Goal: Task Accomplishment & Management: Use online tool/utility

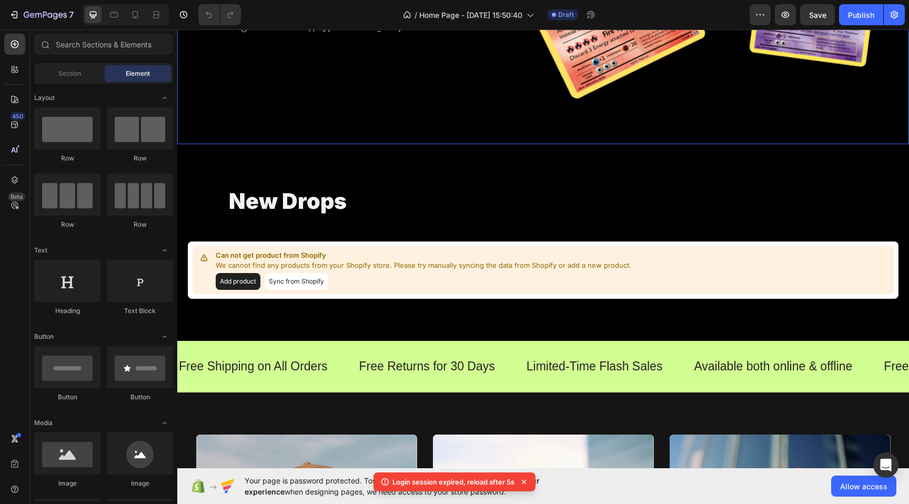
scroll to position [450, 0]
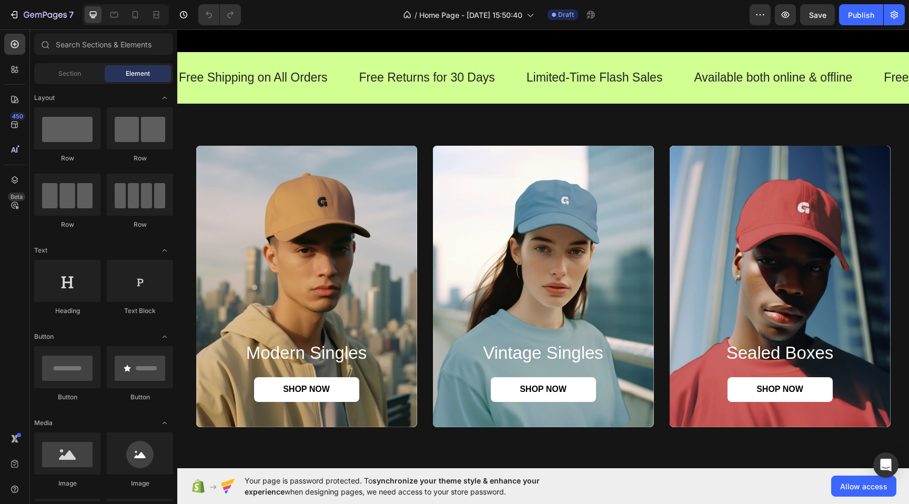
scroll to position [601, 0]
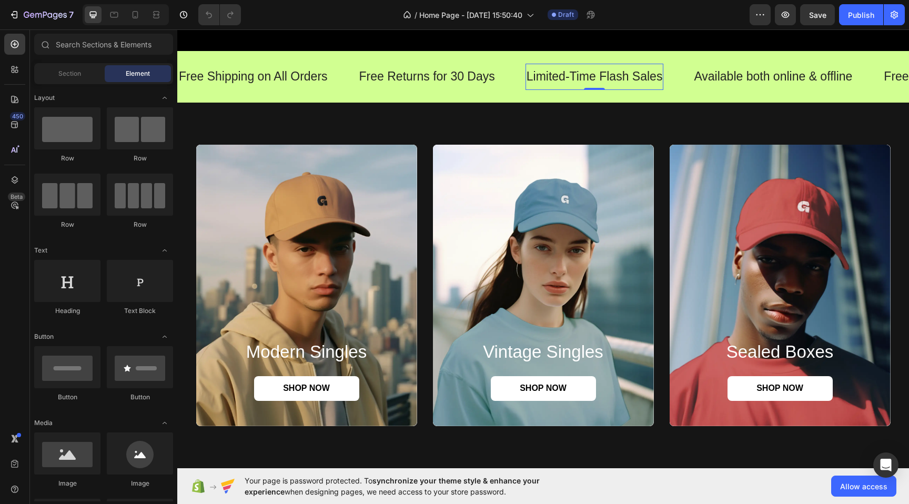
click at [600, 78] on p "Limited-Time Flash Sales" at bounding box center [594, 77] width 136 height 16
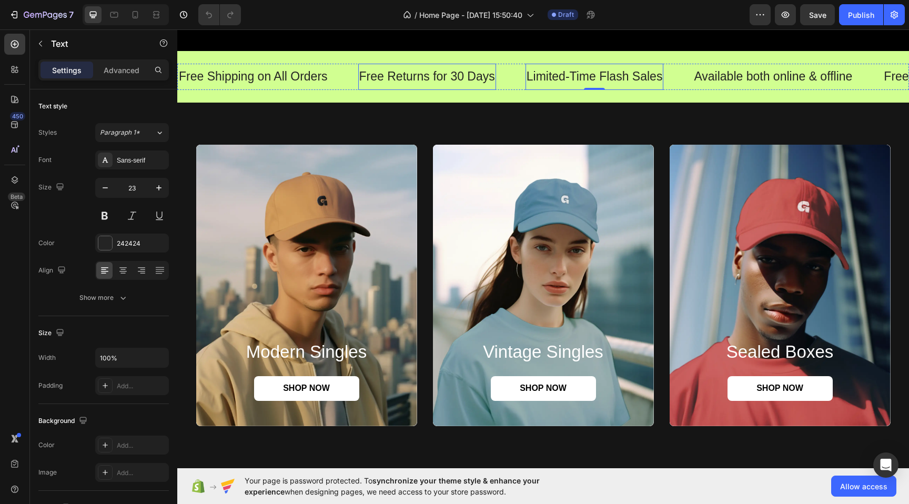
click at [472, 72] on p "Free Returns for 30 Days" at bounding box center [427, 77] width 136 height 16
click at [474, 77] on p "Free Returns for 30 Days" at bounding box center [427, 77] width 136 height 16
click at [474, 75] on p "Free Returns for 30 Days" at bounding box center [427, 77] width 136 height 16
click at [604, 73] on p "Limited-Time Flash Sales" at bounding box center [591, 77] width 136 height 16
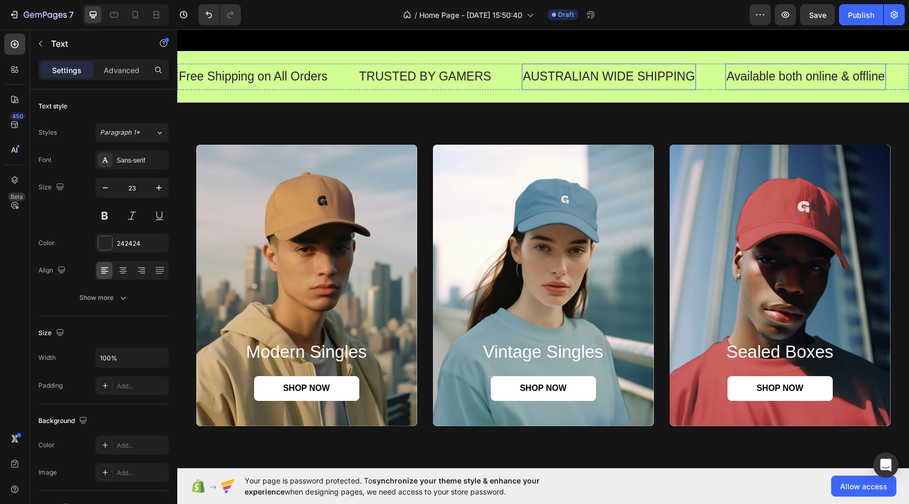
click at [782, 72] on p "Available both online & offline" at bounding box center [805, 77] width 158 height 16
click at [784, 78] on p "LOCAL FREE PICKUP" at bounding box center [787, 77] width 123 height 16
click at [755, 76] on p "LOCAL FREE PICKUP" at bounding box center [787, 77] width 123 height 16
click at [279, 72] on p "Free Shipping on All Orders" at bounding box center [253, 77] width 149 height 16
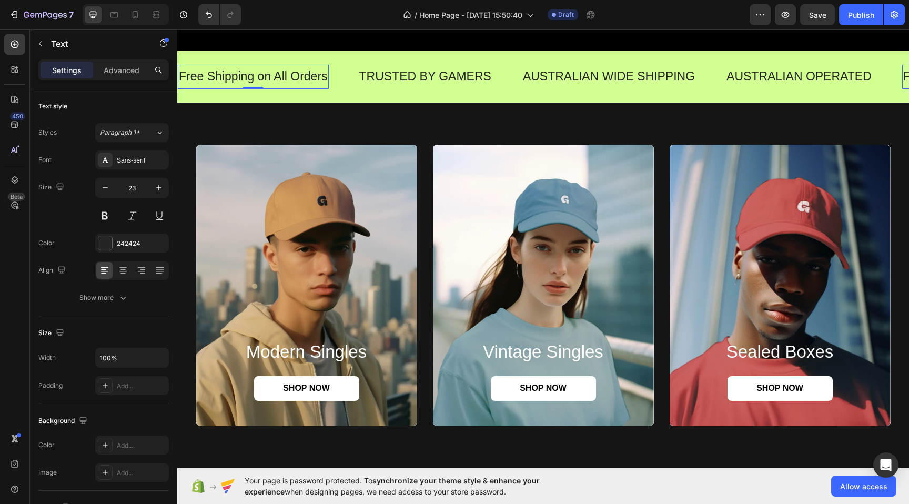
click at [279, 72] on p "Free Shipping on All Orders" at bounding box center [253, 77] width 149 height 16
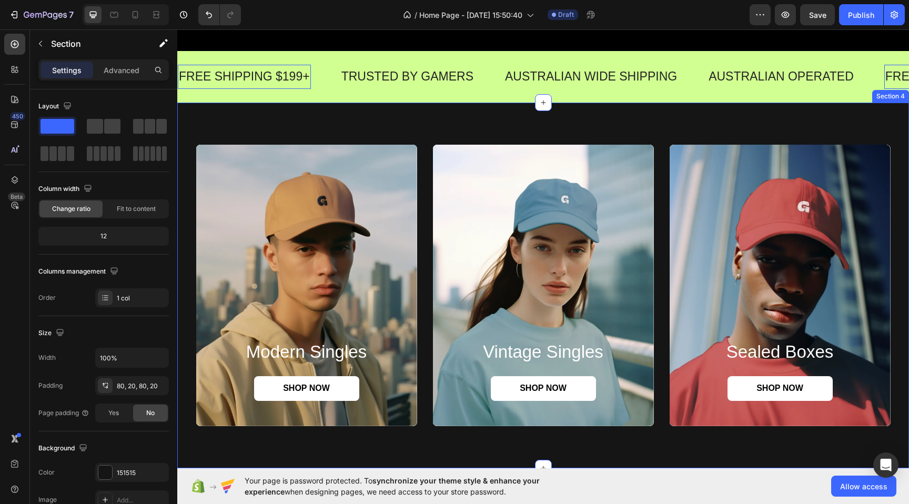
click at [344, 127] on div "modern singles Heading SHOP NOW Button Hero Banner vintage singles Heading SHOP…" at bounding box center [542, 285] width 731 height 365
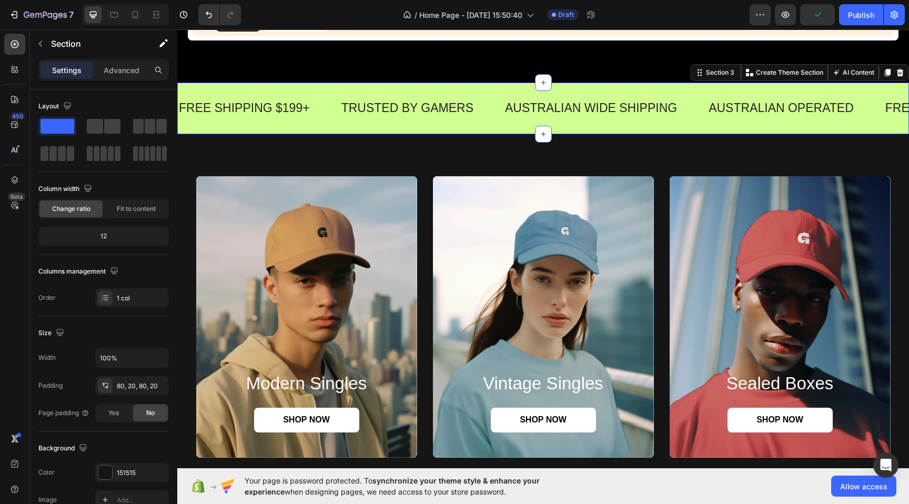
click at [331, 89] on div "FREE SHIPPING $199+ Text TRUSTED BY GAMERS Text AUSTRALIAN WIDE SHIPPING Text A…" at bounding box center [542, 109] width 731 height 52
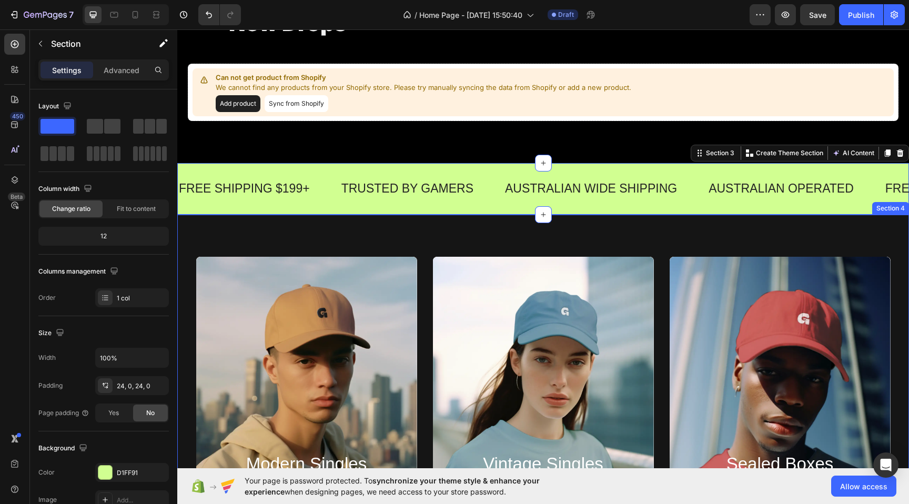
scroll to position [491, 0]
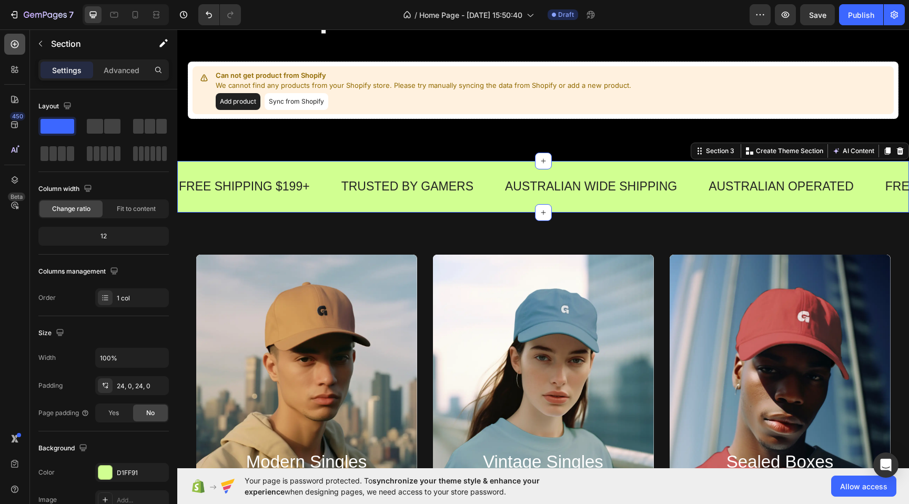
click at [16, 37] on div at bounding box center [14, 44] width 21 height 21
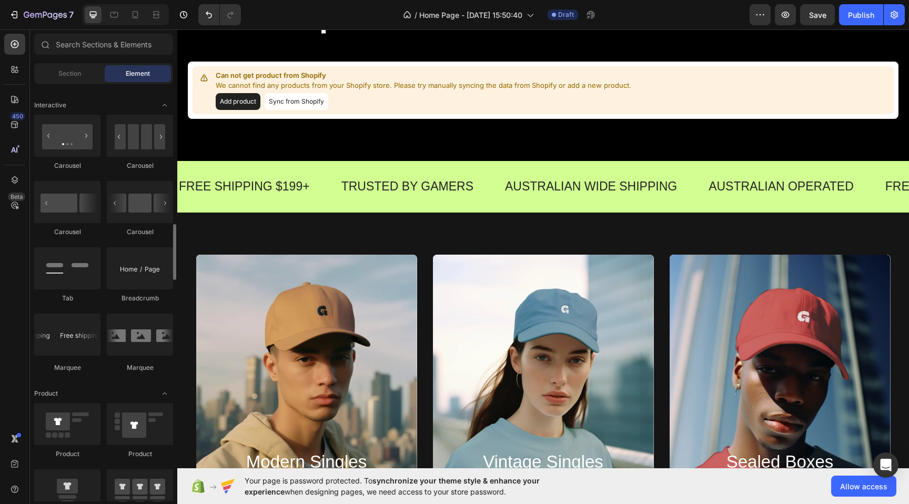
scroll to position [1044, 0]
click at [139, 222] on div at bounding box center [140, 201] width 66 height 42
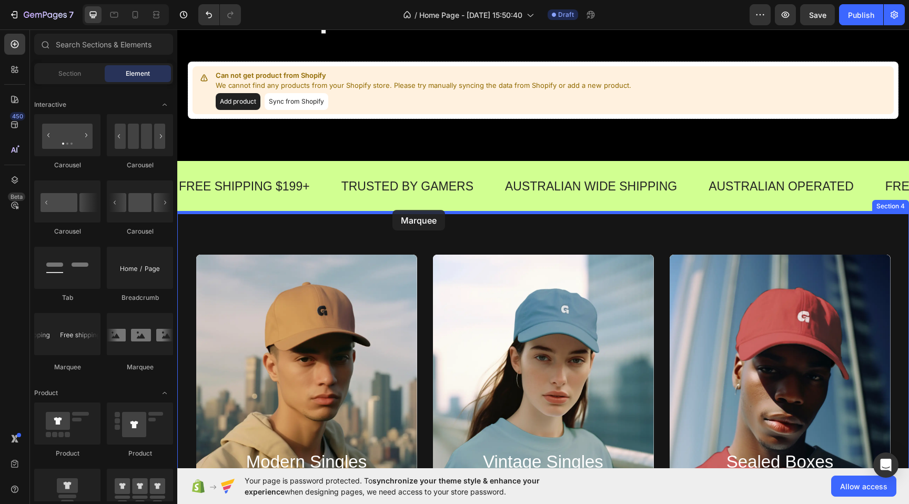
drag, startPoint x: 238, startPoint y: 368, endPoint x: 392, endPoint y: 210, distance: 220.9
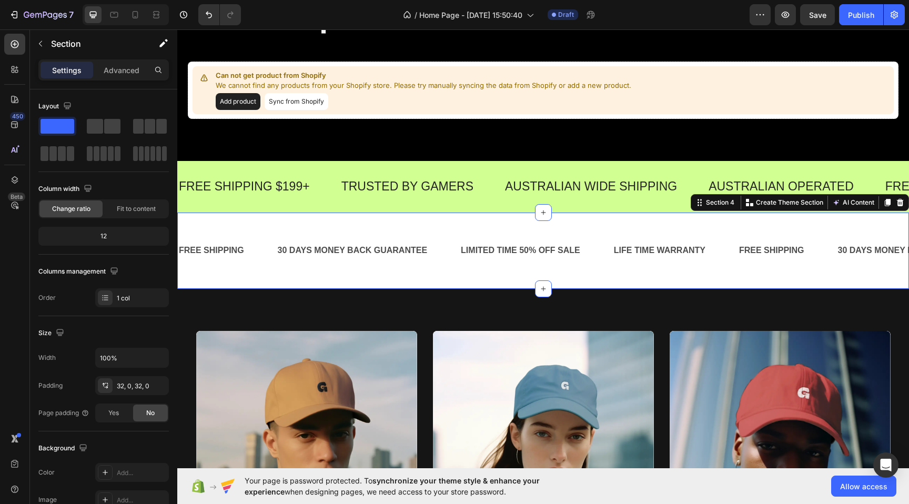
click at [386, 221] on div "FREE SHIPPING Text Block 30 DAYS MONEY BACK GUARANTEE Text Block LIMITED TIME 5…" at bounding box center [542, 250] width 731 height 76
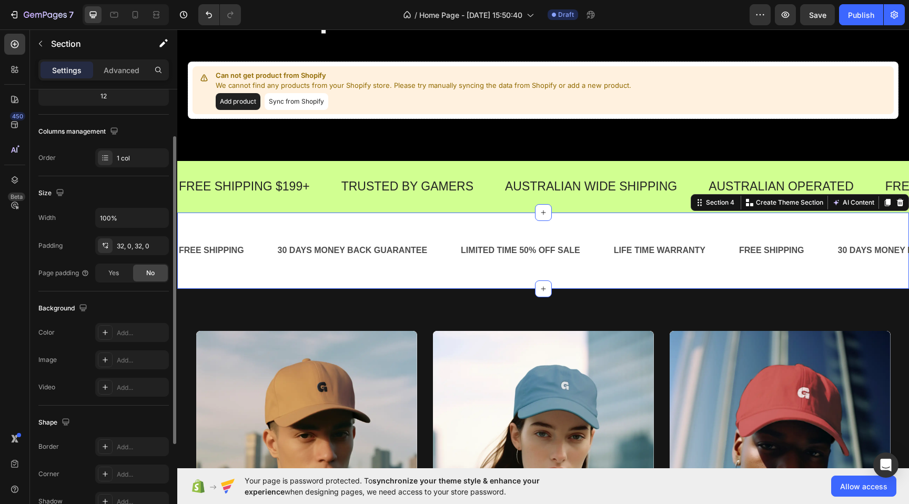
scroll to position [142, 0]
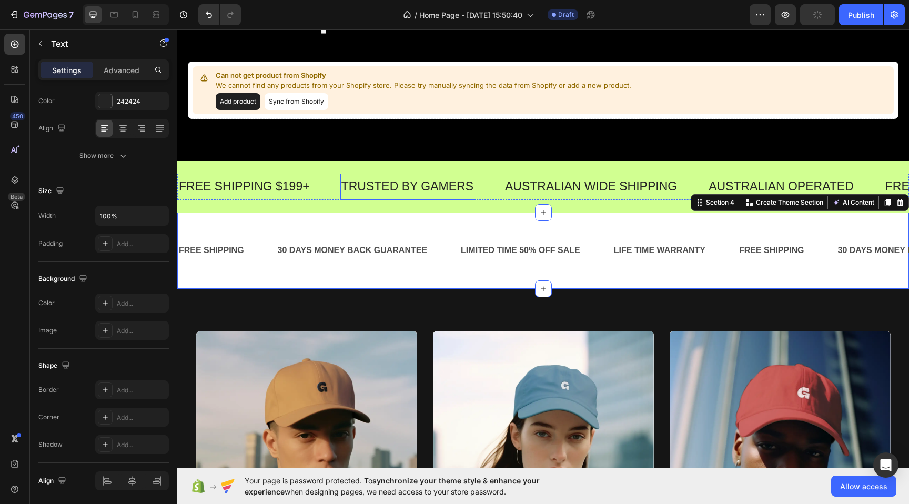
click at [423, 191] on p "TRUSTED BY GAMERS" at bounding box center [407, 187] width 132 height 16
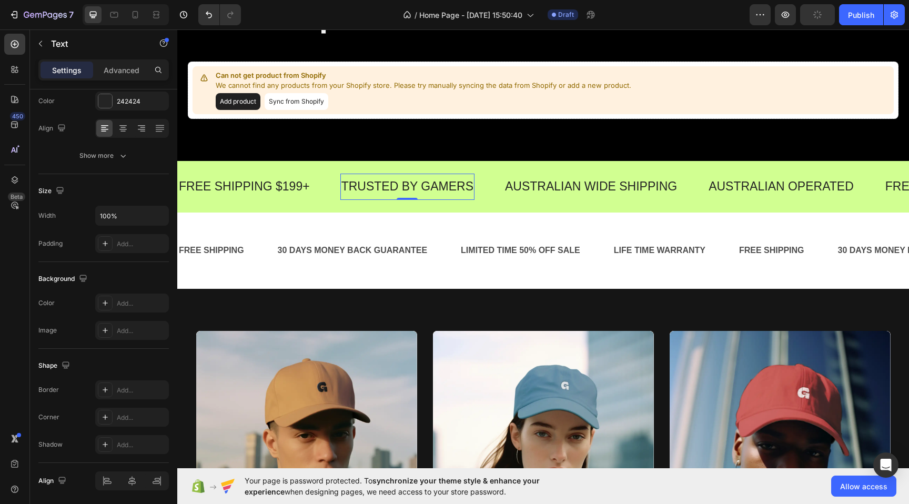
scroll to position [0, 0]
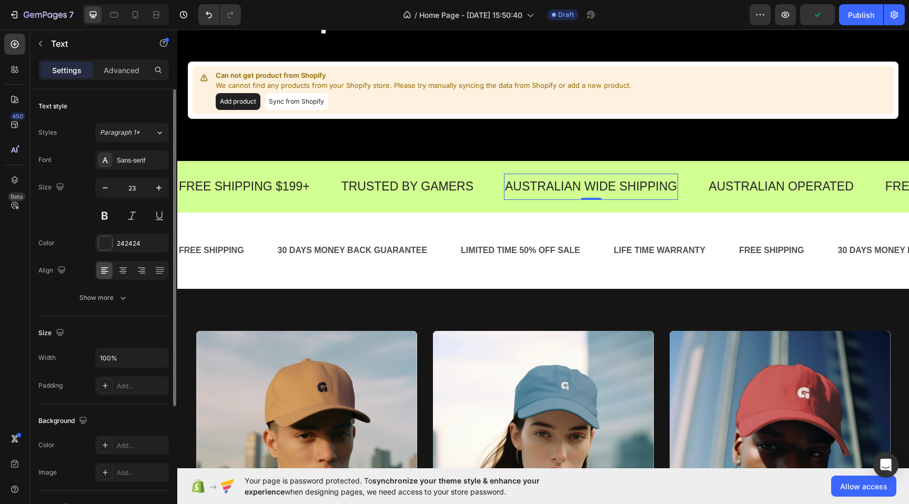
click at [536, 188] on p "AUSTRALIAN WIDE SHIPPING" at bounding box center [591, 187] width 172 height 16
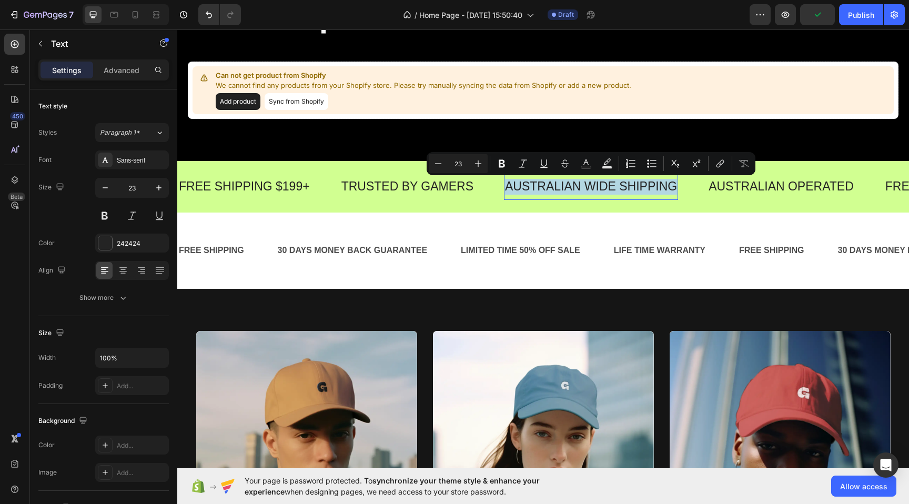
copy p "AUSTRALIAN WIDE SHIPPING"
click at [523, 251] on div "LIMITED TIME 50% OFF SALE" at bounding box center [520, 250] width 121 height 17
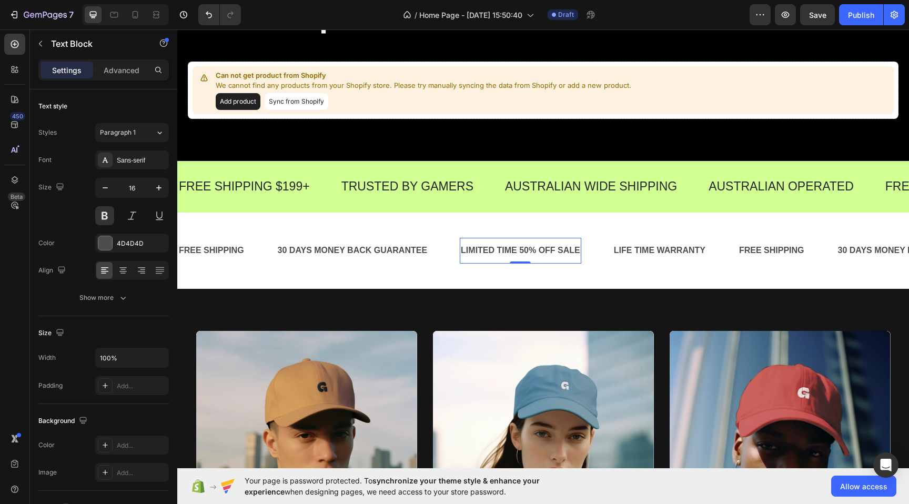
click at [523, 251] on div "LIMITED TIME 50% OFF SALE" at bounding box center [520, 250] width 121 height 17
click at [383, 186] on p "TRUSTED BY GAMERS" at bounding box center [407, 187] width 132 height 16
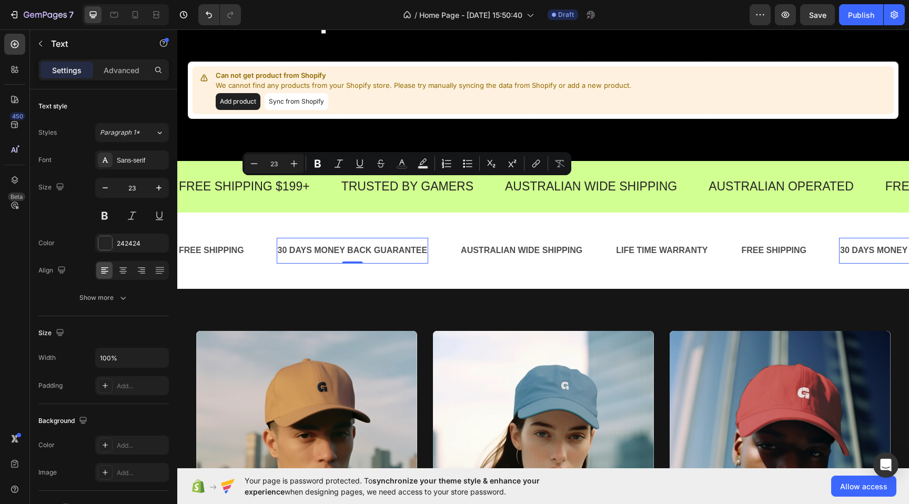
click at [362, 256] on div "30 DAYS MONEY BACK GUARANTEE" at bounding box center [353, 250] width 152 height 17
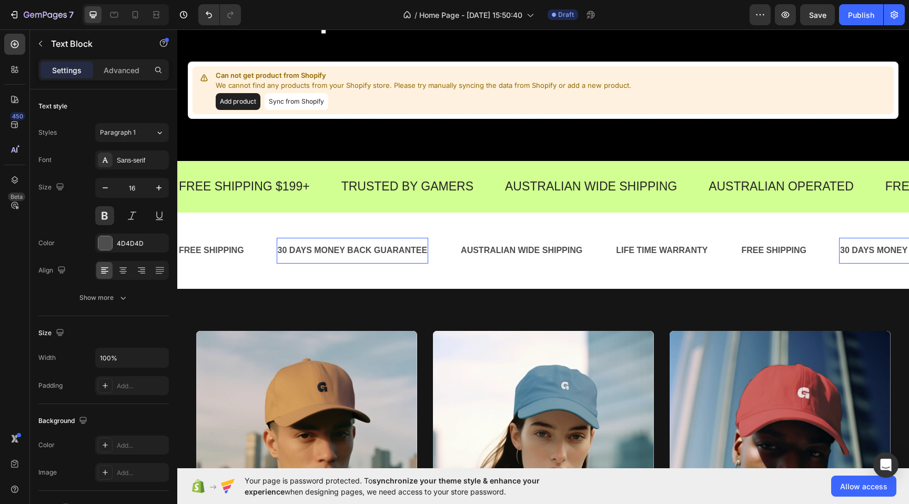
click at [362, 256] on div "30 DAYS MONEY BACK GUARANTEE" at bounding box center [353, 250] width 152 height 17
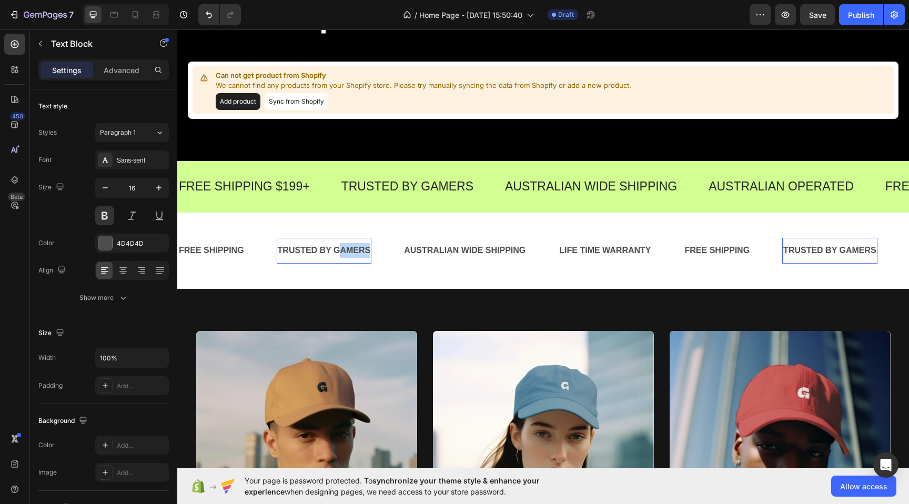
drag, startPoint x: 339, startPoint y: 249, endPoint x: 371, endPoint y: 250, distance: 32.1
click at [371, 250] on div "TRUSTED BY GAMERS" at bounding box center [324, 250] width 95 height 17
click at [378, 263] on div "TRUSTED BY THOUSANDS Text Block 0" at bounding box center [332, 251] width 111 height 26
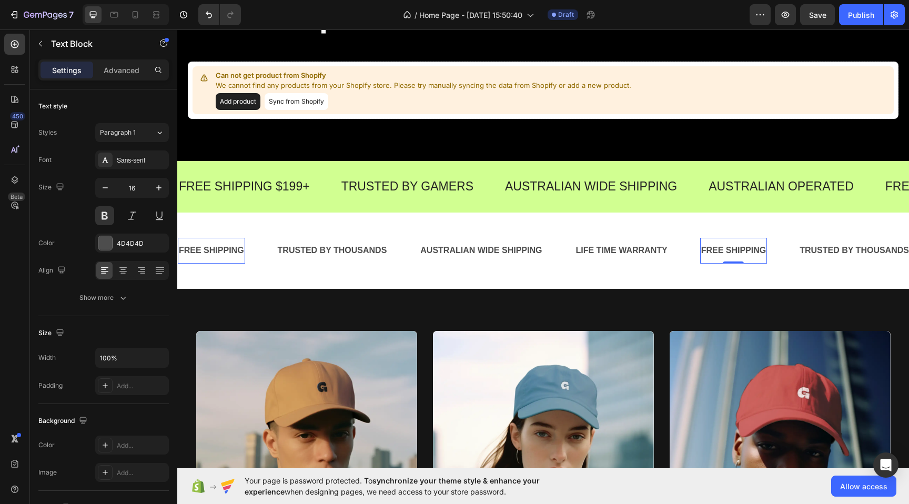
click at [709, 251] on div "FREE SHIPPING" at bounding box center [733, 250] width 67 height 17
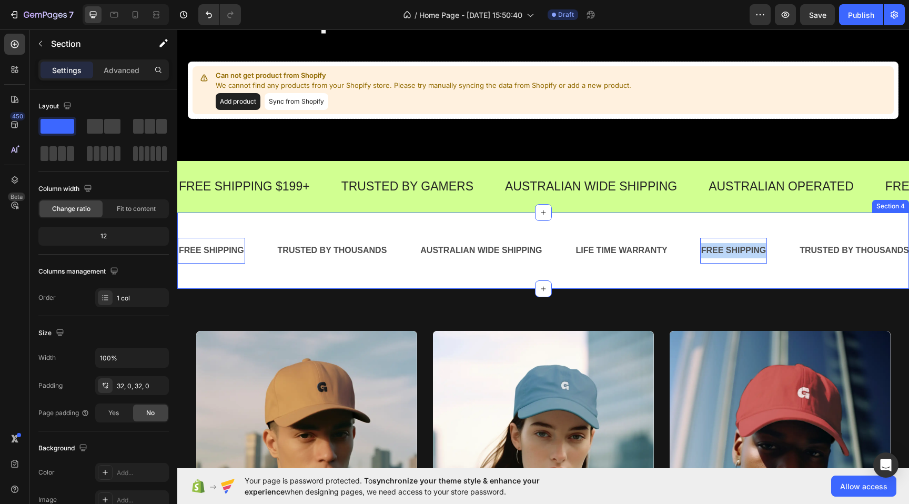
click at [502, 221] on div "FREE SHIPPING Text Block 0 TRUSTED BY THOUSANDS Text Block AUSTRALIAN WIDE SHIP…" at bounding box center [542, 250] width 731 height 76
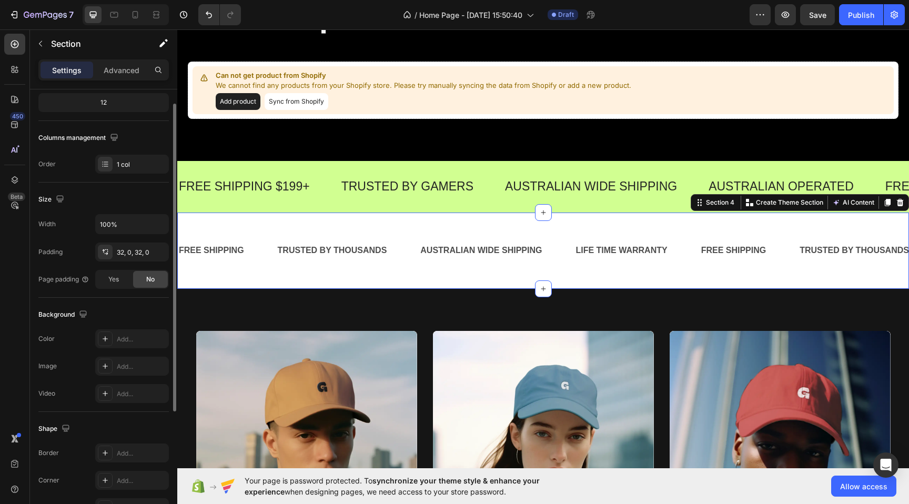
scroll to position [144, 0]
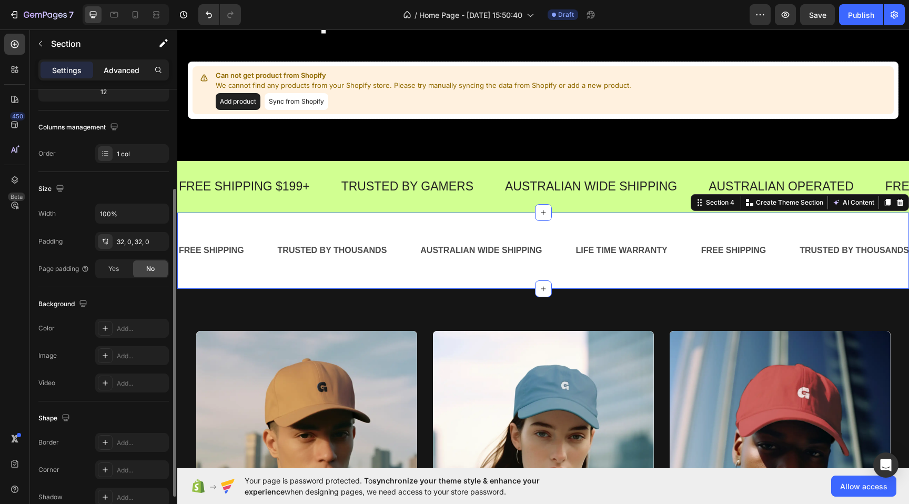
click at [123, 67] on p "Advanced" at bounding box center [122, 70] width 36 height 11
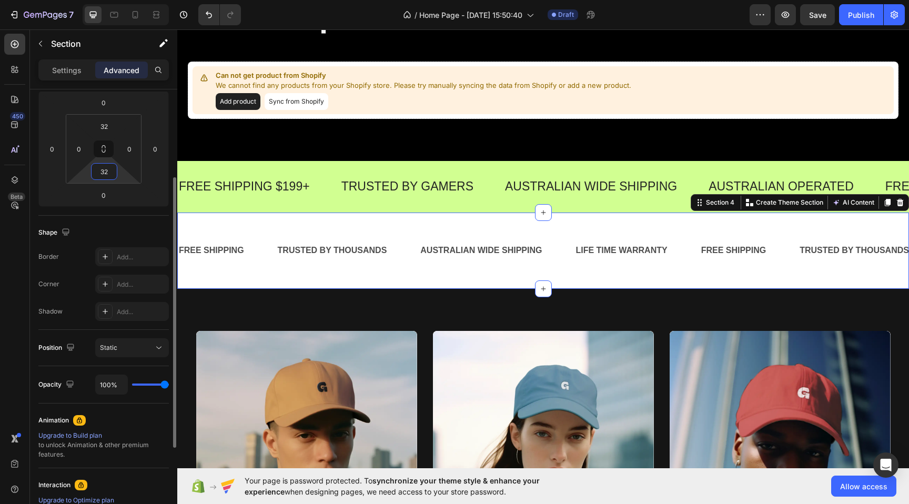
click at [108, 168] on input "32" at bounding box center [104, 172] width 21 height 16
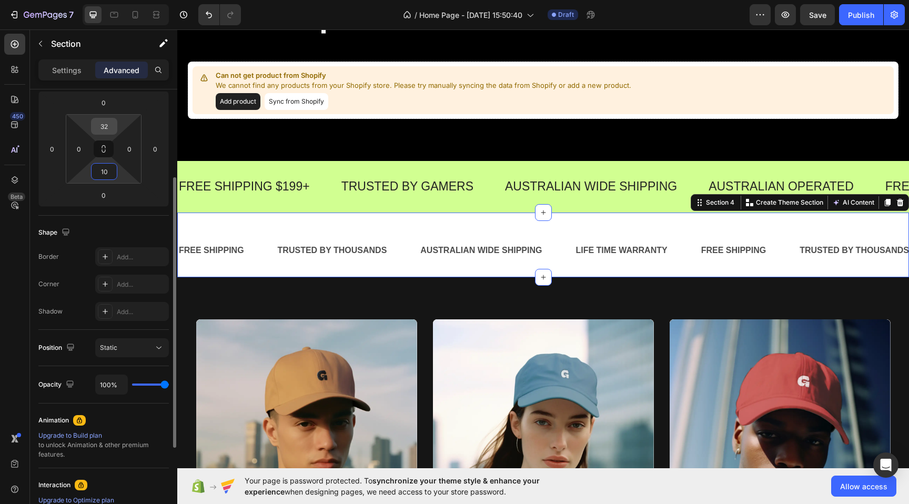
type input "10"
click at [103, 124] on input "32" at bounding box center [104, 126] width 21 height 16
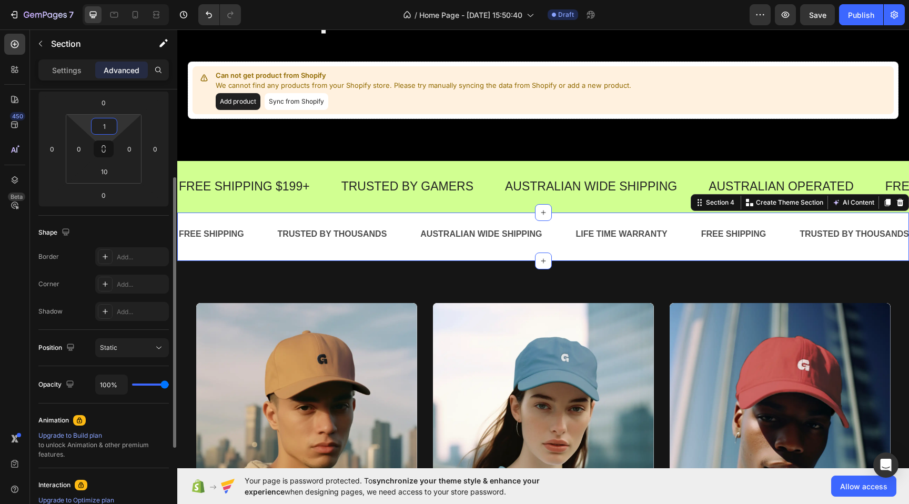
type input "10"
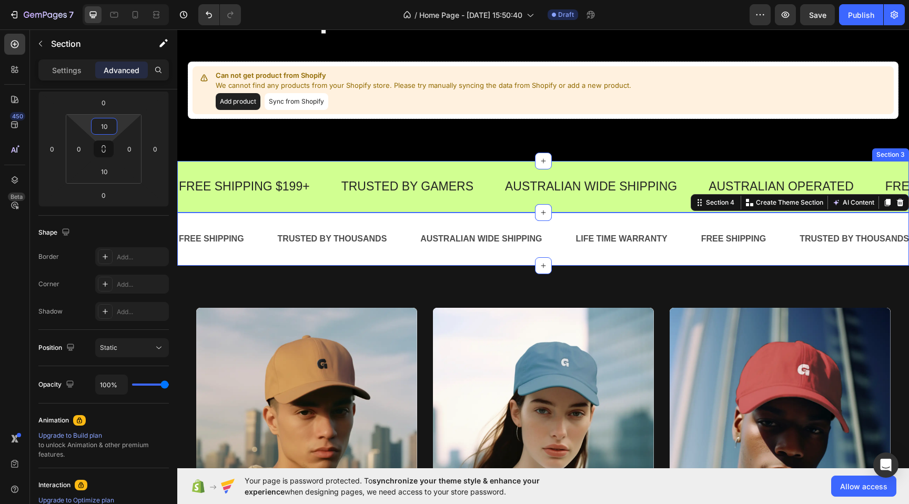
click at [493, 207] on div "FREE SHIPPING $199+ Text TRUSTED BY GAMERS Text AUSTRALIAN WIDE SHIPPING Text A…" at bounding box center [542, 187] width 731 height 52
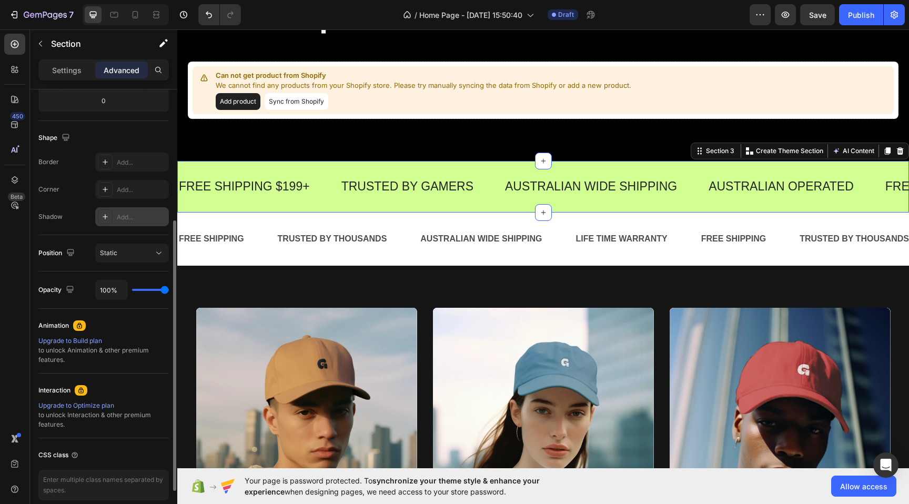
scroll to position [0, 0]
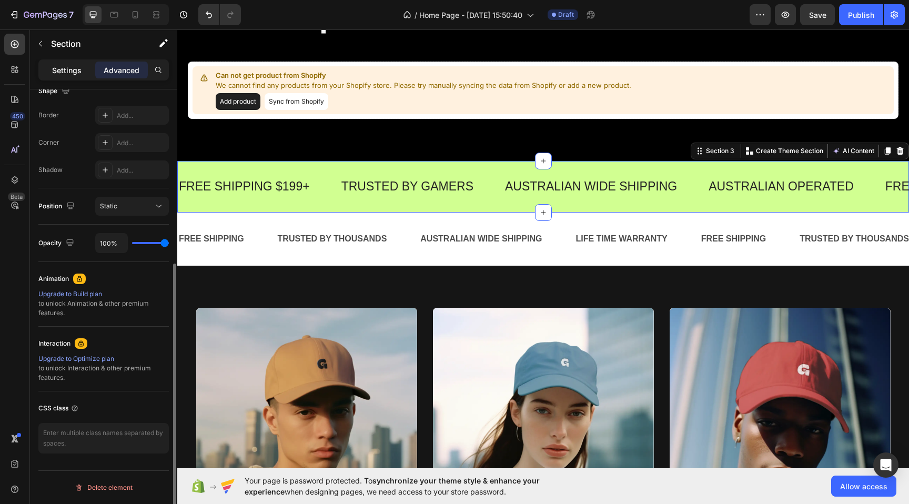
click at [78, 69] on p "Settings" at bounding box center [66, 70] width 29 height 11
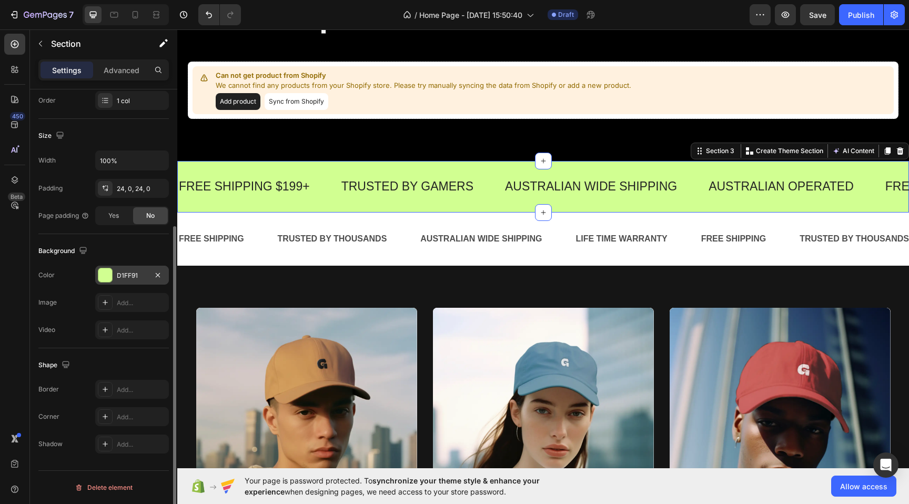
click at [134, 279] on div "D1FF91" at bounding box center [132, 275] width 30 height 9
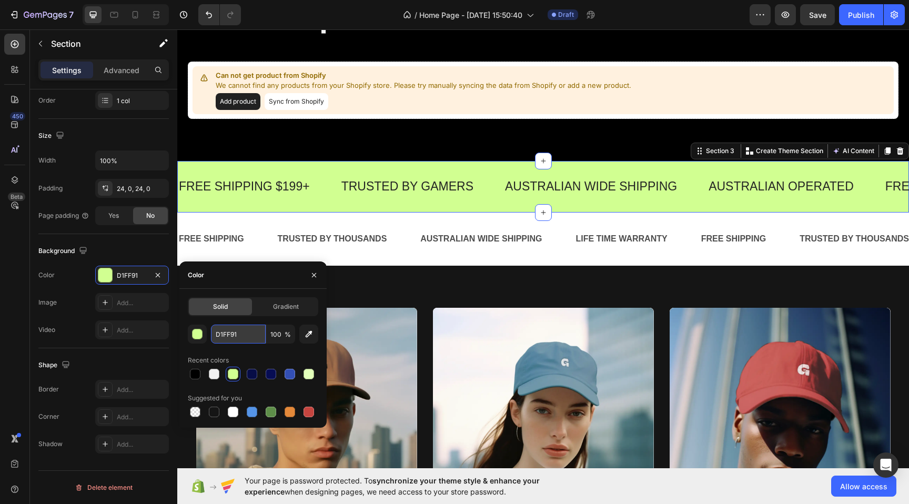
click at [251, 333] on input "D1FF91" at bounding box center [238, 333] width 55 height 19
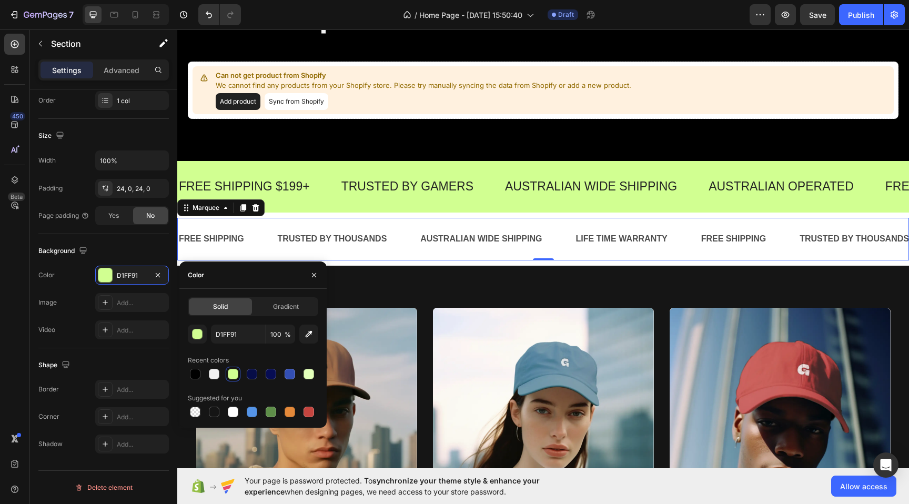
click at [365, 219] on div "FREE SHIPPING Text Block TRUSTED BY THOUSANDS Text Block AUSTRALIAN WIDE SHIPPI…" at bounding box center [542, 239] width 731 height 43
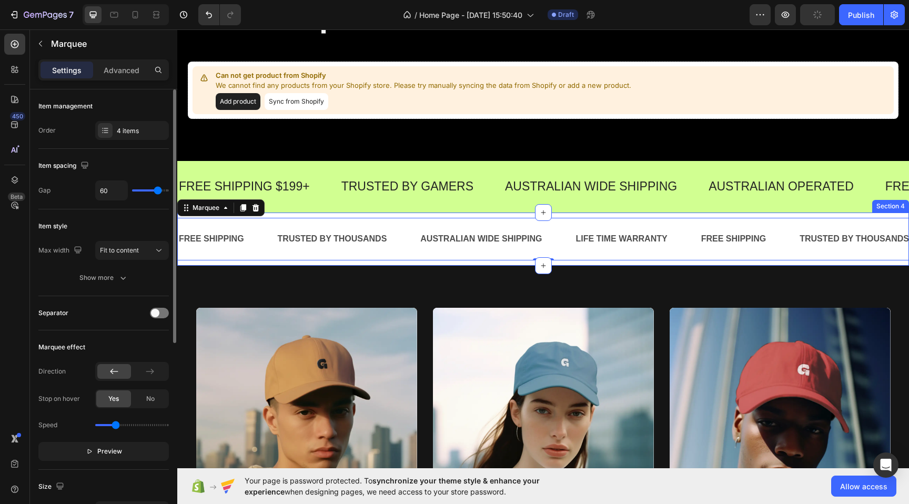
click at [338, 218] on div "FREE SHIPPING Text Block TRUSTED BY THOUSANDS Text Block AUSTRALIAN WIDE SHIPPI…" at bounding box center [542, 239] width 731 height 43
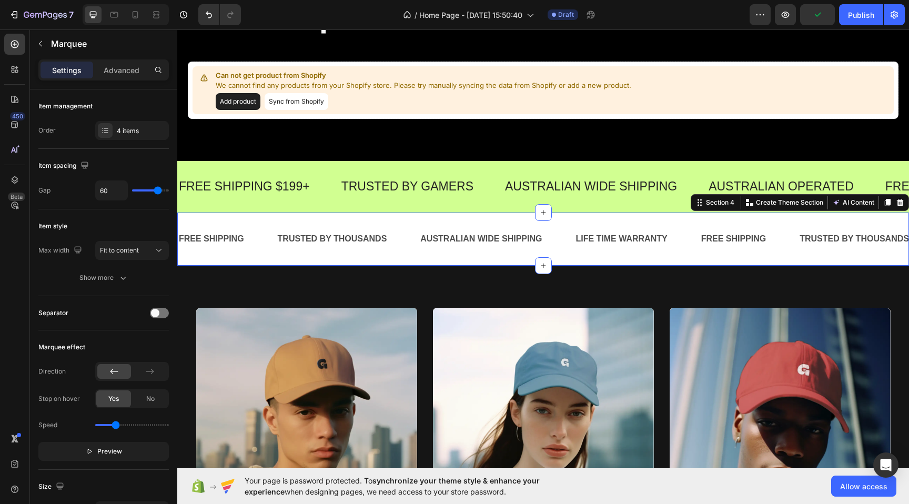
click at [339, 216] on div "FREE SHIPPING Text Block TRUSTED BY THOUSANDS Text Block AUSTRALIAN WIDE SHIPPI…" at bounding box center [542, 238] width 731 height 53
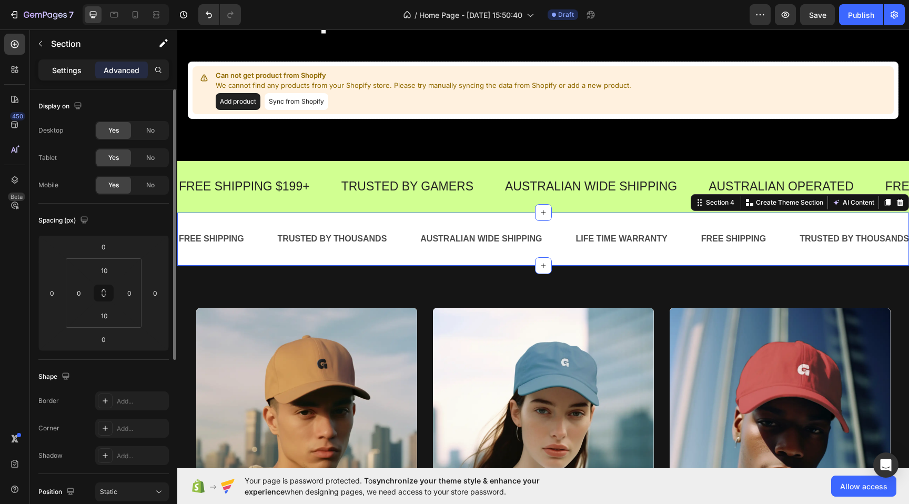
click at [65, 75] on div "Settings" at bounding box center [66, 70] width 53 height 17
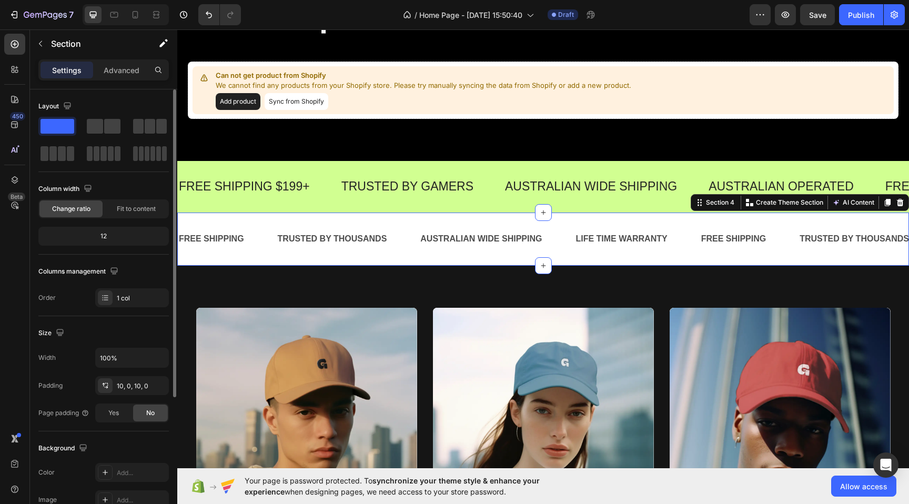
scroll to position [197, 0]
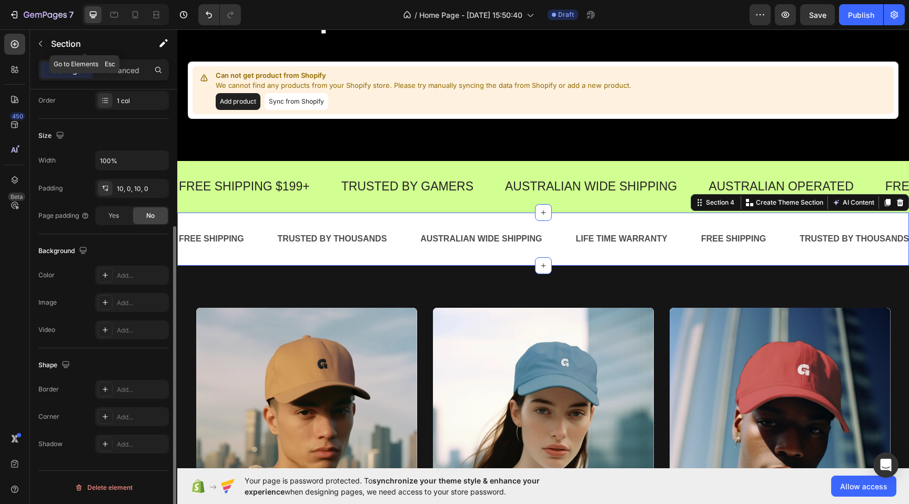
click at [113, 57] on div "Section" at bounding box center [84, 44] width 109 height 30
click at [120, 73] on p "Advanced" at bounding box center [122, 70] width 36 height 11
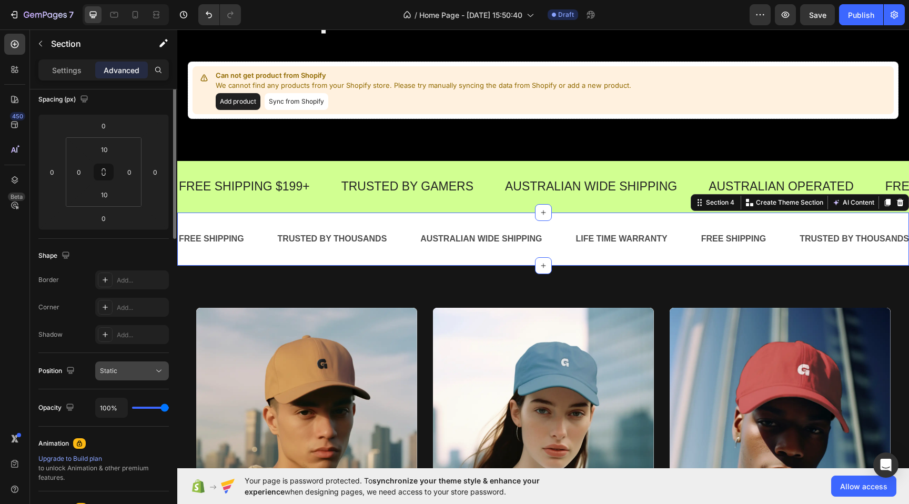
scroll to position [0, 0]
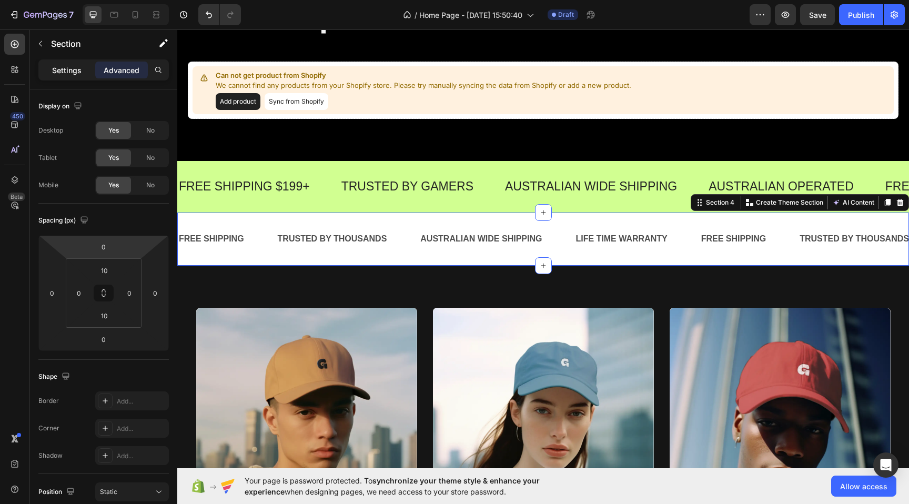
click at [79, 72] on p "Settings" at bounding box center [66, 70] width 29 height 11
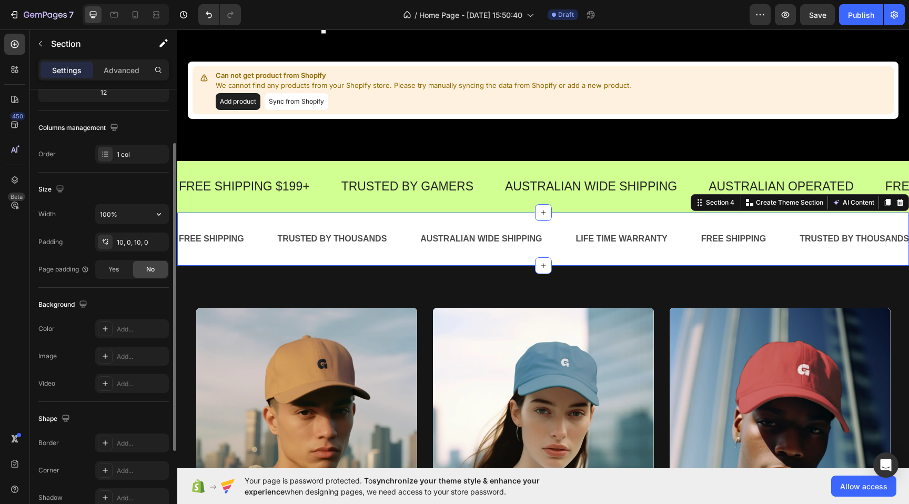
scroll to position [197, 0]
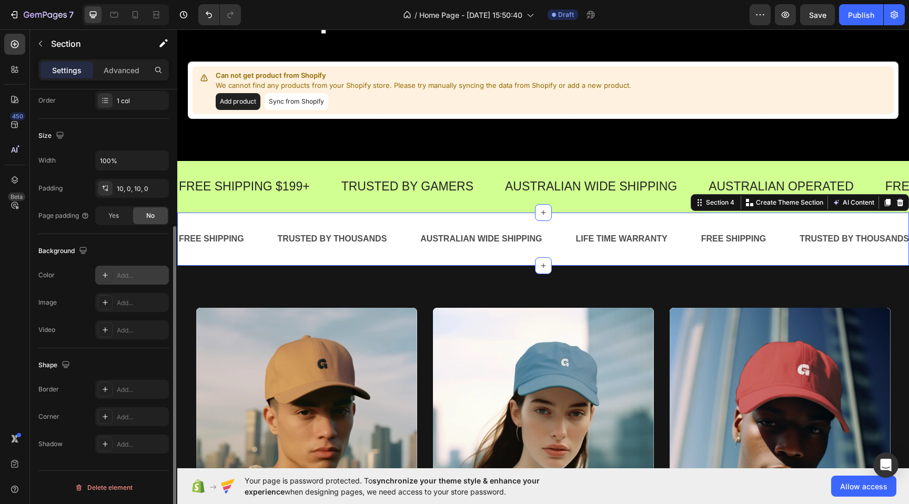
click at [123, 274] on div "Add..." at bounding box center [141, 275] width 49 height 9
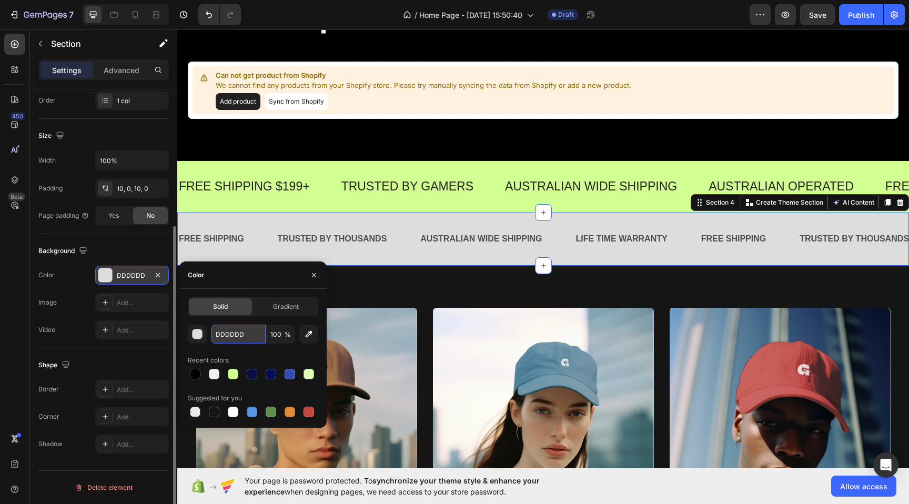
click at [241, 331] on input "DDDDDD" at bounding box center [238, 333] width 55 height 19
paste input "1FF91"
type input "D1FF91"
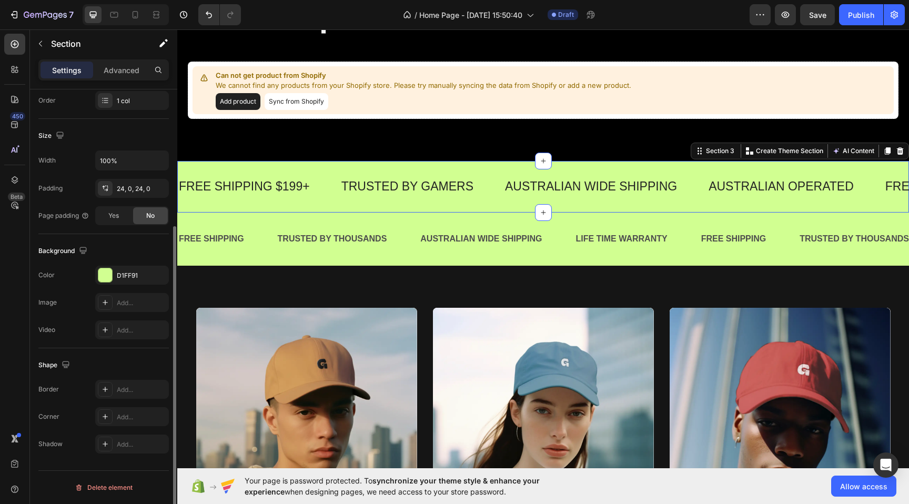
click at [396, 166] on div "FREE SHIPPING $199+ Text TRUSTED BY GAMERS Text AUSTRALIAN WIDE SHIPPING Text A…" at bounding box center [542, 187] width 731 height 52
click at [899, 151] on icon at bounding box center [899, 150] width 7 height 7
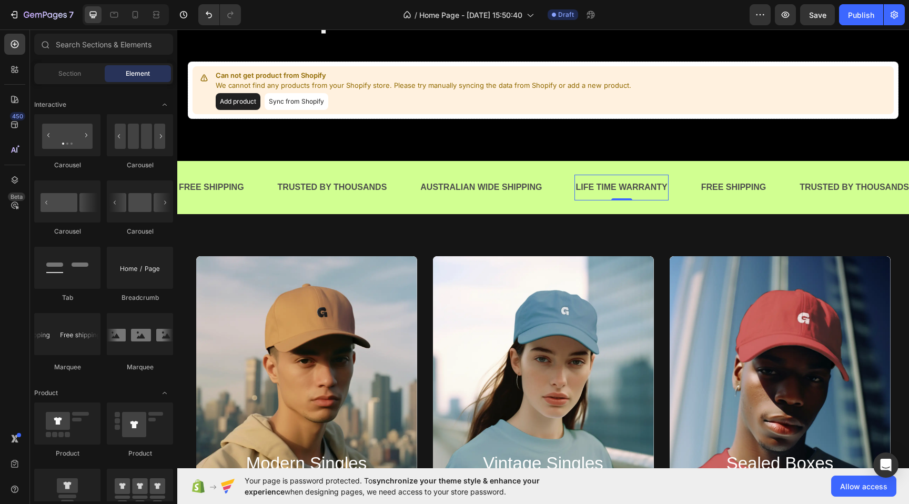
click at [608, 189] on div "LIFE TIME WARRANTY" at bounding box center [621, 187] width 94 height 17
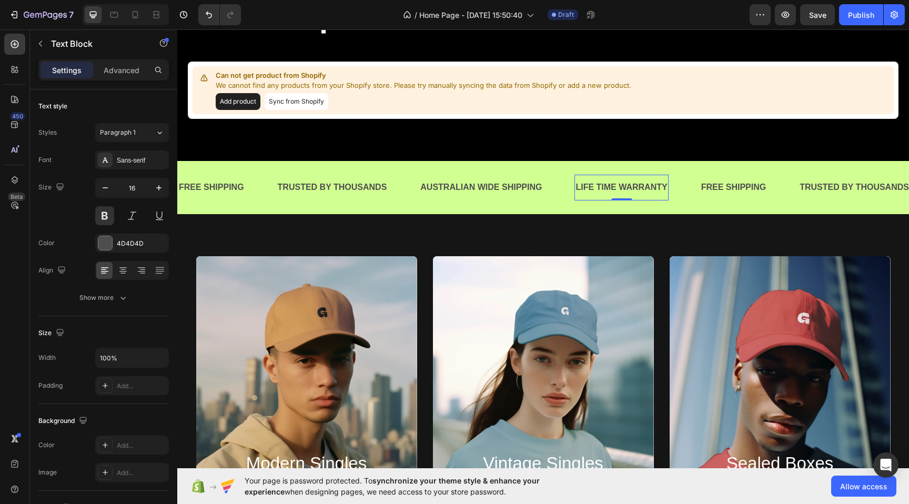
click at [608, 189] on div "LIFE TIME WARRANTY" at bounding box center [621, 187] width 94 height 17
click at [739, 179] on div "FREE SHIPPING" at bounding box center [731, 187] width 67 height 17
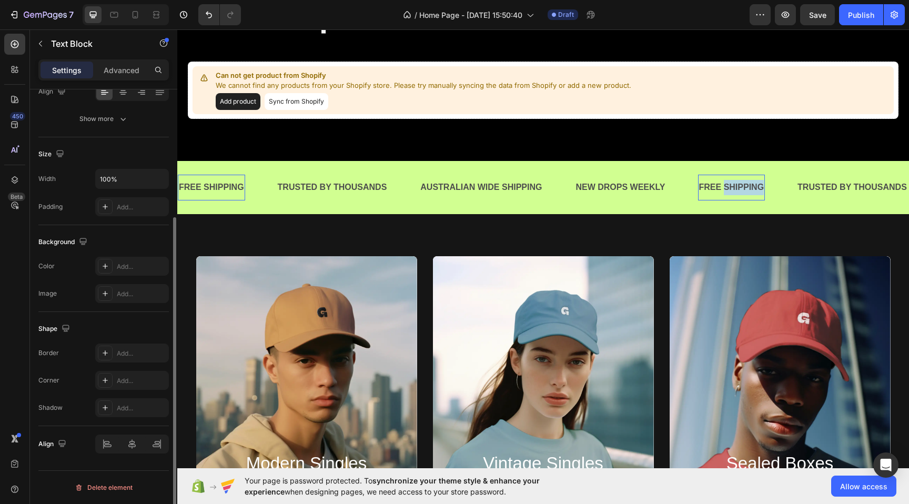
click at [739, 188] on p "FREE SHIPPING" at bounding box center [731, 187] width 65 height 15
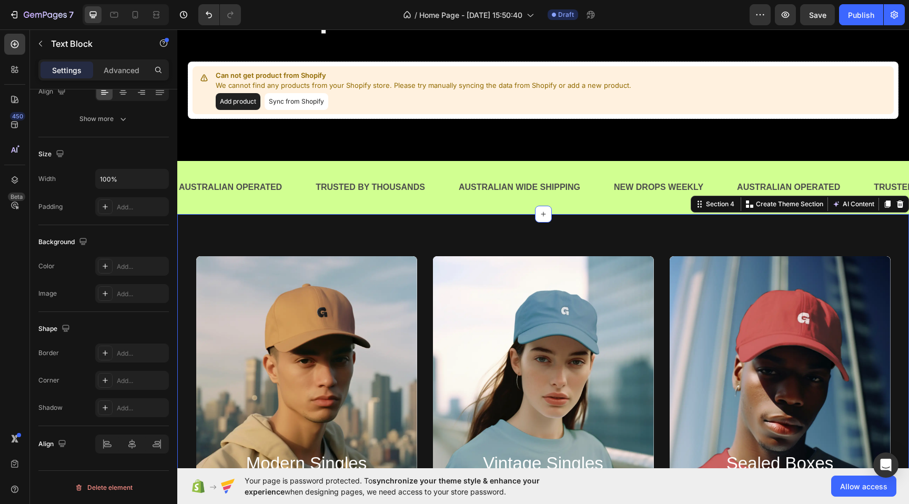
click at [732, 243] on div "modern singles Heading SHOP NOW Button Hero Banner vintage singles Heading SHOP…" at bounding box center [542, 396] width 731 height 365
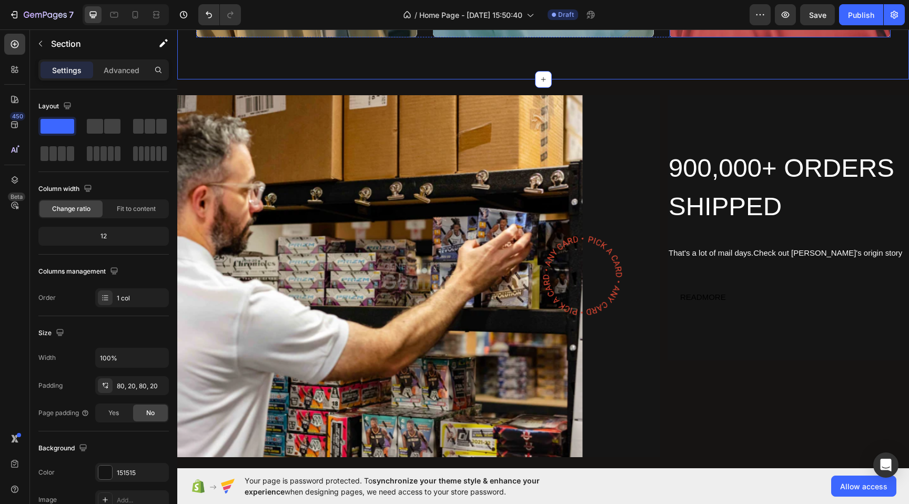
scroll to position [1000, 0]
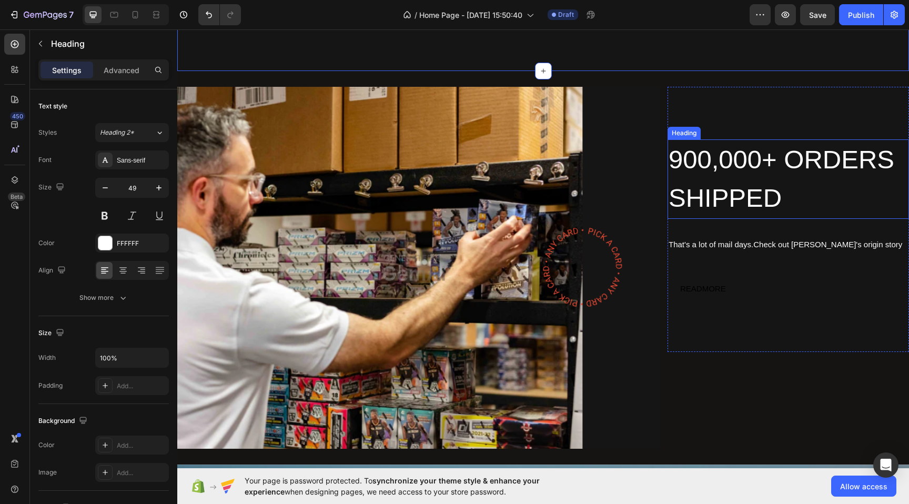
click at [699, 197] on h2 "900,000+ ORDERS SHIPPED" at bounding box center [787, 178] width 241 height 79
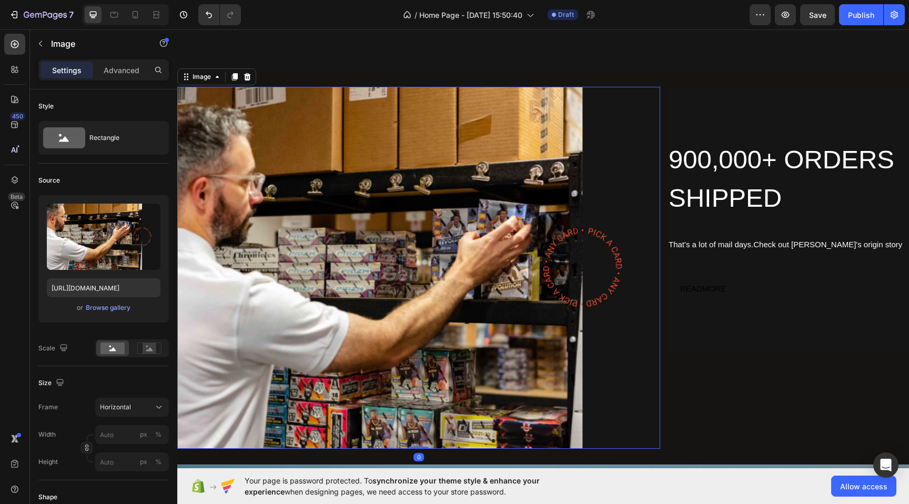
click at [494, 225] on img at bounding box center [418, 268] width 483 height 362
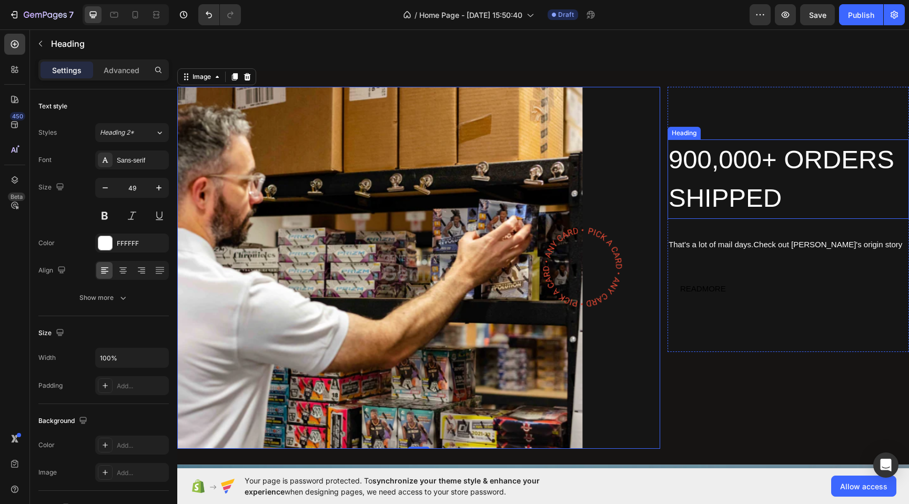
click at [711, 159] on h2 "900,000+ ORDERS SHIPPED" at bounding box center [787, 178] width 241 height 79
click at [651, 121] on img at bounding box center [418, 268] width 483 height 362
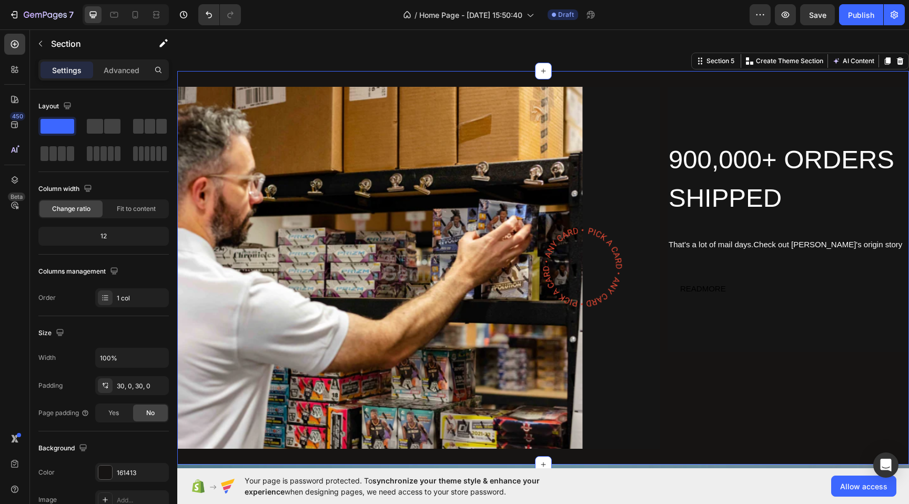
click at [690, 78] on div "Image 900,000+ ORDERS SHIPPED Heading That's a lot of mail days.Check out [PERS…" at bounding box center [542, 268] width 731 height 394
click at [103, 235] on div "12" at bounding box center [103, 236] width 126 height 15
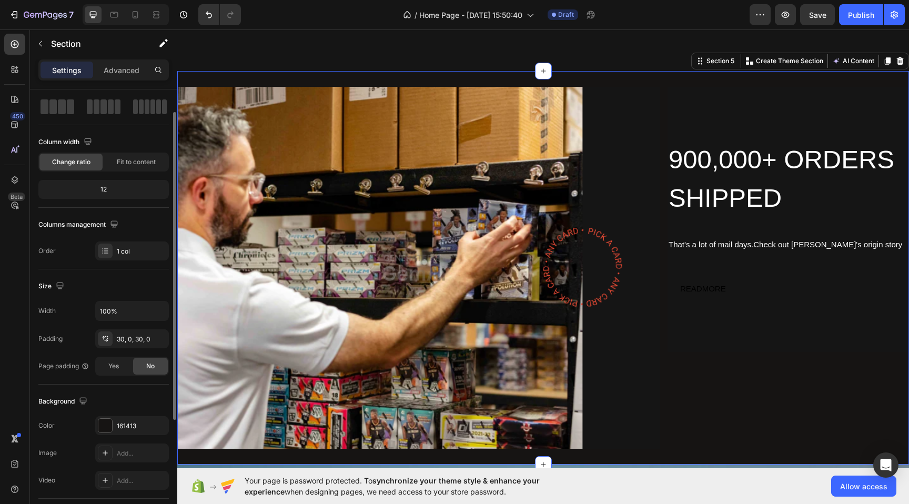
scroll to position [41, 0]
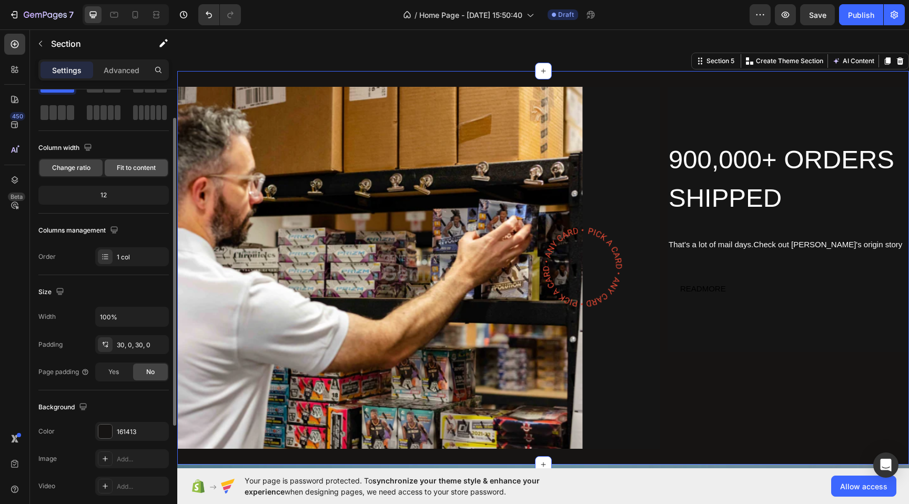
click at [125, 166] on span "Fit to content" at bounding box center [136, 167] width 39 height 9
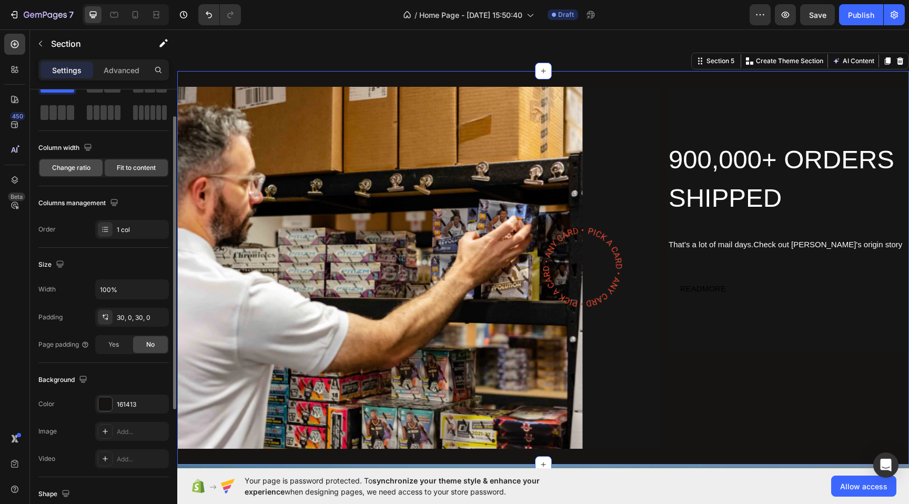
click at [72, 176] on div "Change ratio" at bounding box center [70, 167] width 63 height 17
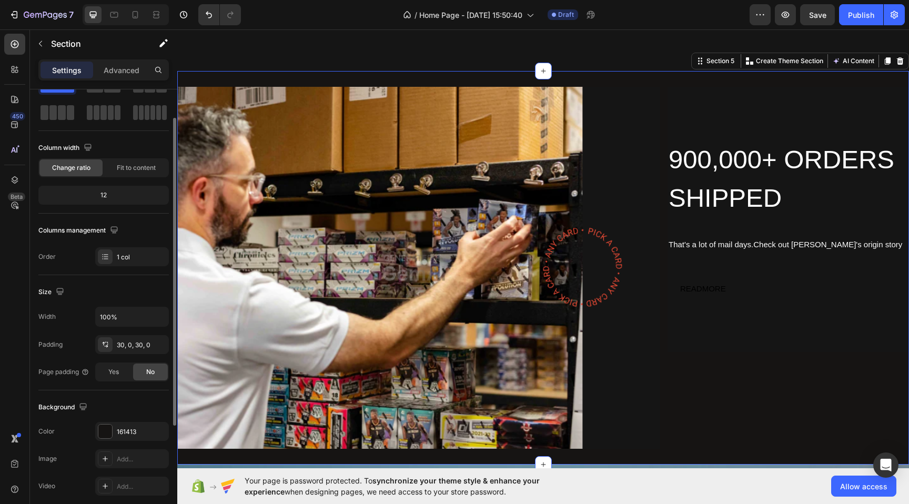
click at [108, 195] on div "12" at bounding box center [103, 195] width 126 height 15
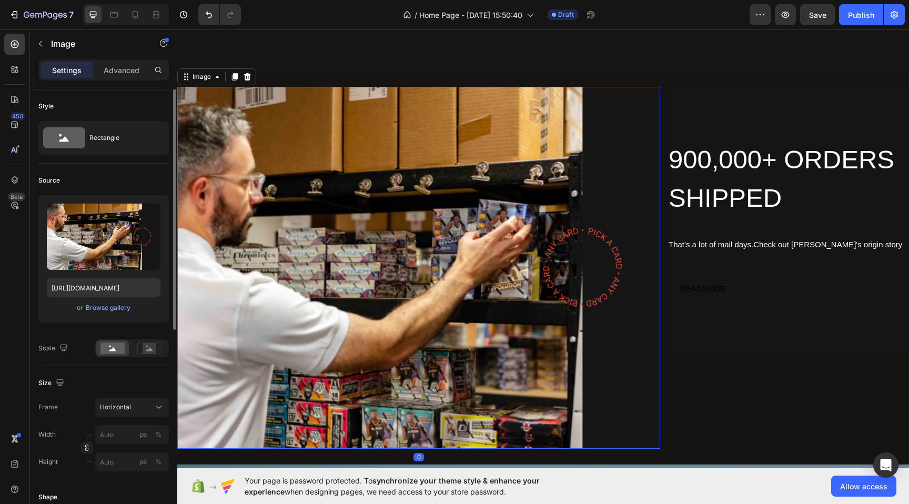
click at [470, 281] on img at bounding box center [418, 268] width 483 height 362
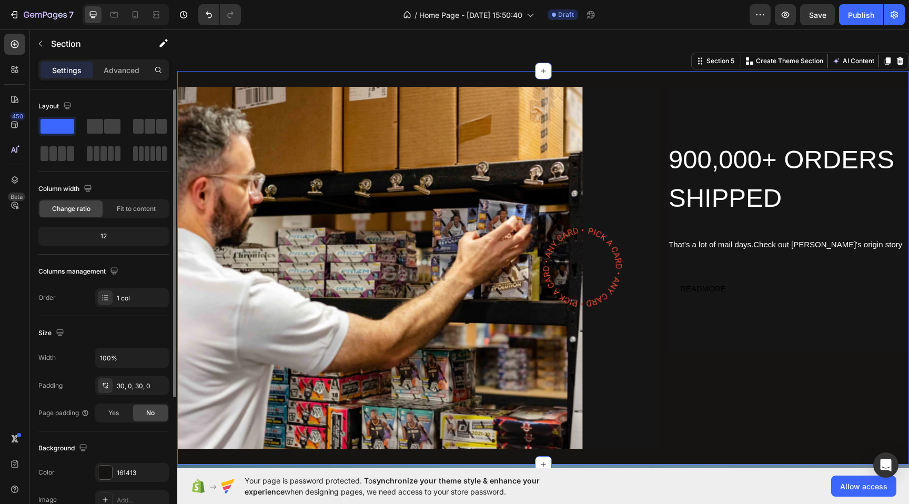
click at [661, 71] on div "Image 900,000+ ORDERS SHIPPED Heading That's a lot of mail days.Check out [PERS…" at bounding box center [542, 268] width 731 height 394
click at [120, 297] on div "1 col" at bounding box center [141, 297] width 49 height 9
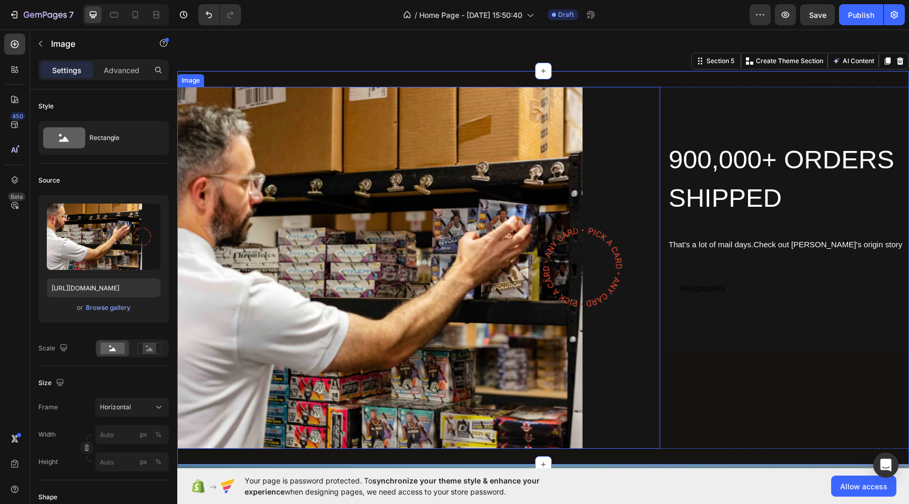
click at [443, 230] on img at bounding box center [418, 268] width 483 height 362
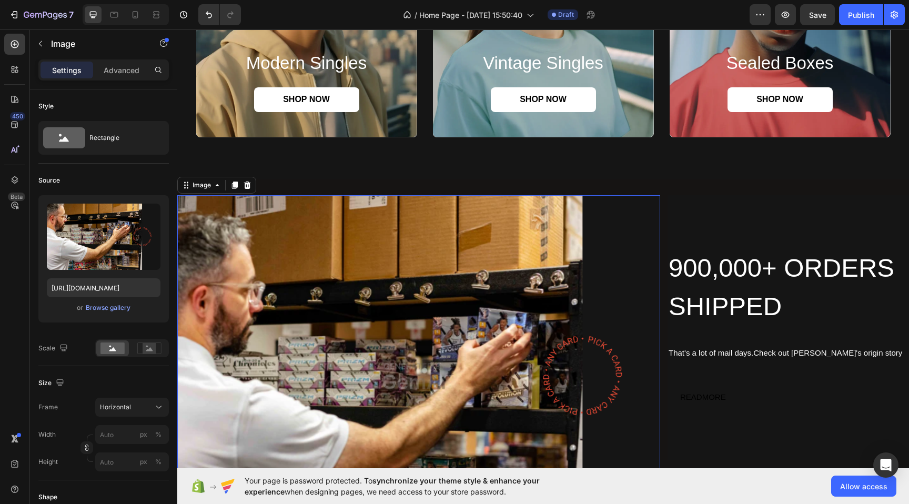
scroll to position [886, 0]
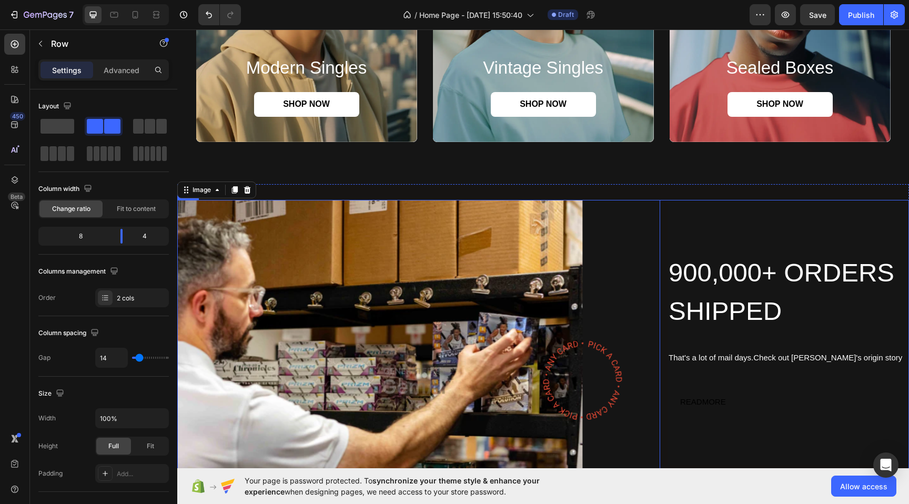
click at [661, 225] on div "Image 0 900,000+ ORDERS SHIPPED Heading That's a lot of mail days.Check out [PE…" at bounding box center [542, 381] width 731 height 362
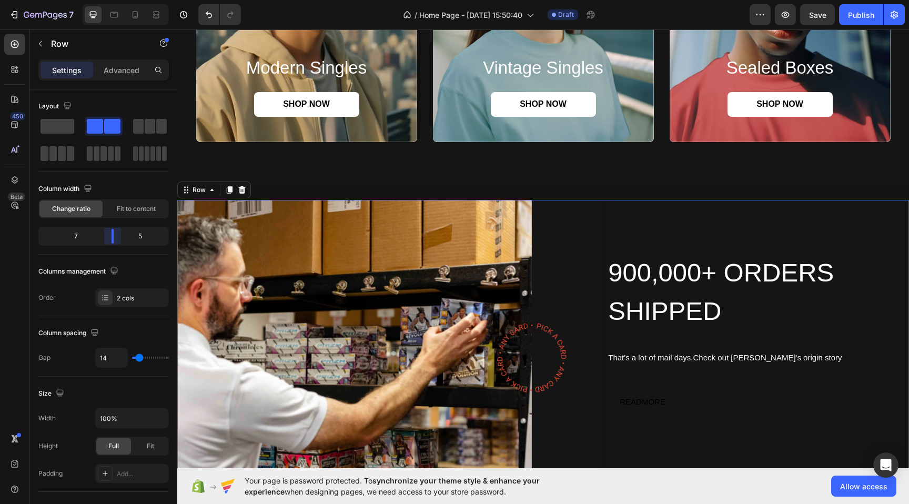
click at [119, 0] on body "7 / Home Page - [DATE] 15:50:40 Draft Preview Save Publish 450 Beta Sections(18…" at bounding box center [454, 0] width 909 height 0
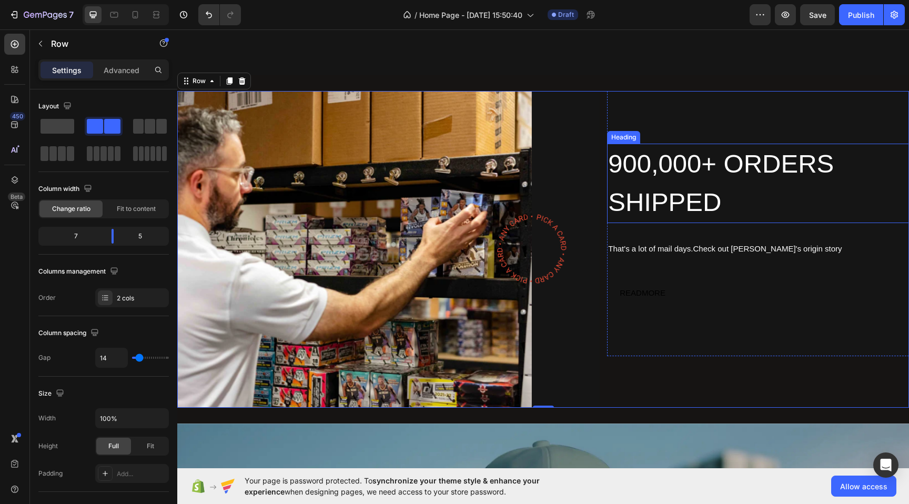
scroll to position [991, 0]
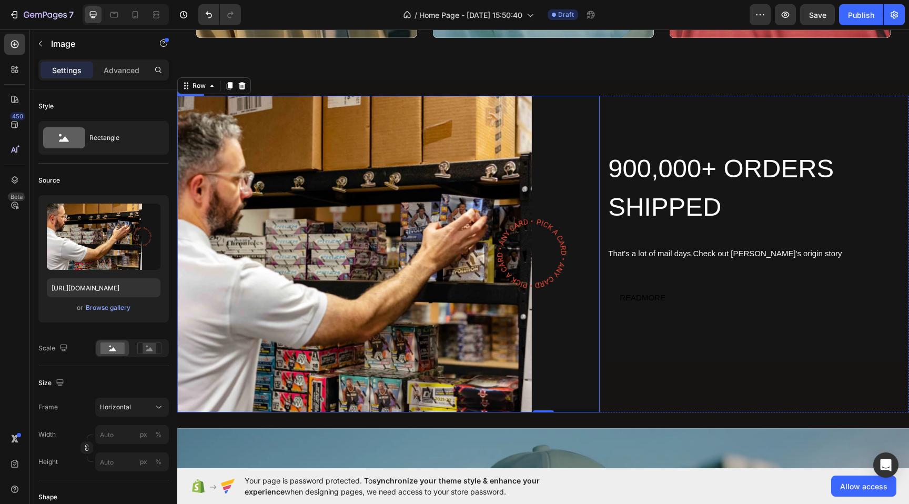
click at [494, 228] on img at bounding box center [388, 254] width 422 height 317
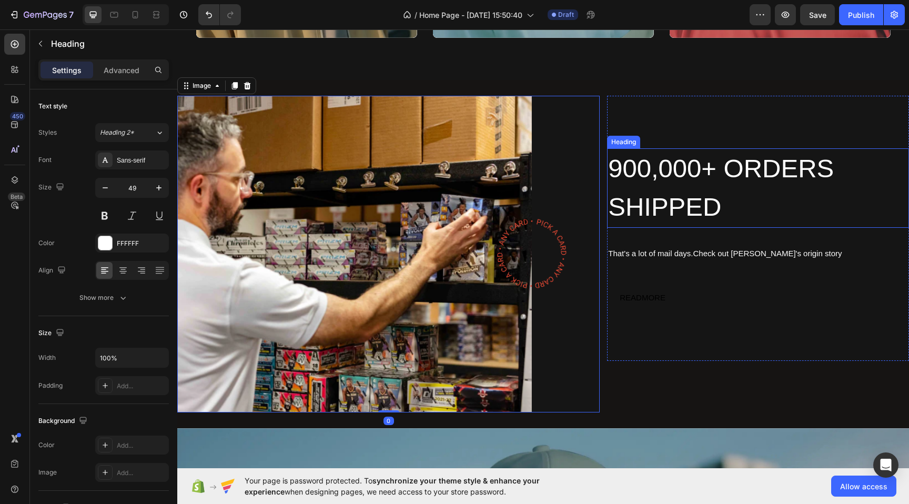
click at [651, 196] on h2 "900,000+ ORDERS SHIPPED" at bounding box center [758, 187] width 302 height 79
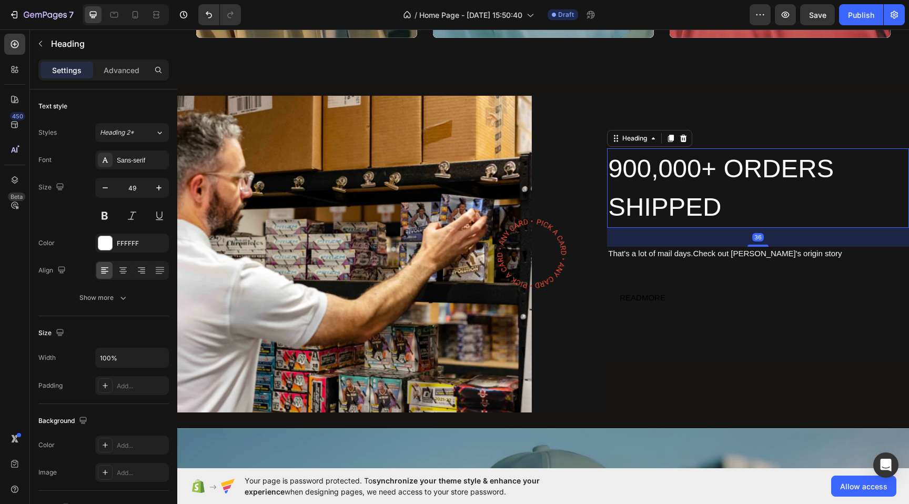
click at [651, 196] on h2 "900,000+ ORDERS SHIPPED" at bounding box center [758, 187] width 302 height 79
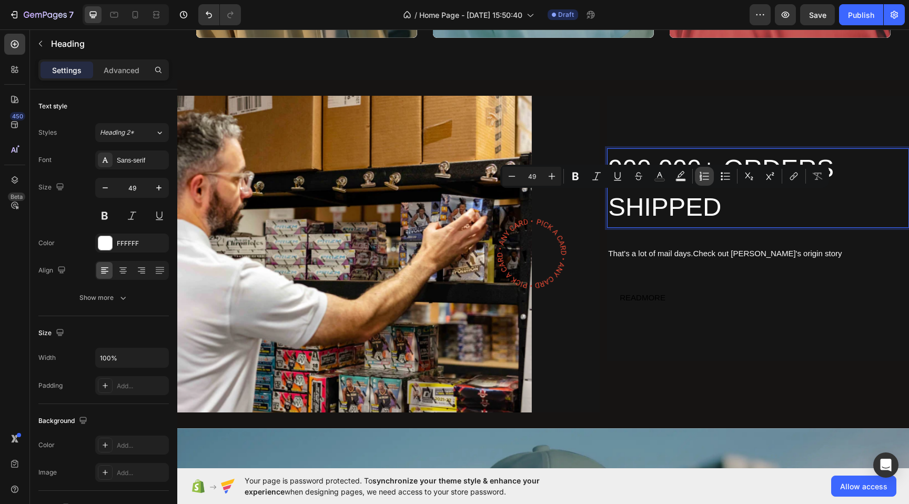
click at [700, 182] on button "Numbered List" at bounding box center [704, 176] width 19 height 19
type input "49"
click at [719, 218] on p "900,000+ ORDERS SHIPPED" at bounding box center [758, 187] width 300 height 77
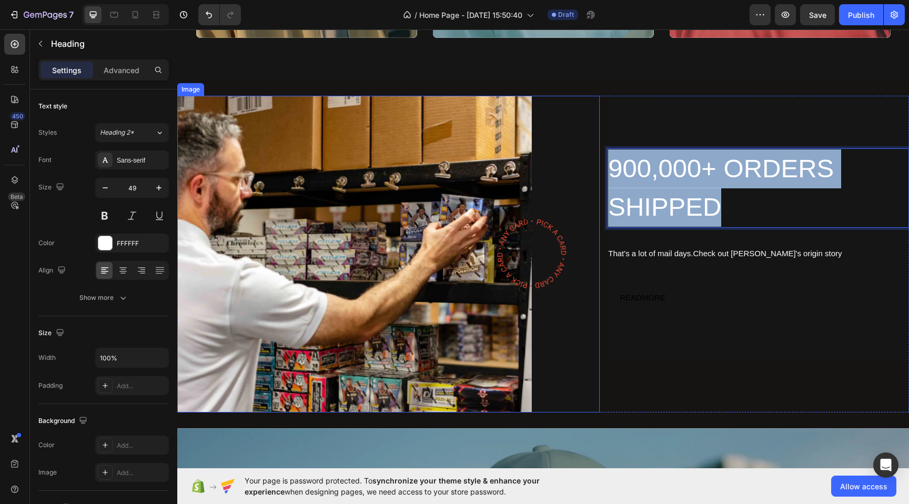
drag, startPoint x: 724, startPoint y: 215, endPoint x: 576, endPoint y: 155, distance: 159.4
click at [576, 155] on div "Image 900,000+ ORDERS SHIPPED Heading 36 That's a lot of mail days.Check out [P…" at bounding box center [542, 254] width 731 height 317
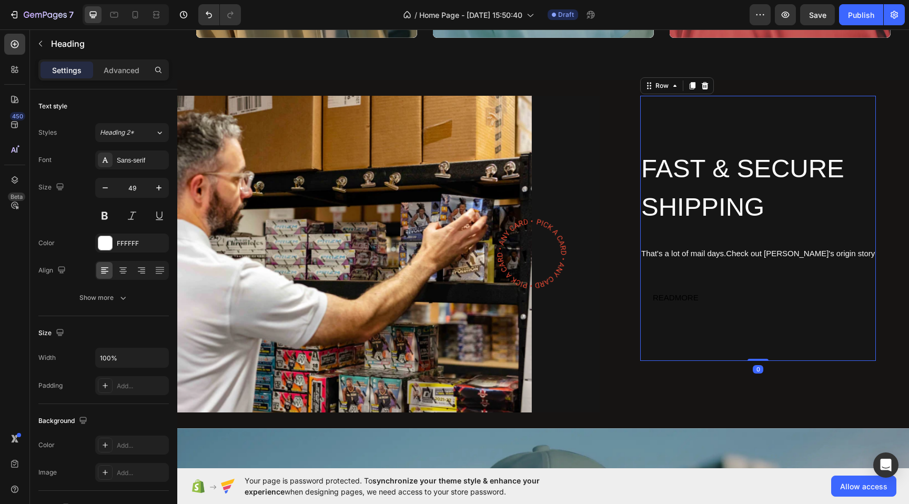
click at [662, 287] on div "FAST & SECURE SHIPPING Heading That's a lot of mail days.Check out [PERSON_NAME…" at bounding box center [758, 228] width 236 height 160
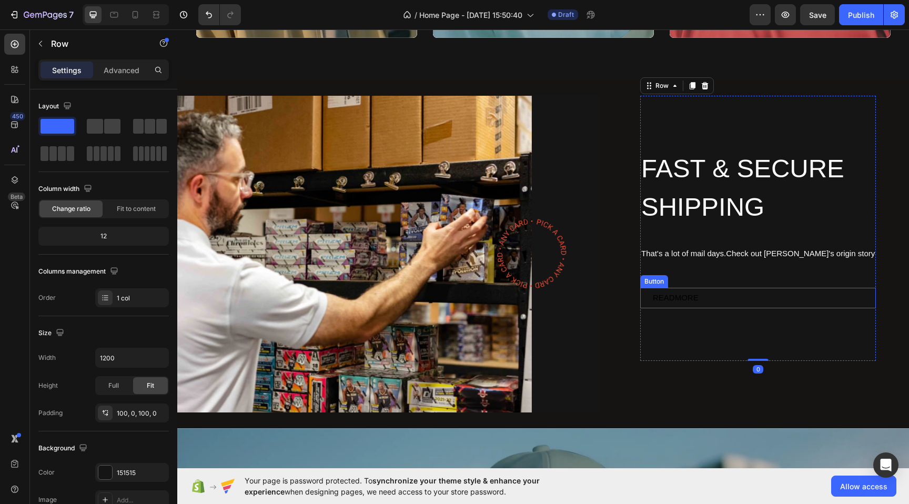
click at [696, 305] on button "READMORE" at bounding box center [675, 298] width 71 height 21
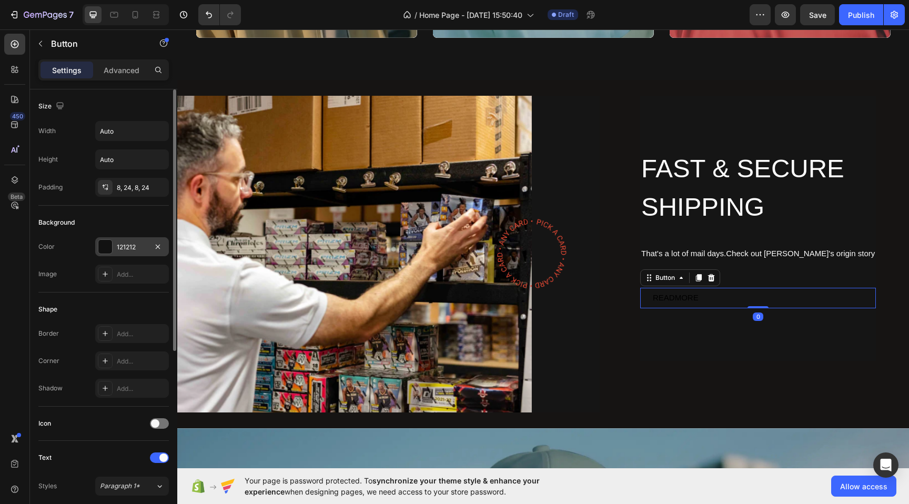
click at [104, 241] on div at bounding box center [105, 247] width 14 height 14
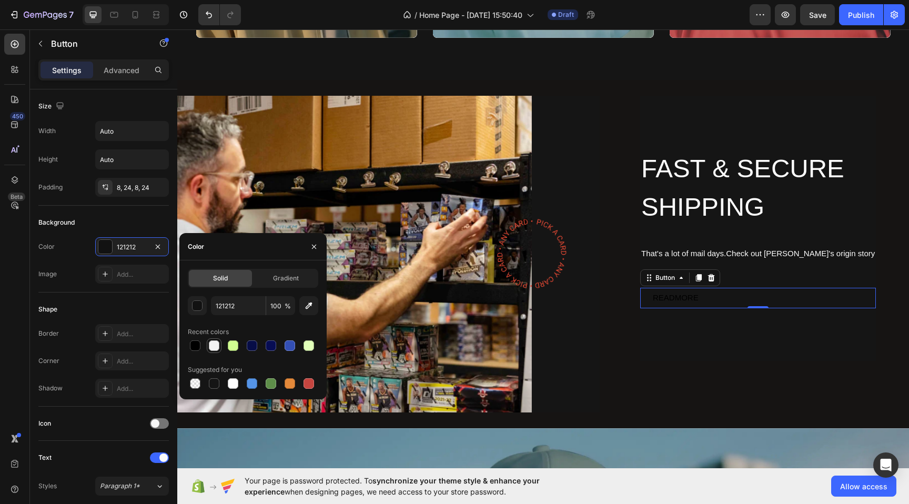
click at [212, 348] on div at bounding box center [214, 345] width 11 height 11
type input "F2F2F2"
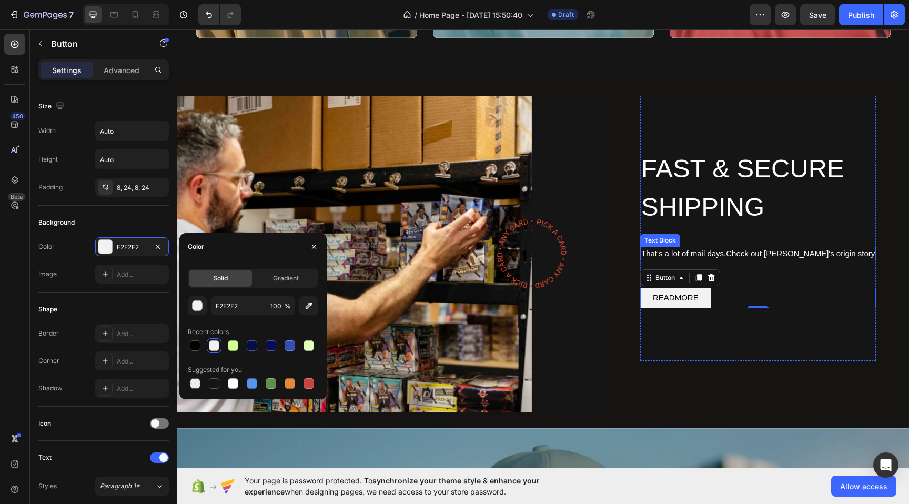
click at [747, 248] on div "That's a lot of mail days.Check out [PERSON_NAME]'s origin story" at bounding box center [758, 254] width 236 height 14
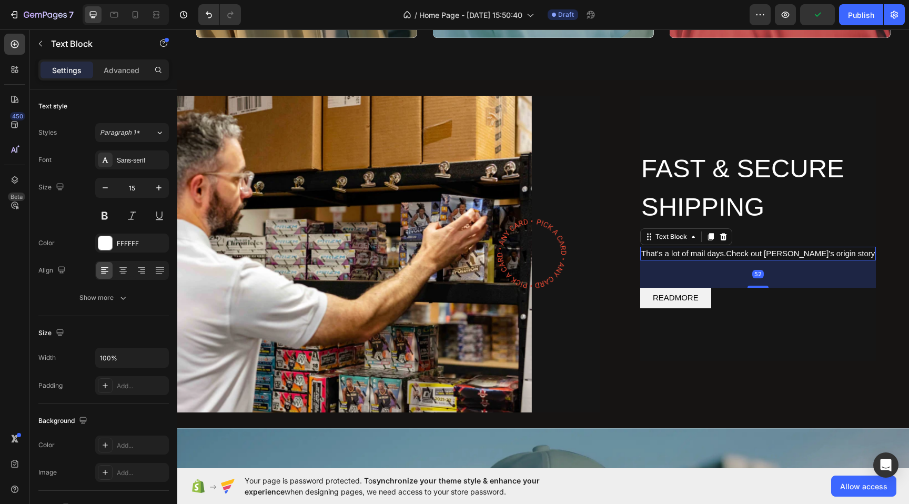
click at [741, 256] on div "That's a lot of mail days.Check out [PERSON_NAME]'s origin story" at bounding box center [758, 254] width 236 height 14
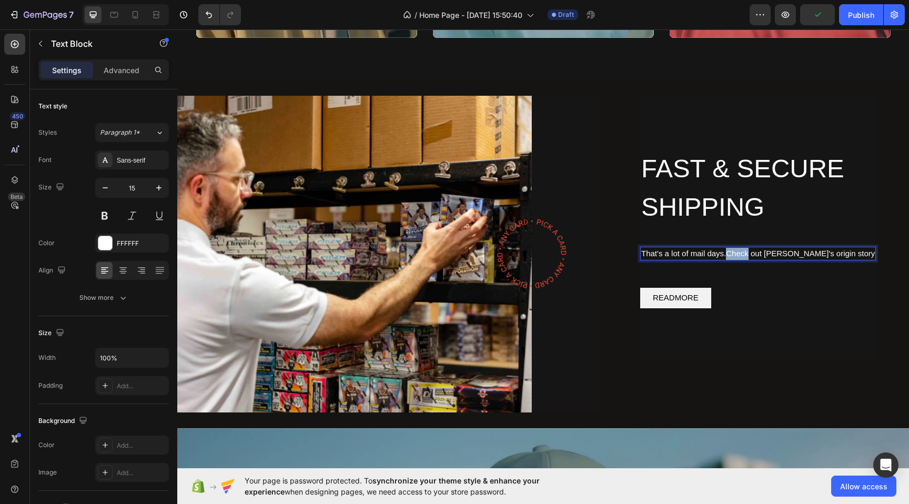
click at [741, 256] on p "That's a lot of mail days.Check out [PERSON_NAME]'s origin story" at bounding box center [757, 254] width 233 height 12
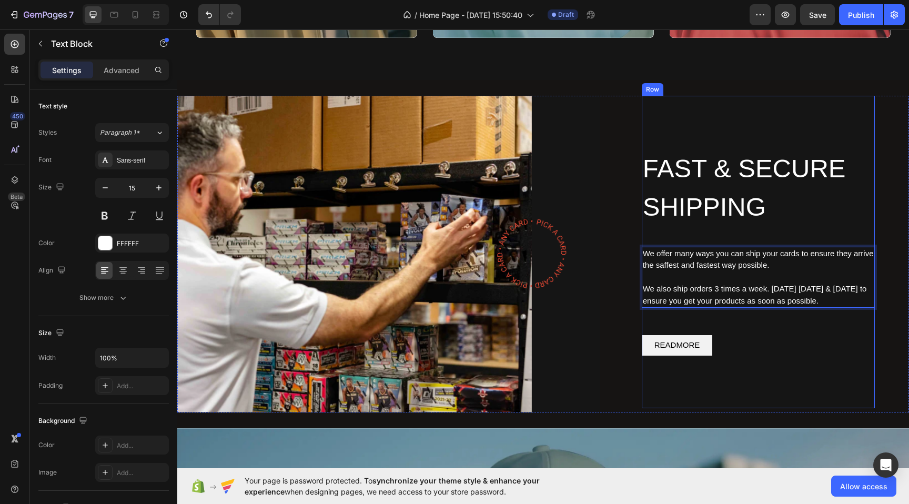
click at [770, 331] on div "FAST & SECURE SHIPPING Heading We offer many ways you can ship your cards to en…" at bounding box center [757, 251] width 233 height 207
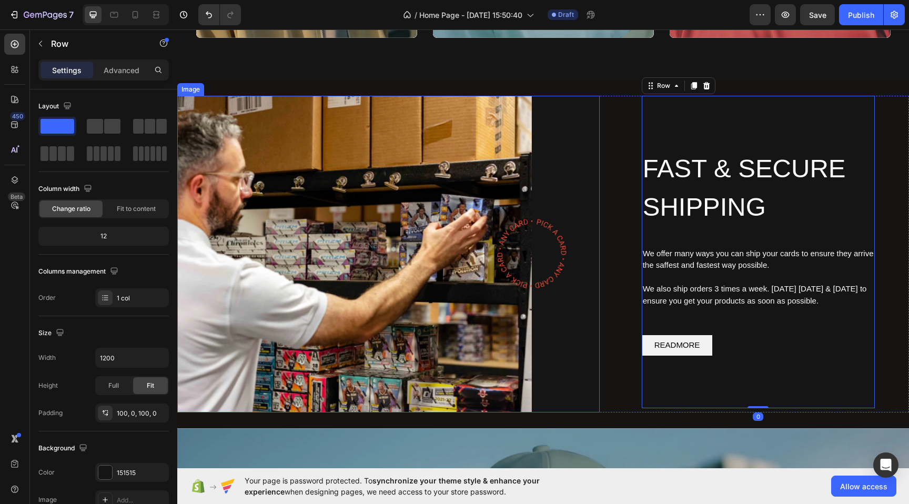
click at [596, 130] on img at bounding box center [388, 254] width 422 height 317
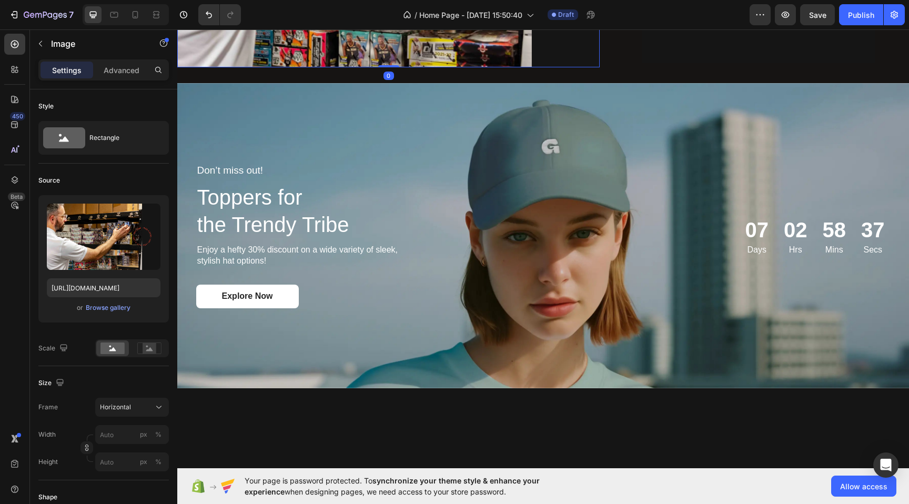
scroll to position [1353, 0]
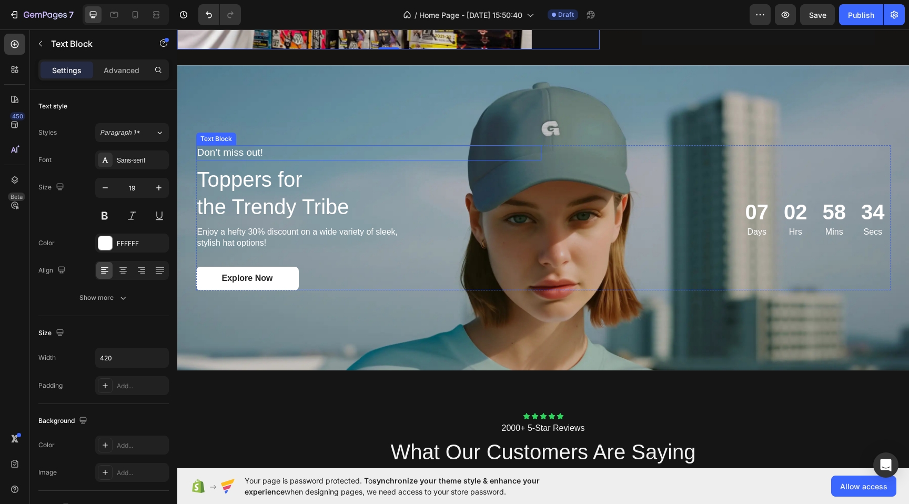
click at [251, 154] on p "Don’t miss out!" at bounding box center [306, 152] width 219 height 13
drag, startPoint x: 270, startPoint y: 155, endPoint x: 190, endPoint y: 154, distance: 80.5
click at [190, 154] on div "Don’t miss out! Text Block 8 Toppers for the Trendy Tribe Heading Enjoy a hefty…" at bounding box center [543, 217] width 715 height 178
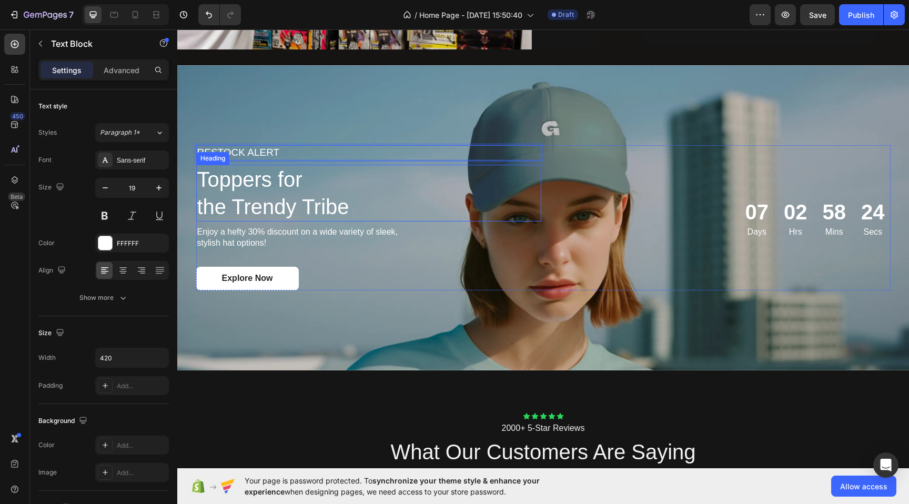
click at [228, 185] on h2 "Toppers for the Trendy Tribe" at bounding box center [368, 193] width 345 height 57
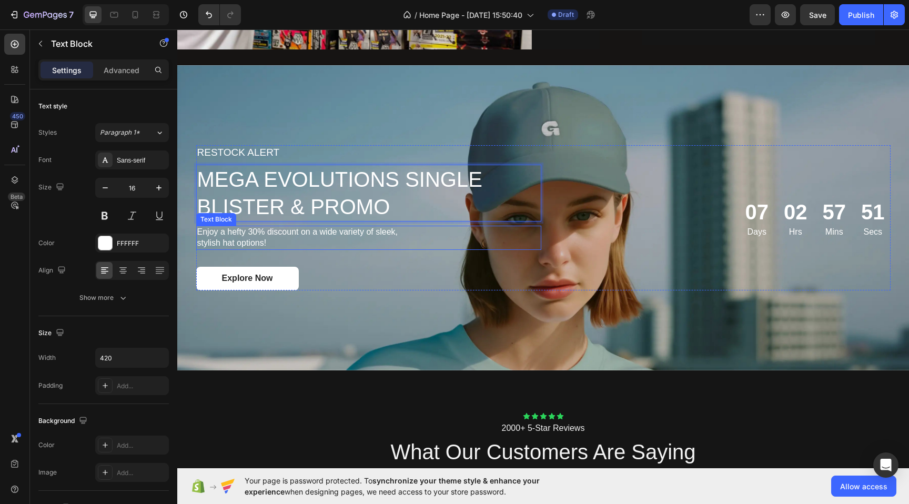
click at [223, 240] on p "Enjoy a hefty 30% discount on a wide variety of sleek, stylish hat options!" at bounding box center [306, 238] width 219 height 22
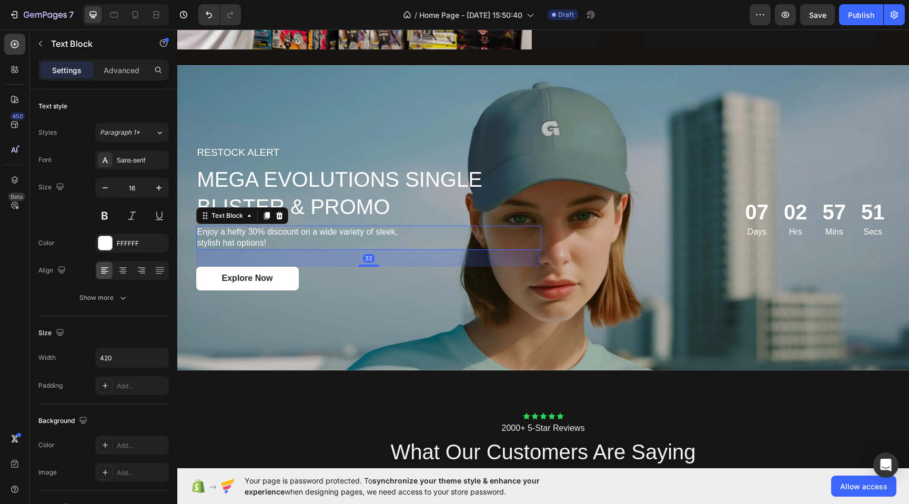
click at [223, 240] on p "Enjoy a hefty 30% discount on a wide variety of sleek, stylish hat options!" at bounding box center [306, 238] width 219 height 22
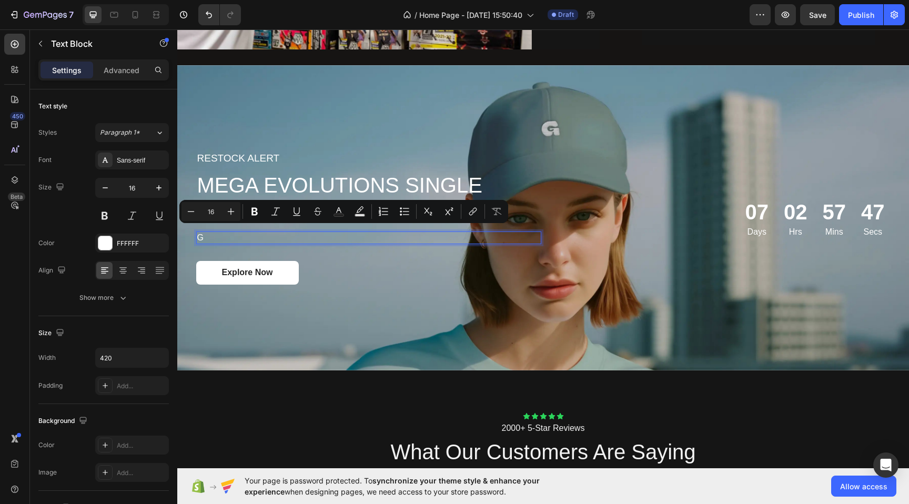
scroll to position [1359, 0]
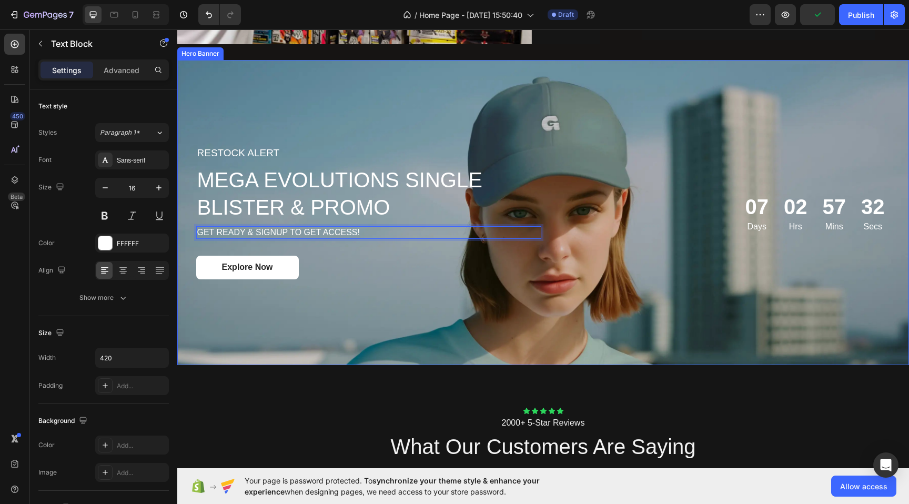
click at [284, 328] on div "Background Image" at bounding box center [542, 212] width 731 height 305
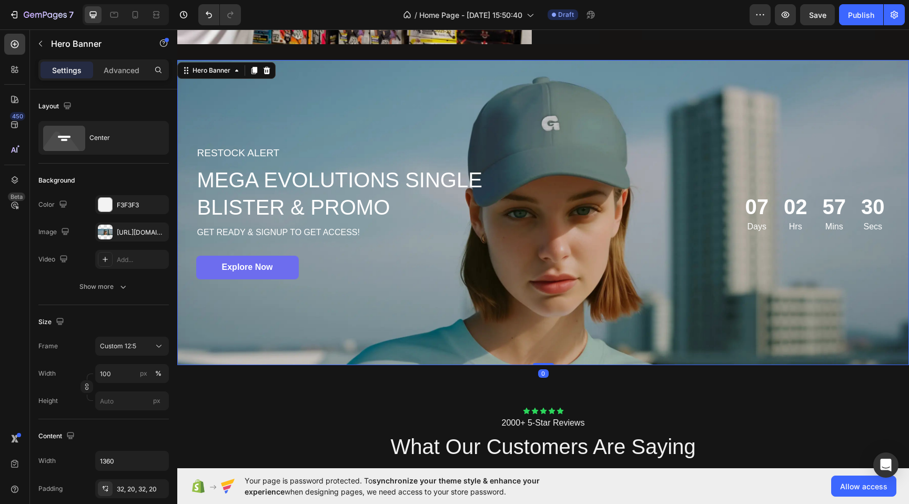
click at [252, 278] on link "Explore Now" at bounding box center [247, 268] width 103 height 24
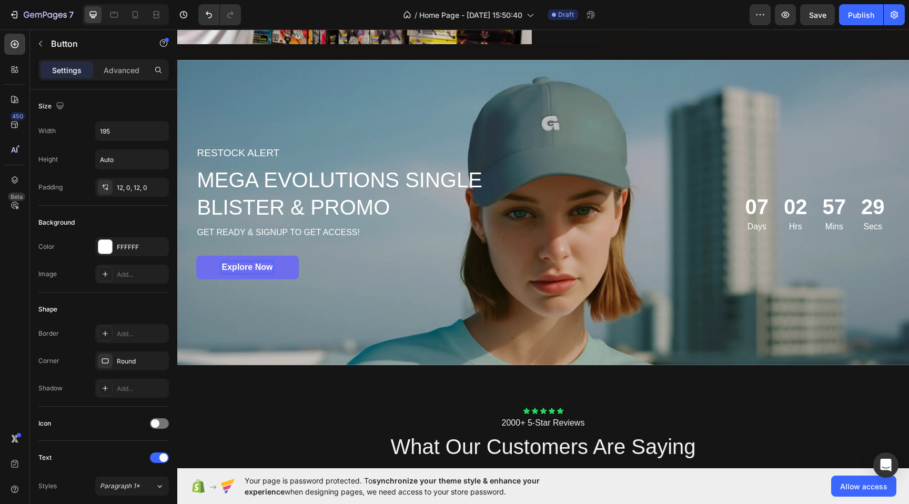
click at [252, 268] on p "Explore Now" at bounding box center [247, 267] width 51 height 11
click at [541, 270] on div "SIGNUP NOW Button 0" at bounding box center [368, 268] width 345 height 24
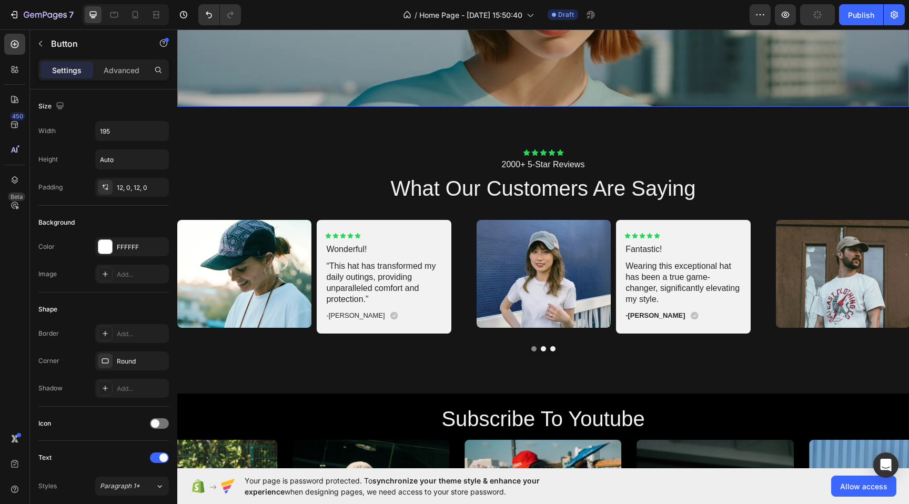
scroll to position [1617, 0]
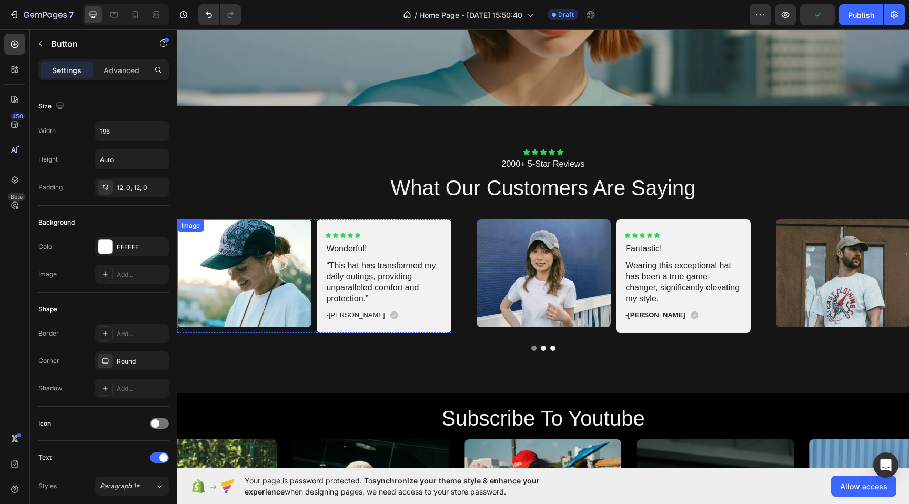
click at [222, 241] on img at bounding box center [244, 273] width 134 height 108
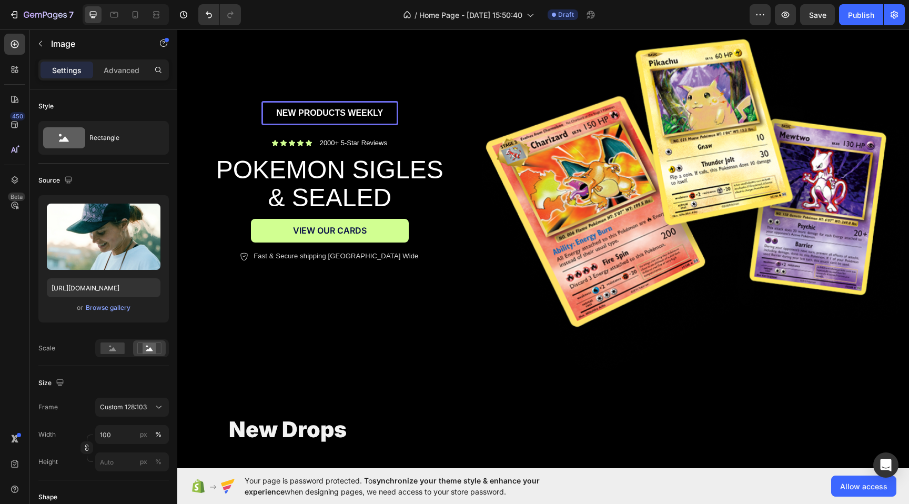
scroll to position [0, 0]
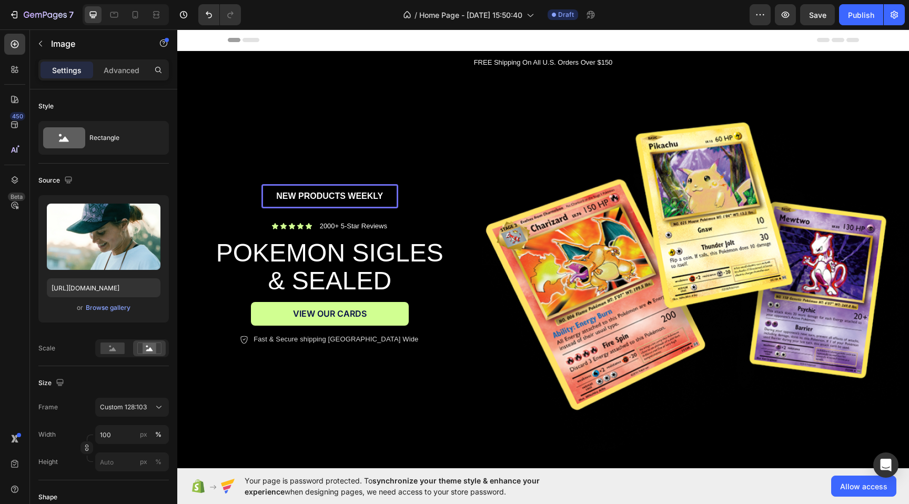
click at [821, 2] on div "7 / Home Page - [DATE] 15:50:40 Draft Preview Save Publish" at bounding box center [454, 15] width 909 height 30
click at [820, 7] on button "Save" at bounding box center [817, 14] width 35 height 21
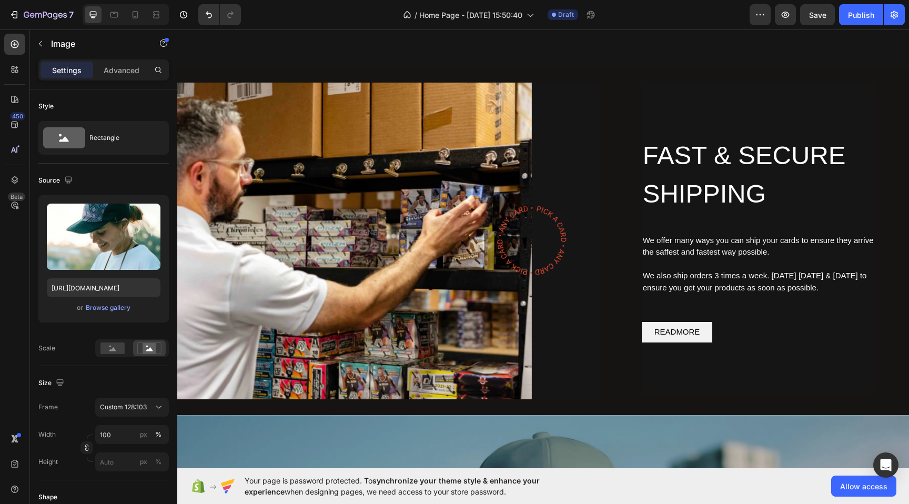
scroll to position [991, 0]
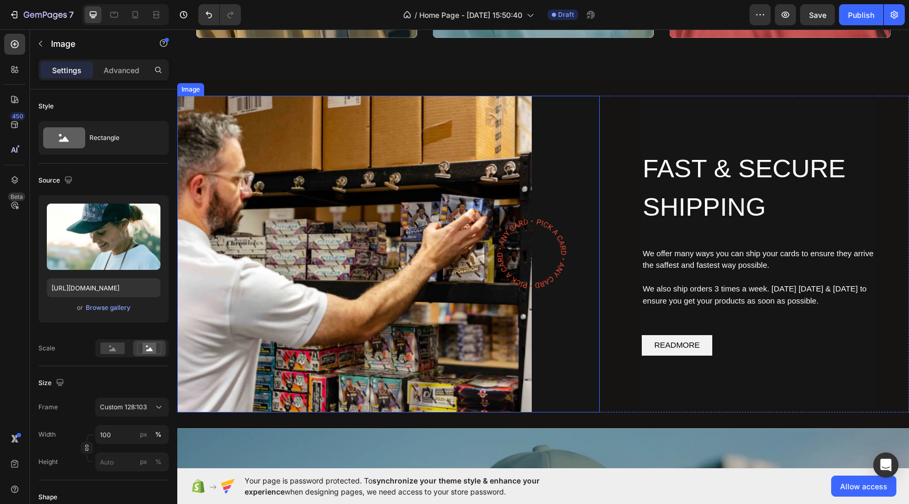
click at [460, 267] on img at bounding box center [388, 254] width 422 height 317
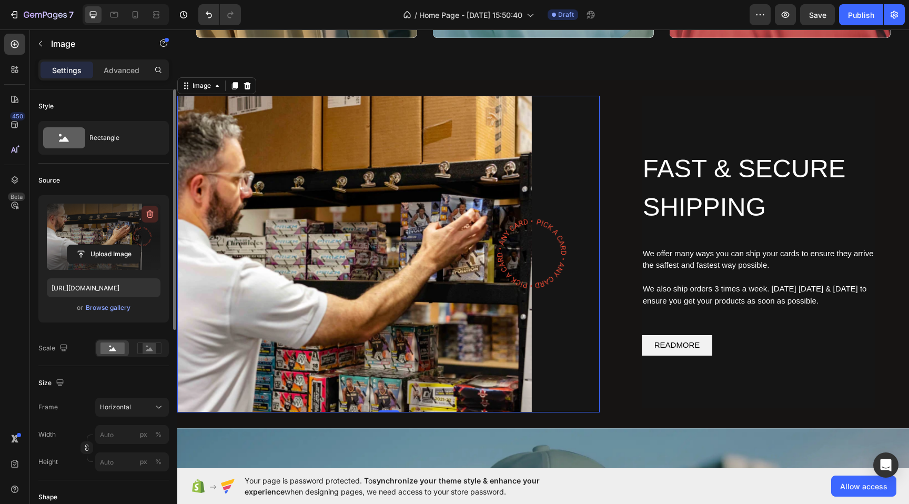
click at [149, 213] on icon "button" at bounding box center [149, 214] width 1 height 3
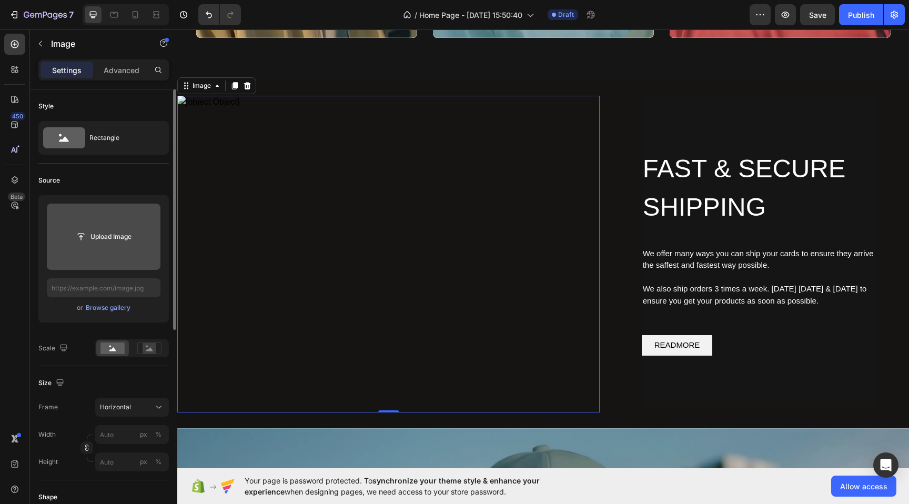
click at [111, 237] on input "file" at bounding box center [103, 237] width 73 height 18
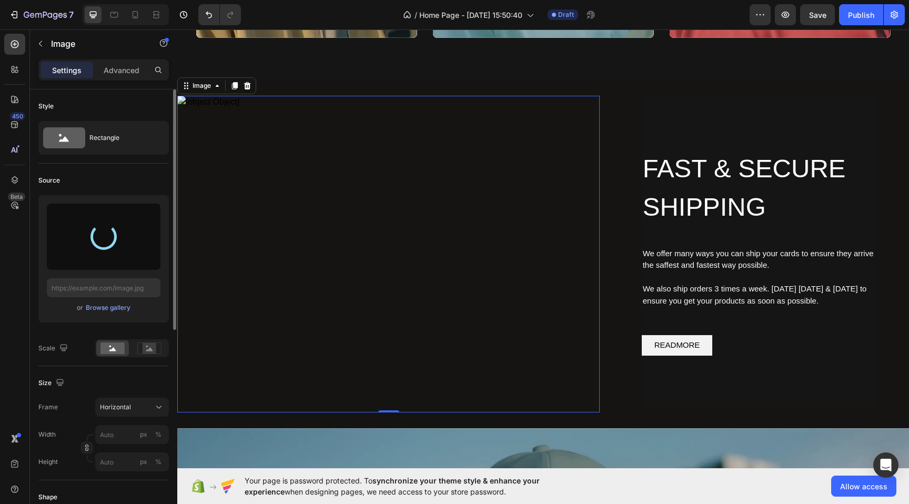
type input "[URL][DOMAIN_NAME]"
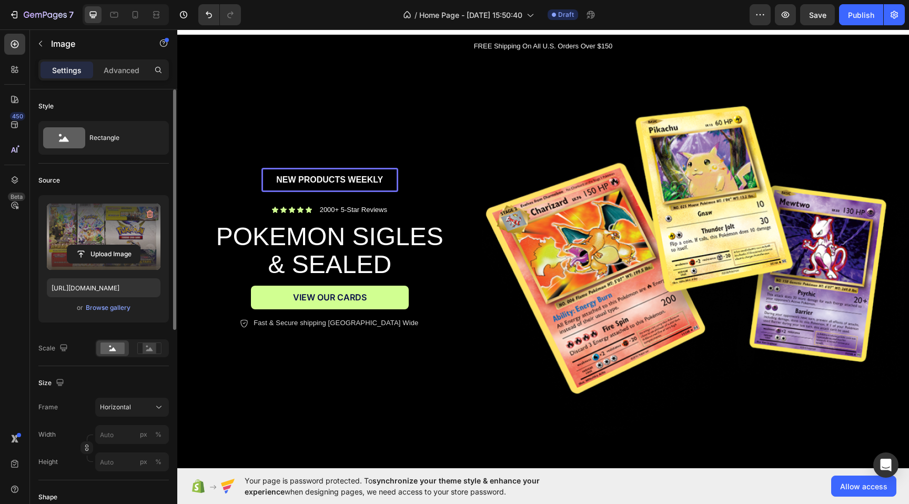
scroll to position [17, 0]
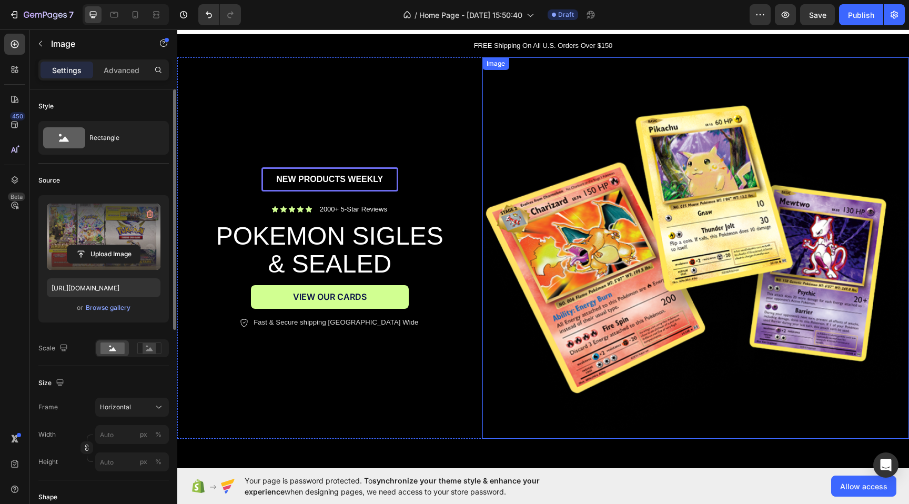
click at [722, 202] on img at bounding box center [695, 247] width 426 height 381
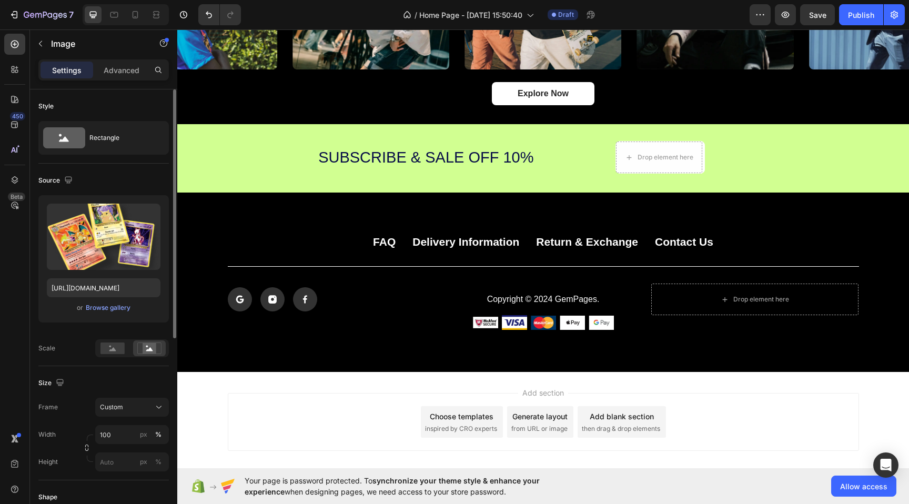
scroll to position [2136, 0]
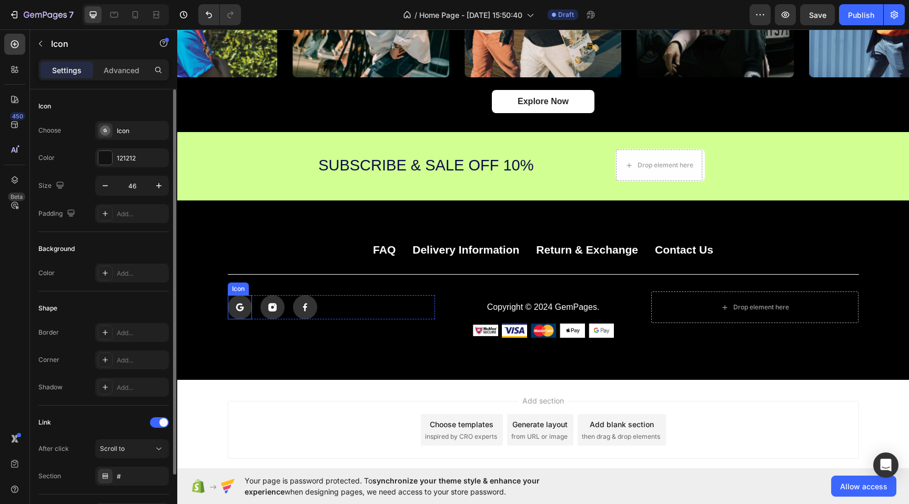
click at [243, 304] on rect at bounding box center [240, 307] width 24 height 24
click at [293, 285] on icon at bounding box center [292, 285] width 8 height 8
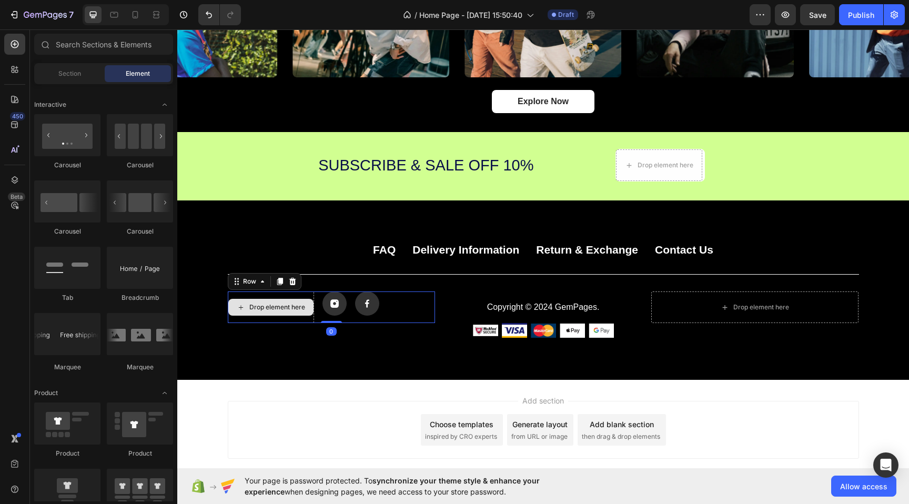
click at [288, 292] on div "Drop element here" at bounding box center [271, 307] width 86 height 32
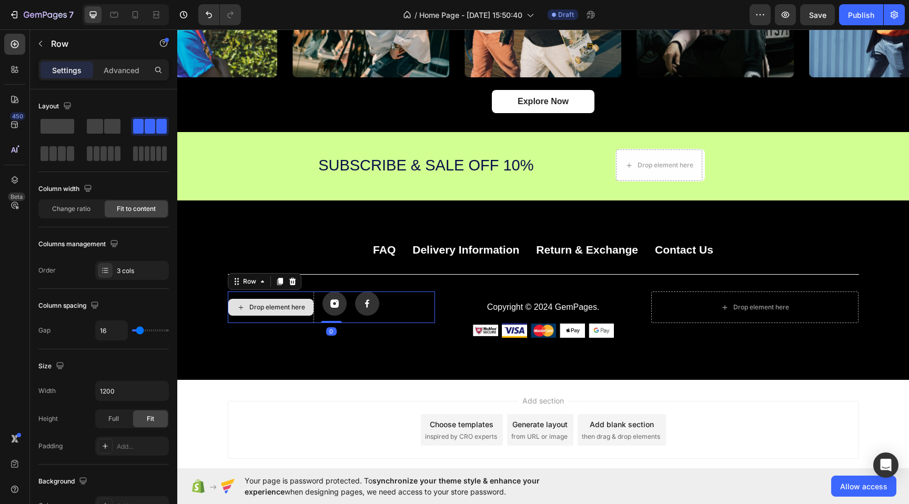
click at [258, 312] on div "Drop element here" at bounding box center [270, 307] width 85 height 17
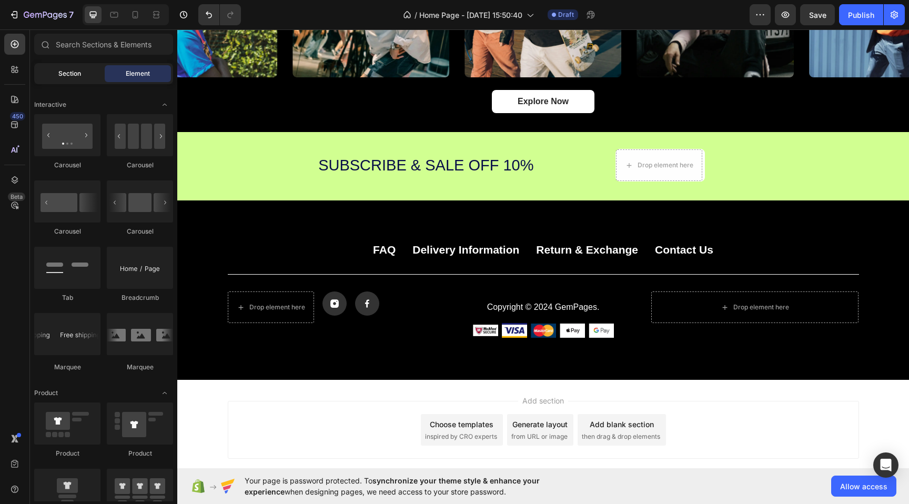
click at [80, 75] on span "Section" at bounding box center [69, 73] width 23 height 9
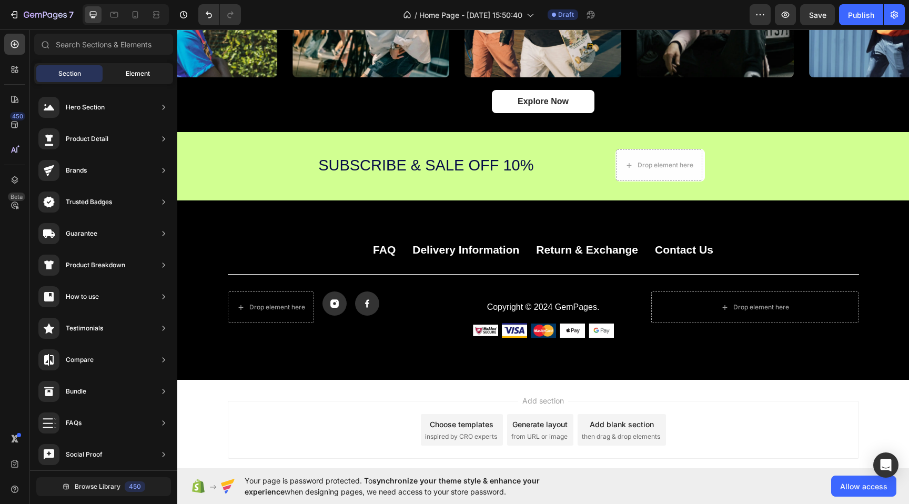
click at [128, 79] on div "Element" at bounding box center [138, 73] width 66 height 17
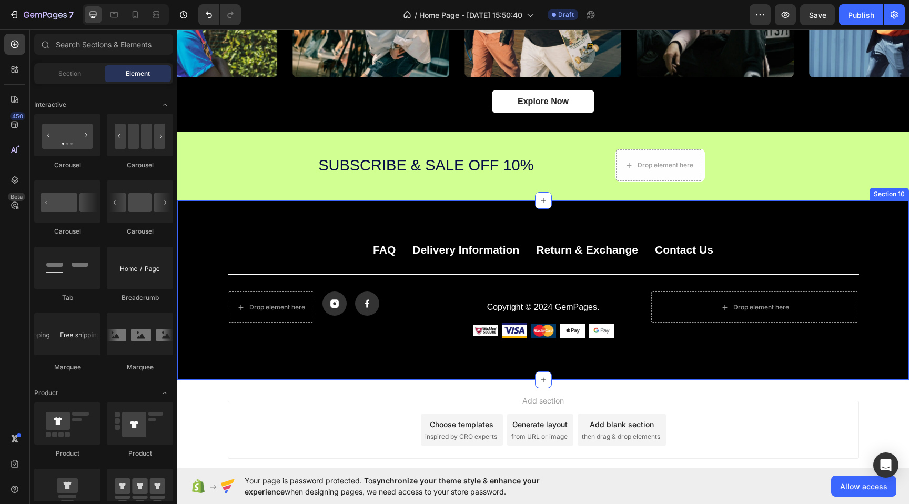
click at [310, 360] on div "FAQ Button Delivery Information Button Return & Exchange Button Contact Us Butt…" at bounding box center [542, 289] width 731 height 179
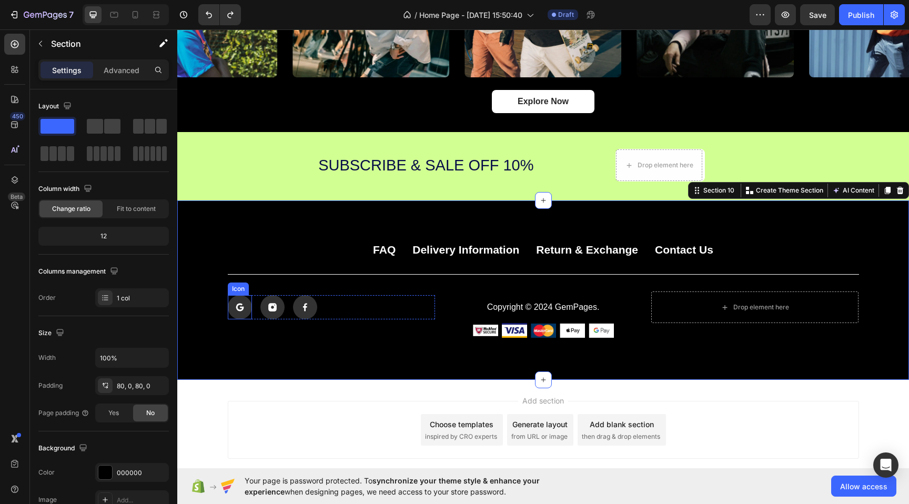
click at [241, 305] on rect at bounding box center [240, 307] width 24 height 24
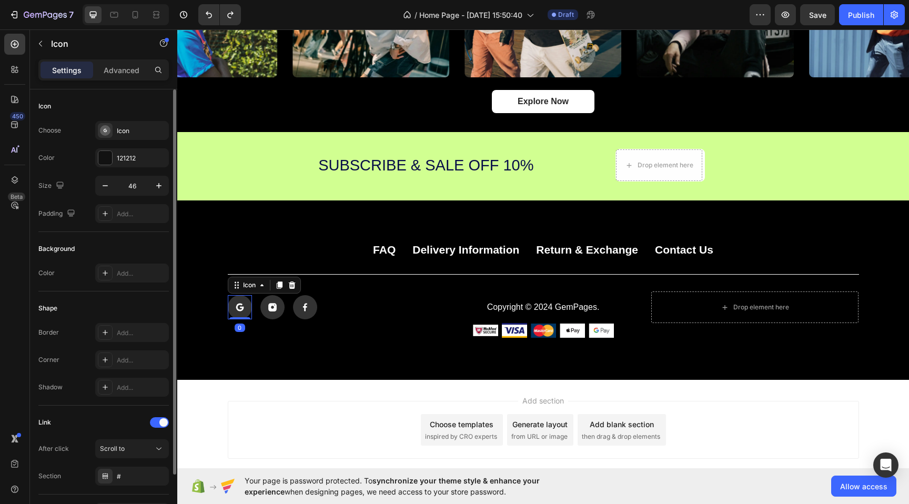
click at [104, 119] on div "Icon Choose Icon Color 121212 Size 46 Padding Add..." at bounding box center [103, 160] width 130 height 142
click at [114, 134] on div "Icon" at bounding box center [132, 130] width 74 height 19
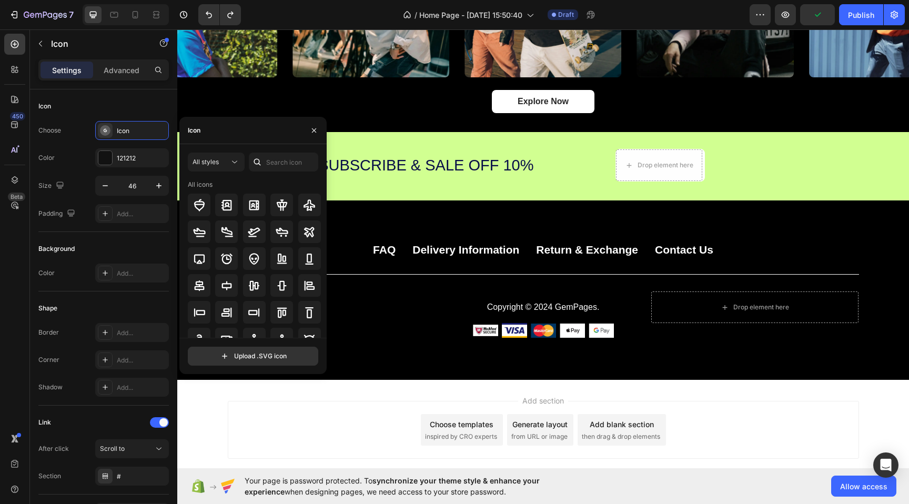
click at [264, 159] on div at bounding box center [257, 161] width 17 height 19
click at [279, 161] on input "text" at bounding box center [283, 161] width 69 height 19
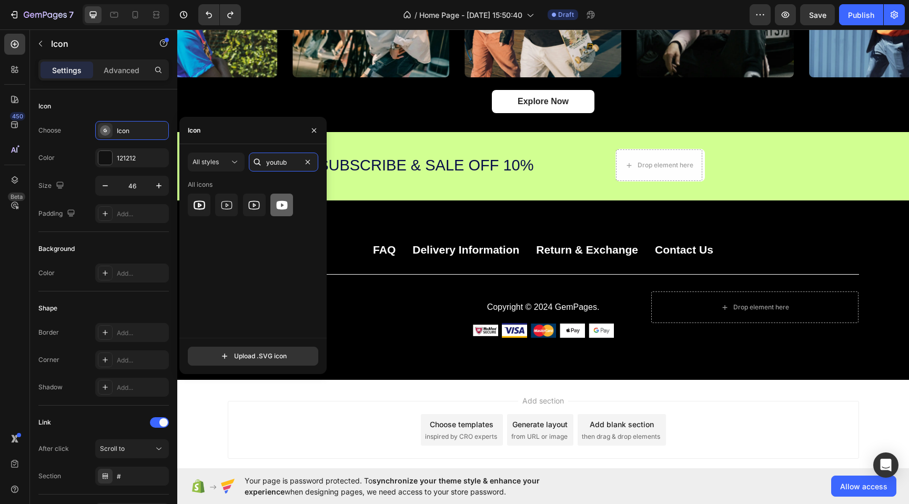
type input "youtub"
click at [290, 203] on div at bounding box center [281, 204] width 23 height 23
click at [475, 447] on div "Add section Choose templates inspired by CRO experts Generate layout from URL o…" at bounding box center [543, 430] width 631 height 58
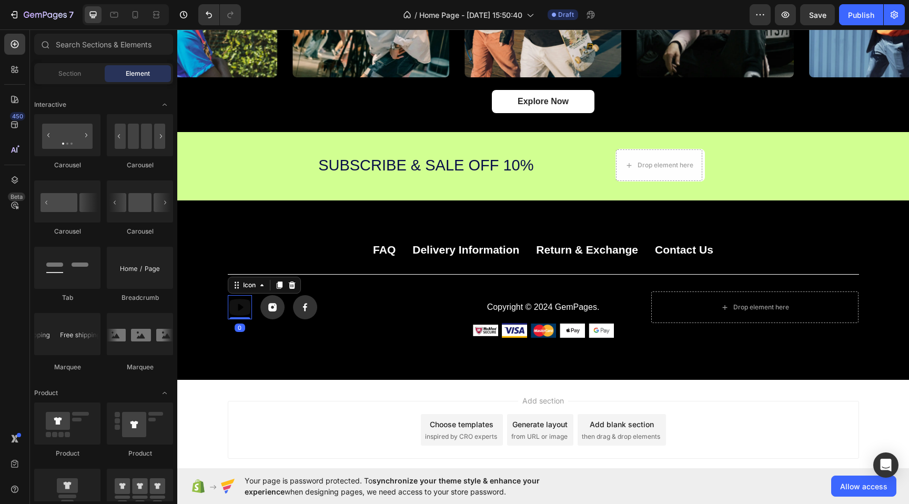
click at [236, 304] on icon at bounding box center [239, 307] width 21 height 17
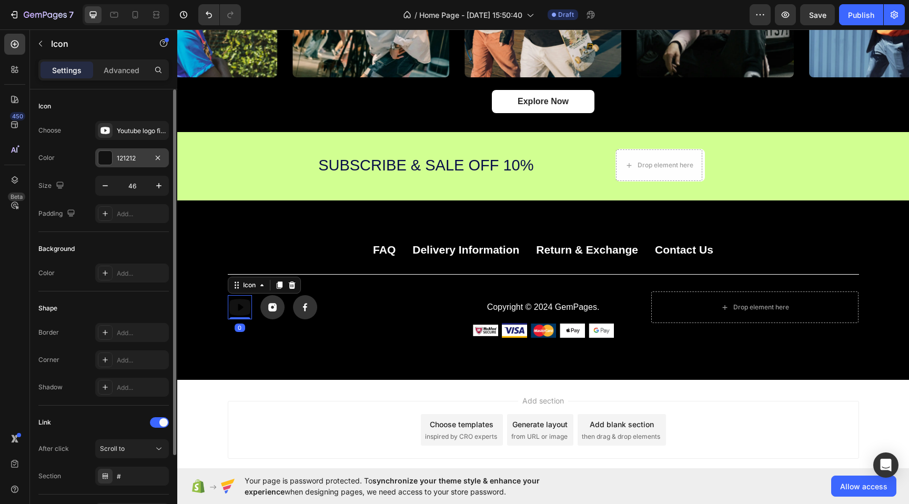
click at [104, 159] on div at bounding box center [105, 158] width 14 height 14
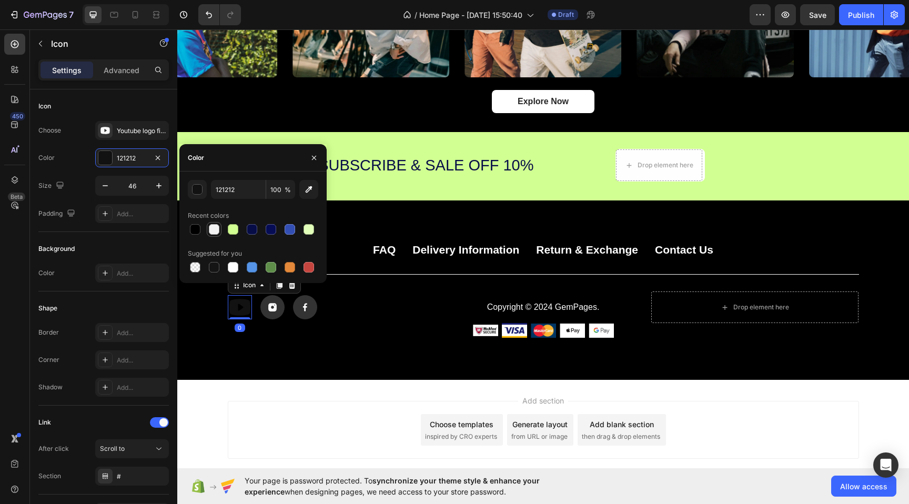
click at [216, 229] on div at bounding box center [214, 229] width 11 height 11
type input "F2F2F2"
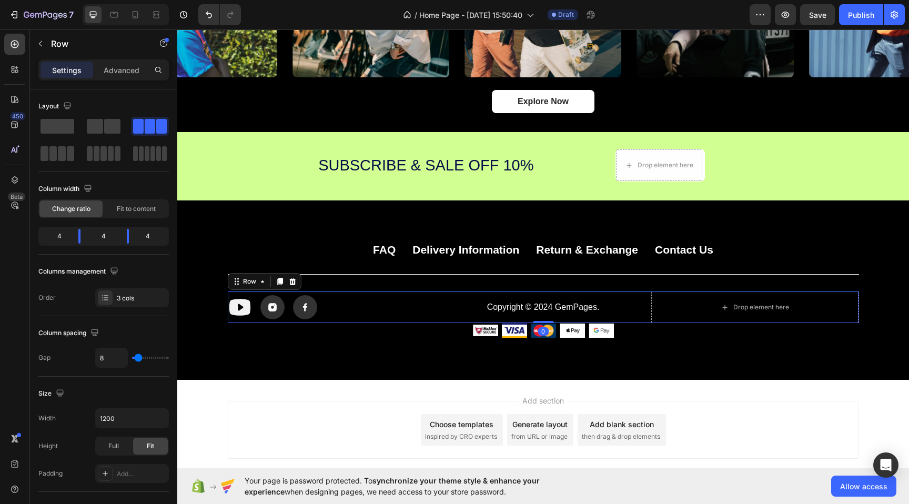
click at [253, 320] on div "Icon Icon Icon Row" at bounding box center [332, 307] width 208 height 32
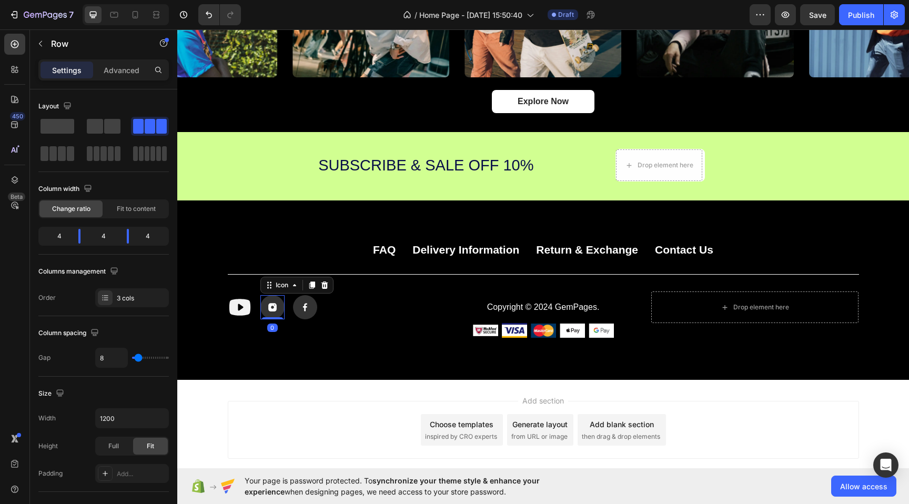
click at [270, 310] on icon at bounding box center [272, 307] width 8 height 8
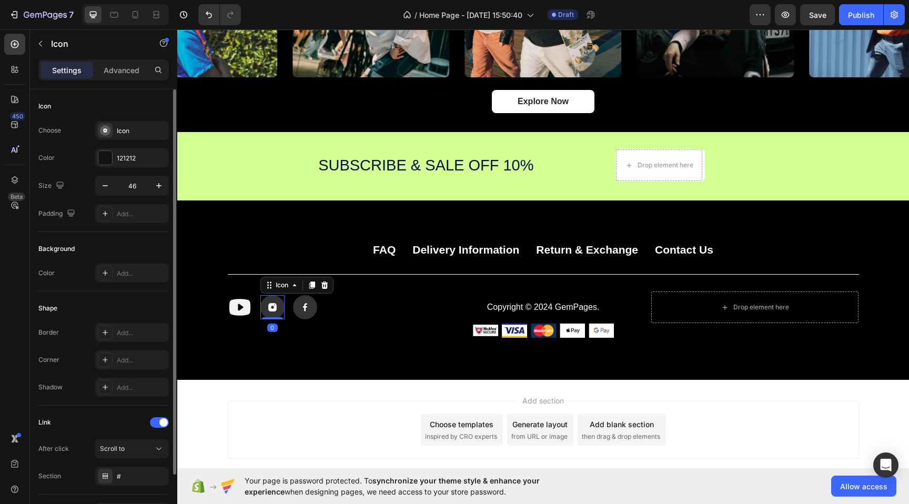
click at [109, 169] on div "Choose Icon Color 121212 Size 46 Padding Add..." at bounding box center [103, 172] width 130 height 102
click at [105, 160] on div at bounding box center [105, 158] width 14 height 14
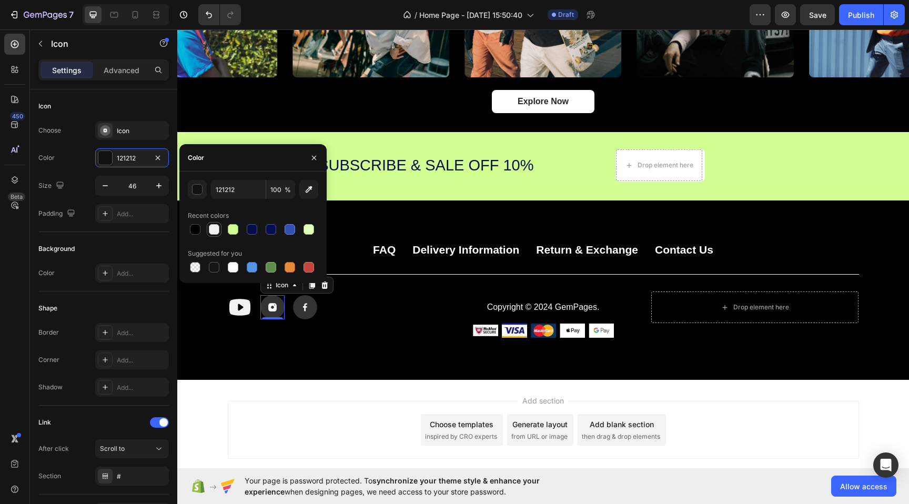
click at [217, 227] on div at bounding box center [214, 229] width 11 height 11
type input "F2F2F2"
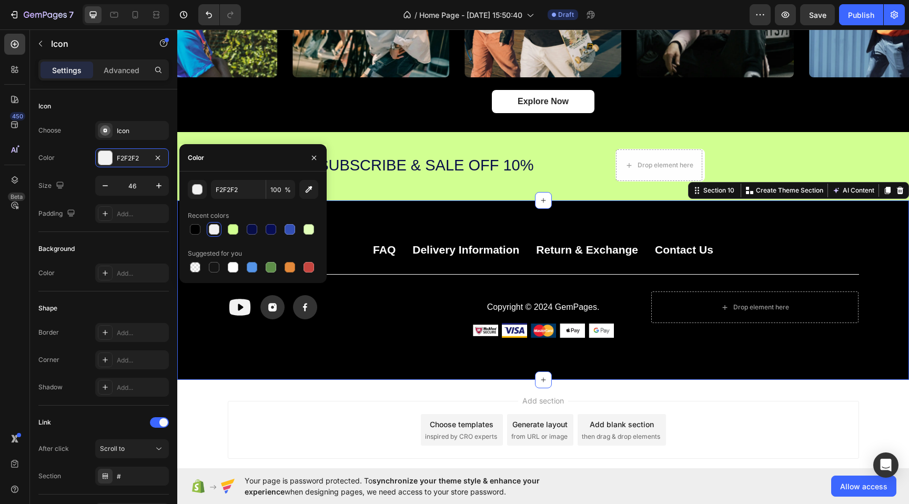
click at [294, 353] on div "FAQ Button Delivery Information Button Return & Exchange Button Contact Us Butt…" at bounding box center [542, 289] width 731 height 179
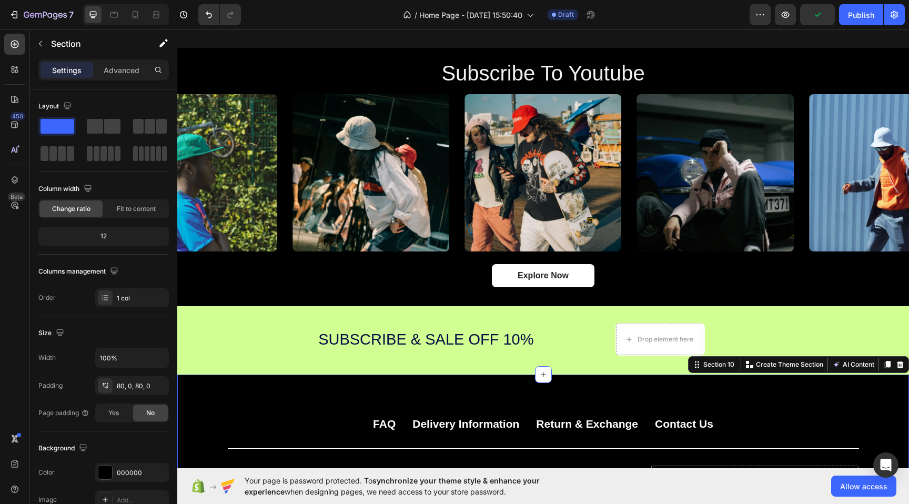
scroll to position [1947, 0]
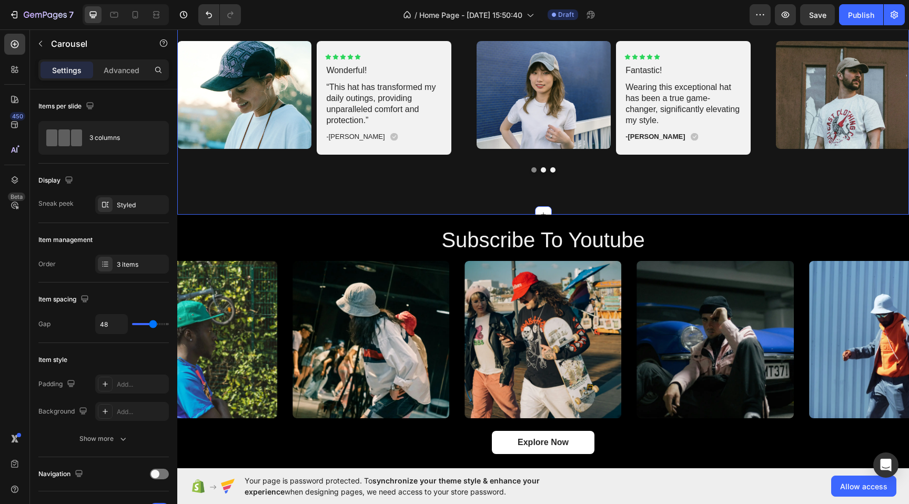
click at [593, 170] on div at bounding box center [542, 169] width 731 height 5
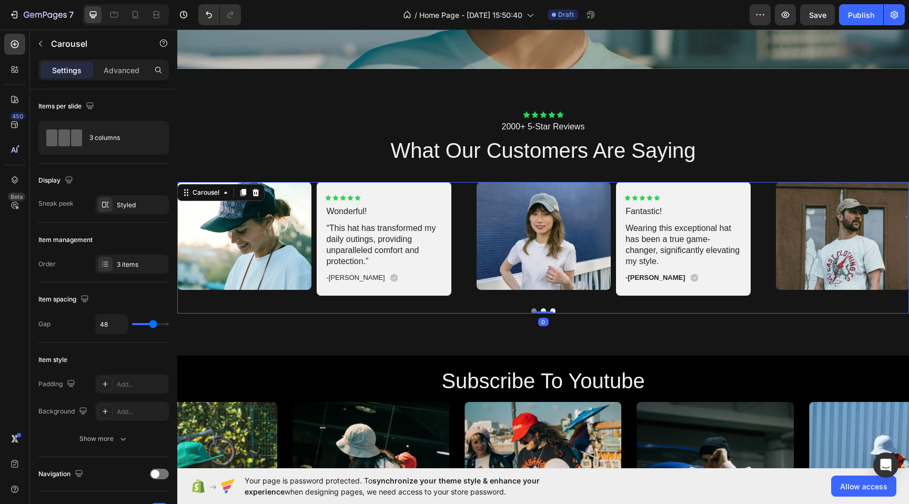
scroll to position [1622, 0]
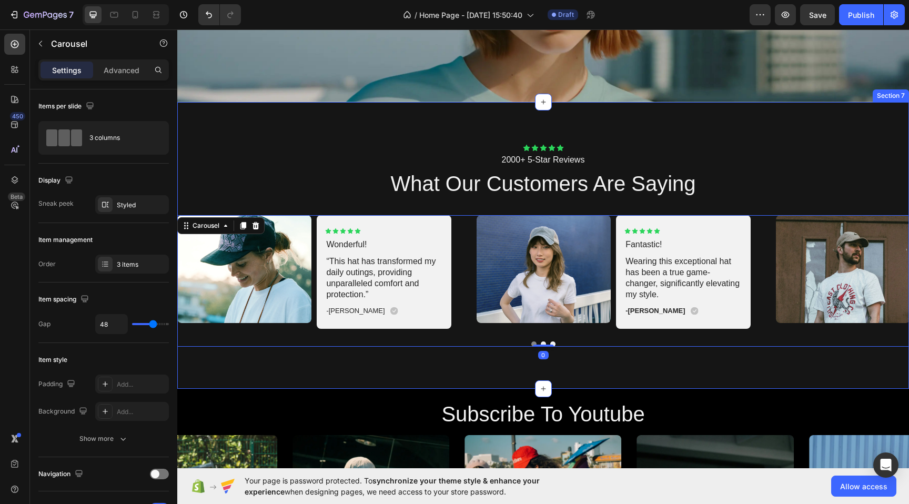
click at [586, 120] on div "Icon Icon Icon Icon Icon Icon List 2000+ 5-Star Reviews Text Block what our cus…" at bounding box center [542, 245] width 731 height 287
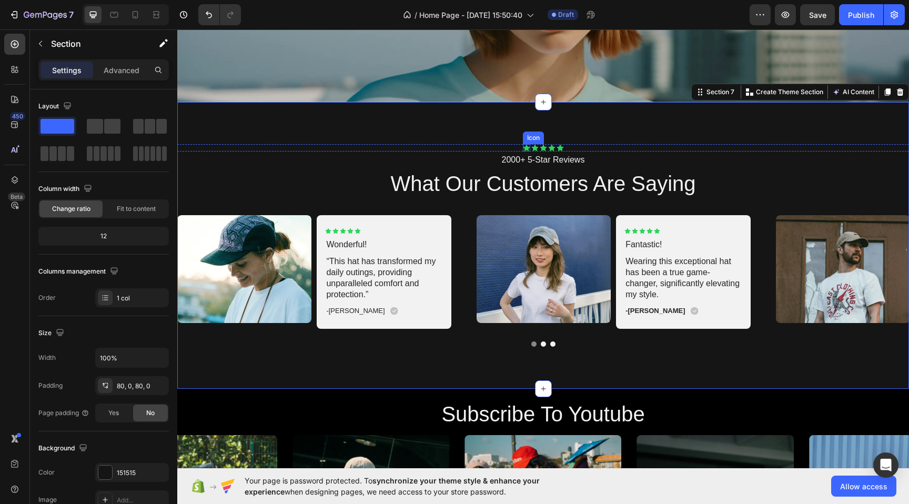
click at [525, 147] on div "Icon" at bounding box center [526, 147] width 7 height 7
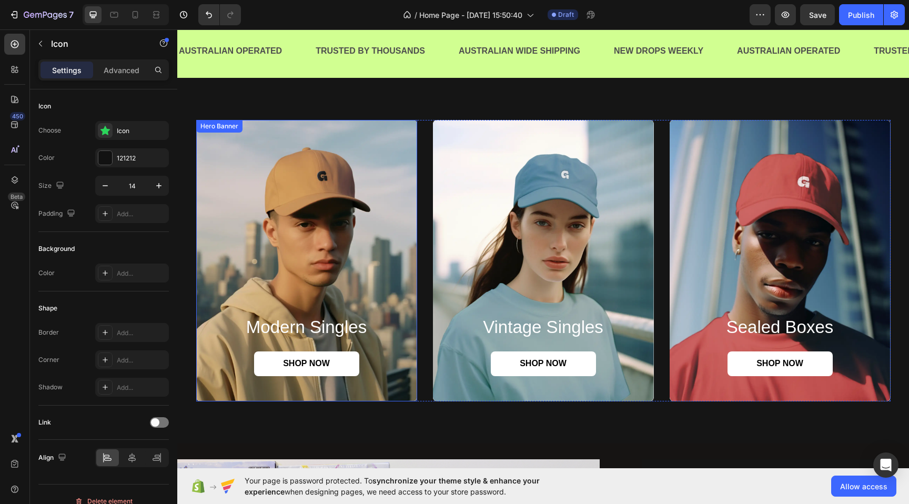
scroll to position [639, 0]
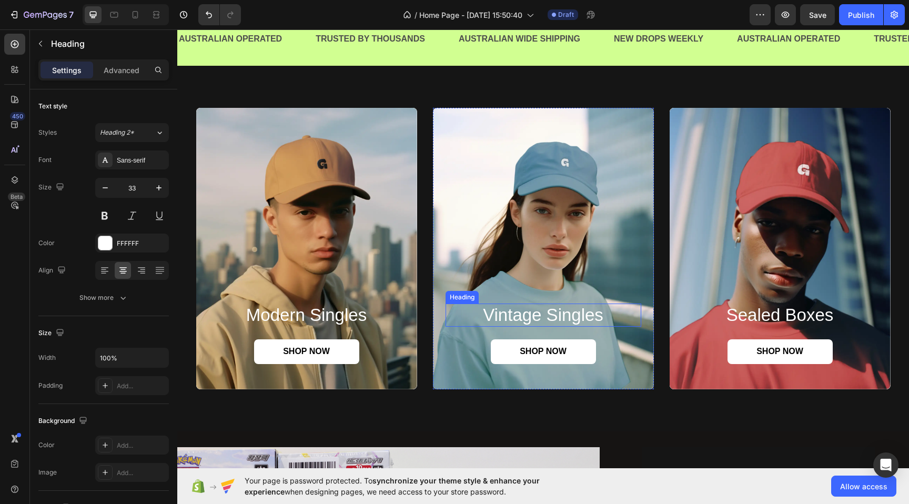
click at [546, 319] on h2 "vintage singles" at bounding box center [543, 314] width 196 height 23
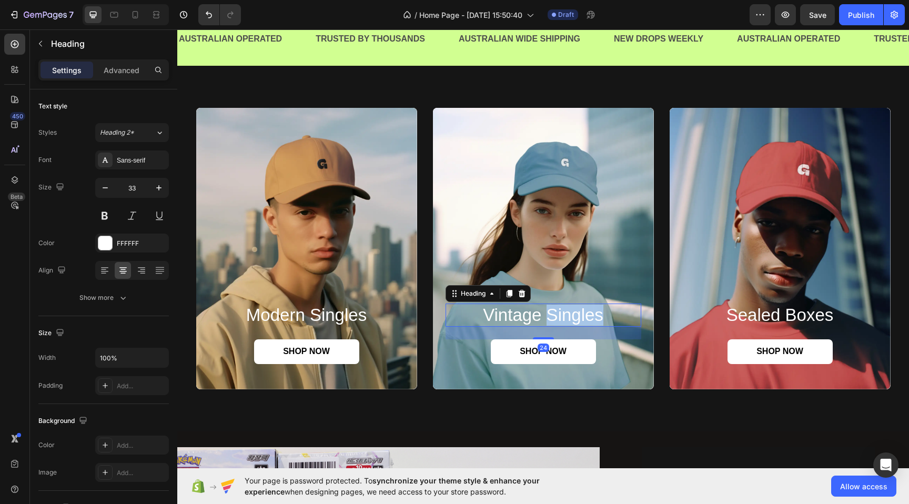
click at [546, 319] on h2 "vintage singles" at bounding box center [543, 314] width 196 height 23
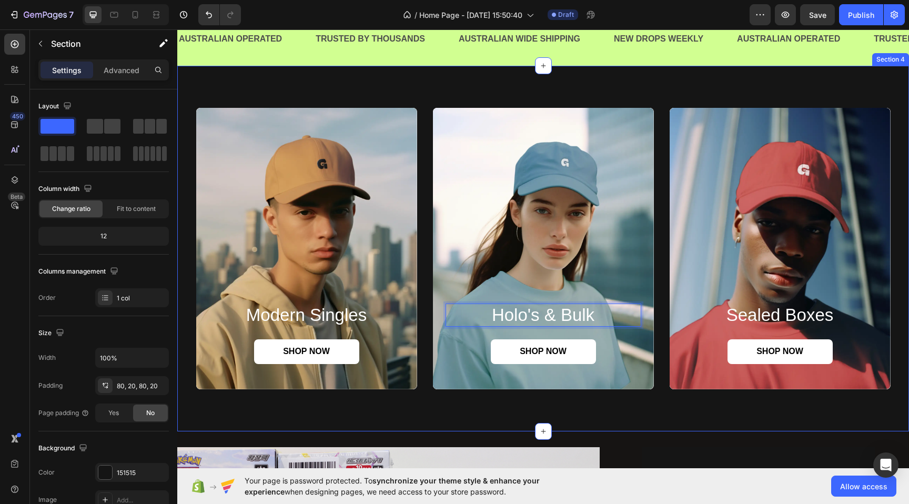
click at [723, 416] on div "modern singles Heading SHOP NOW Button Hero Banner Holo's & Bulk Heading 24 SHO…" at bounding box center [542, 248] width 731 height 365
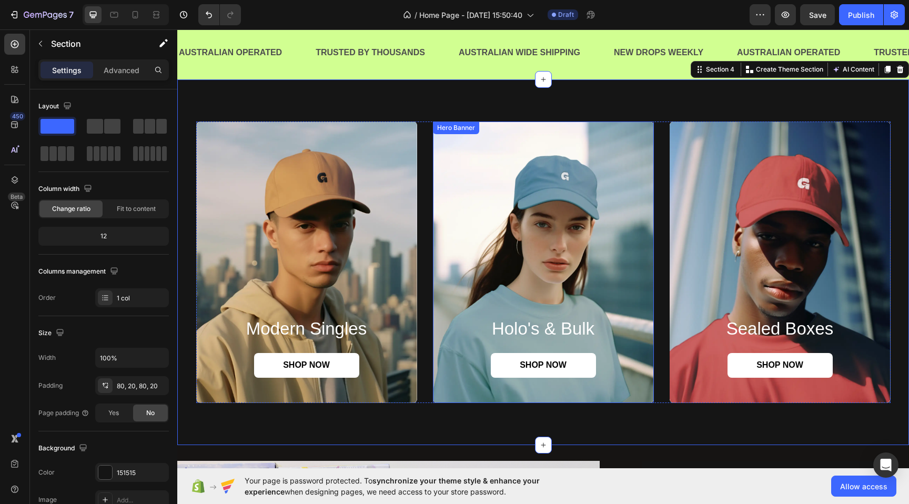
scroll to position [624, 0]
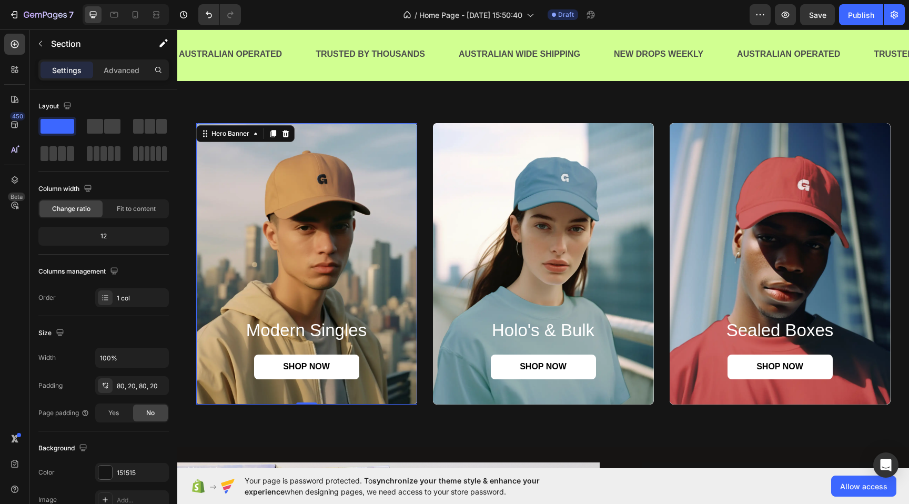
click at [341, 203] on div "Background Image" at bounding box center [306, 263] width 221 height 281
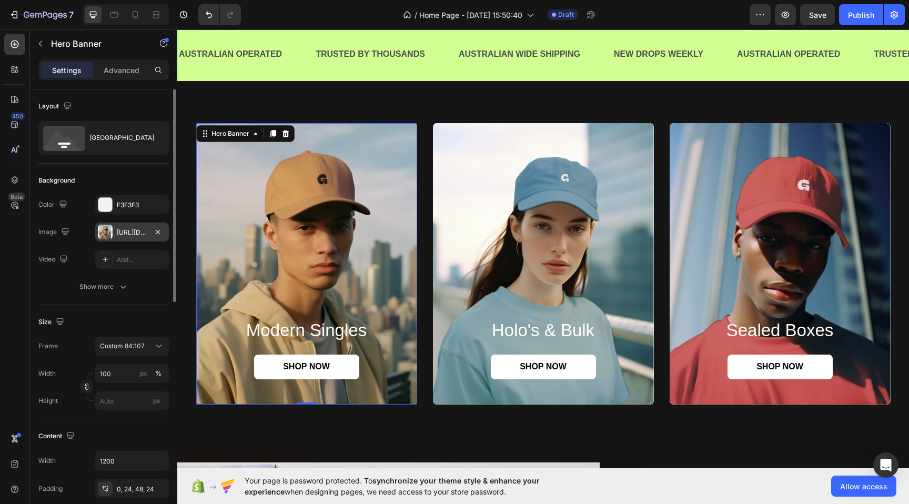
click at [110, 229] on div at bounding box center [105, 232] width 15 height 15
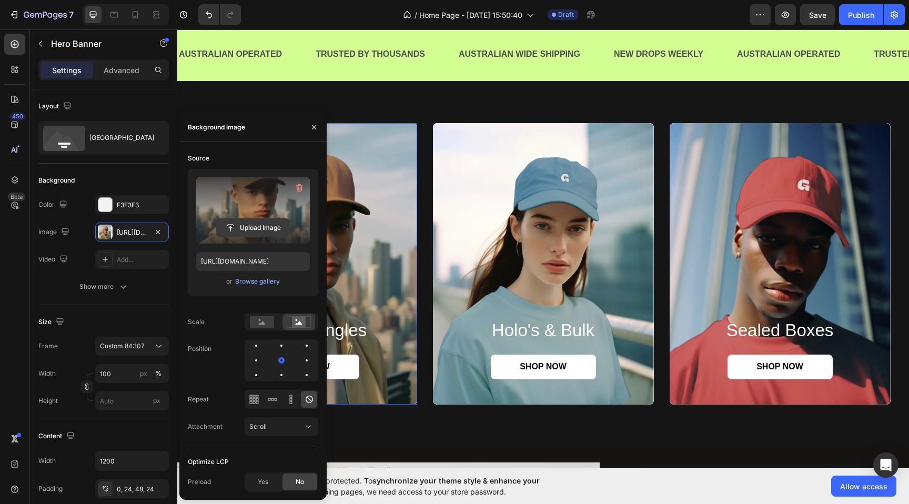
click at [239, 228] on input "file" at bounding box center [253, 228] width 73 height 18
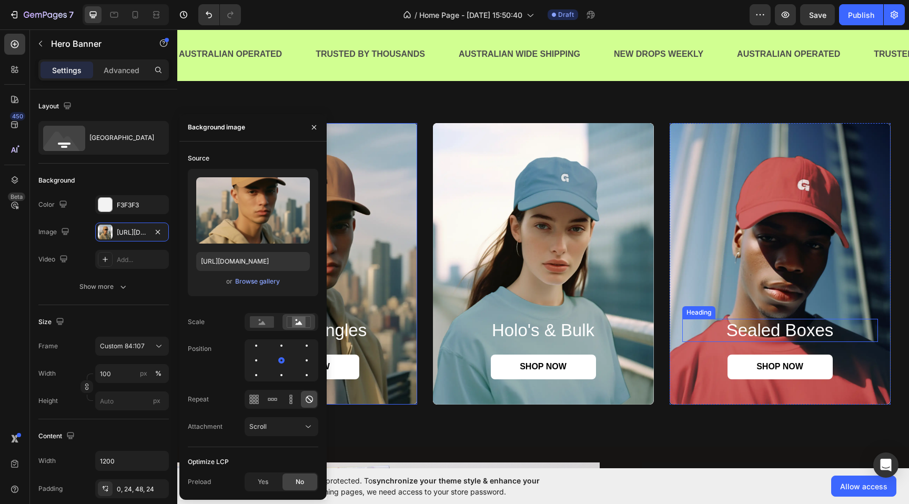
click at [692, 318] on div "sealed boxes Heading SHOP NOW Button" at bounding box center [779, 263] width 221 height 281
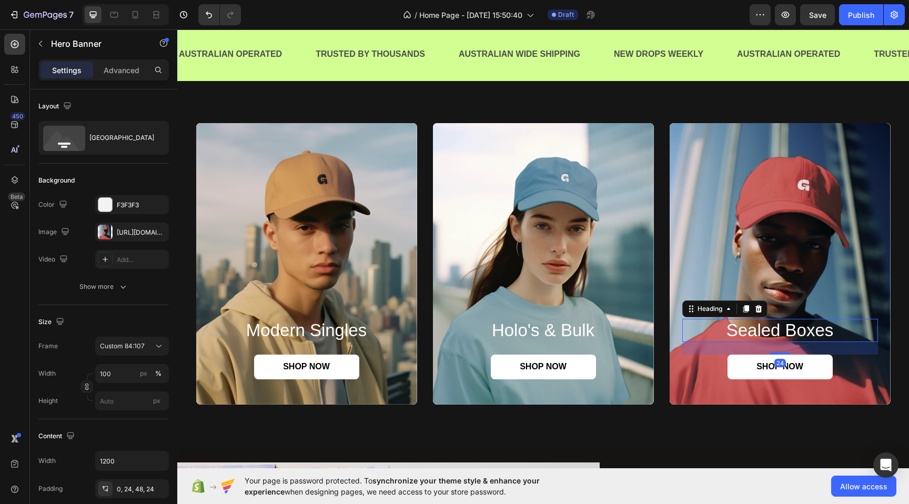
click at [702, 271] on div "Background Image" at bounding box center [779, 263] width 221 height 281
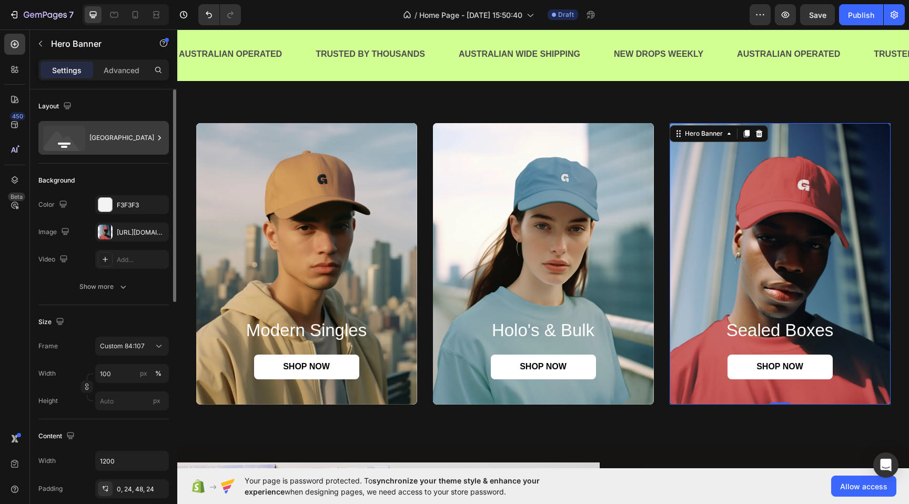
click at [68, 135] on icon at bounding box center [64, 138] width 42 height 25
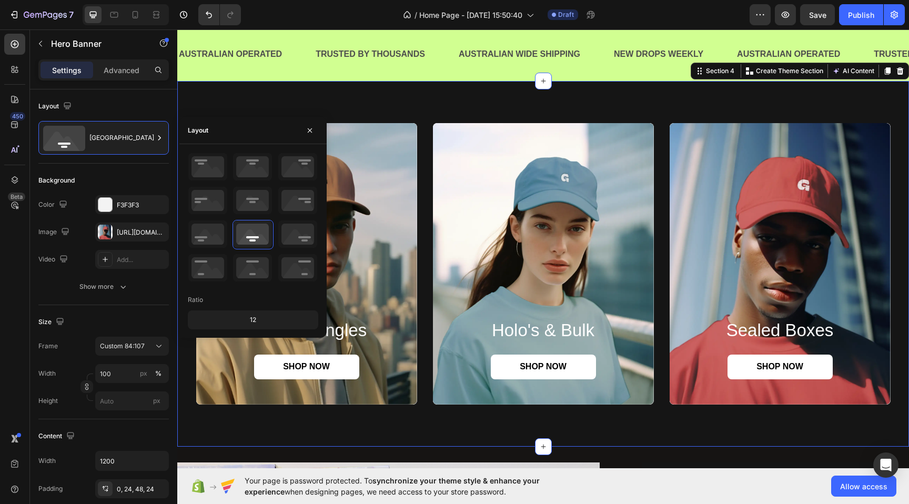
click at [254, 89] on div "modern singles Heading SHOP NOW Button Hero Banner Holo's & Bulk Heading SHOP N…" at bounding box center [542, 263] width 731 height 365
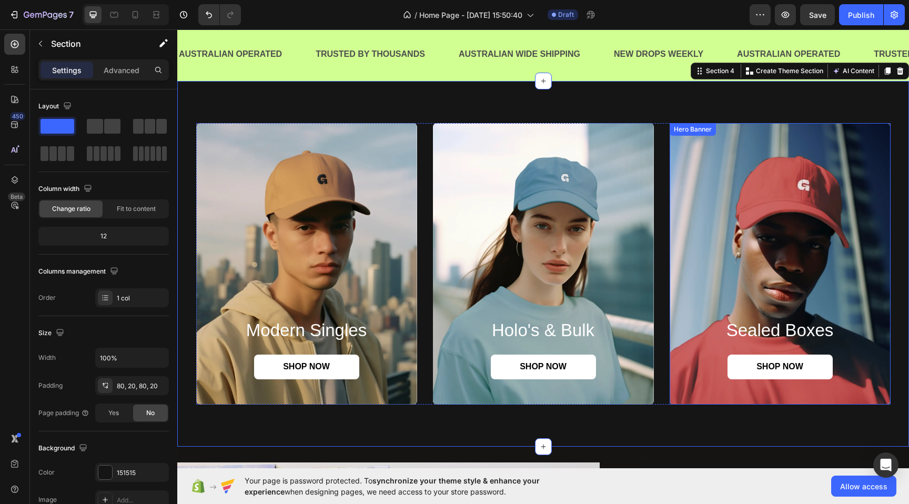
click at [767, 252] on div "Background Image" at bounding box center [779, 263] width 221 height 281
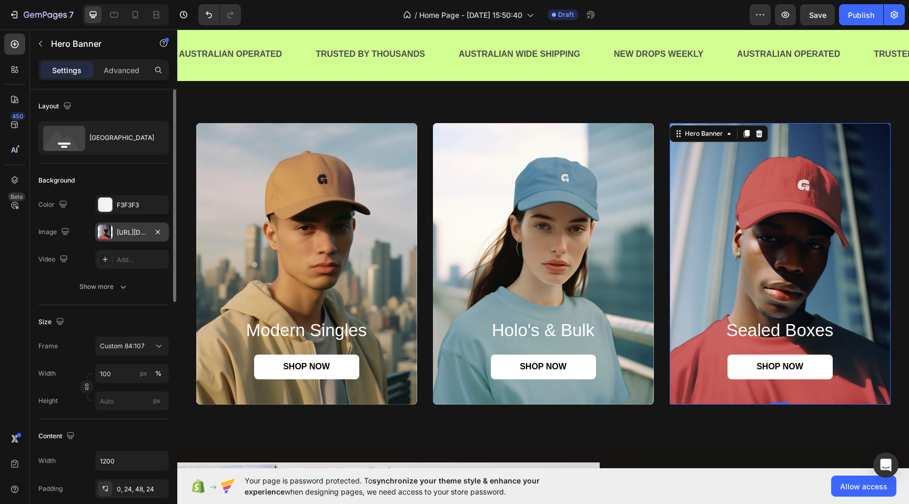
click at [106, 230] on div at bounding box center [105, 232] width 15 height 15
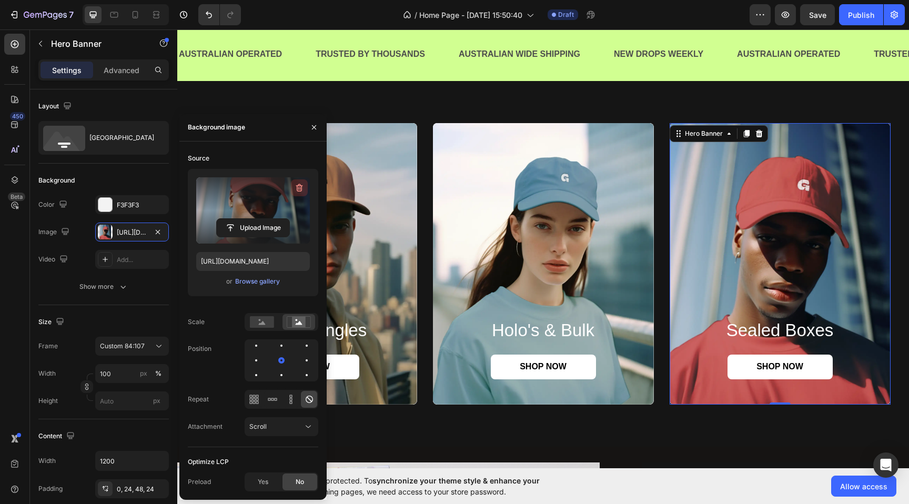
click at [298, 191] on icon "button" at bounding box center [299, 187] width 7 height 8
type input "Auto"
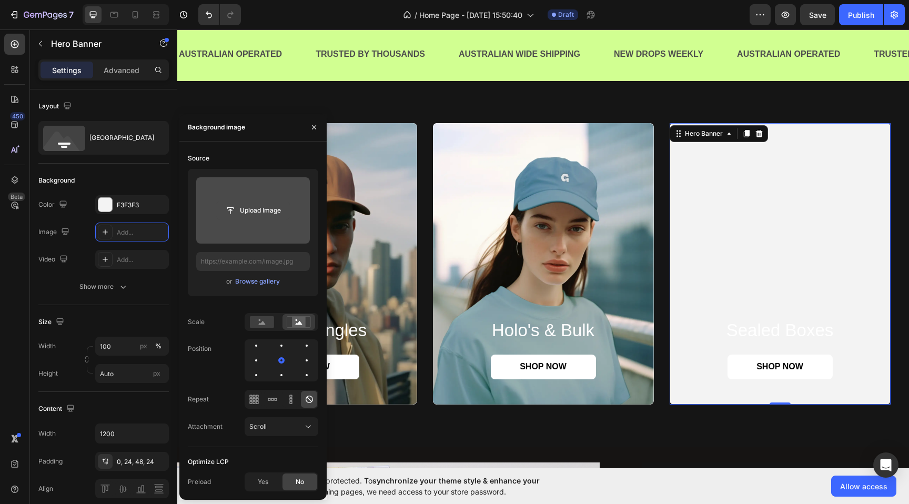
click at [242, 212] on input "file" at bounding box center [253, 210] width 73 height 18
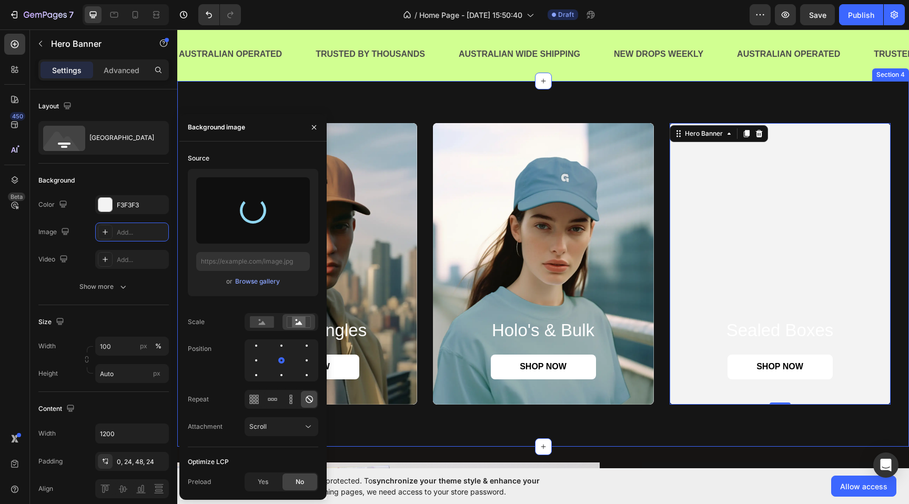
type input "[URL][DOMAIN_NAME]"
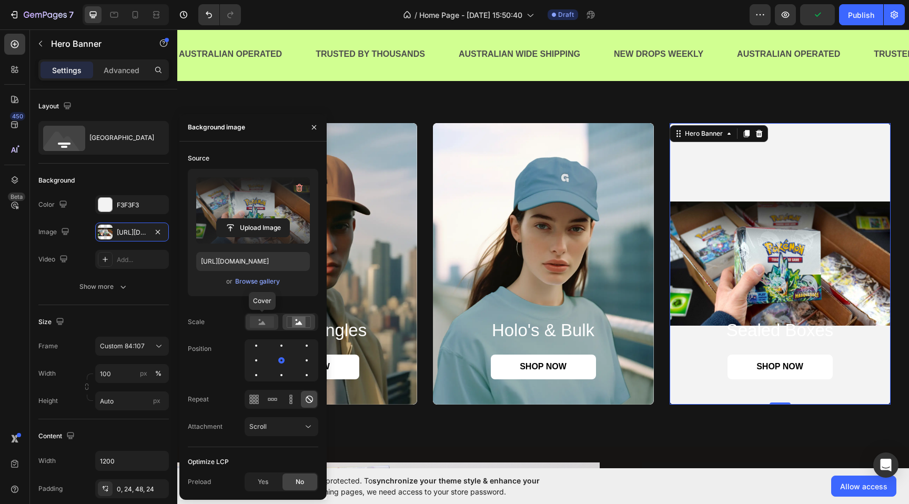
click at [267, 321] on rect at bounding box center [262, 322] width 24 height 12
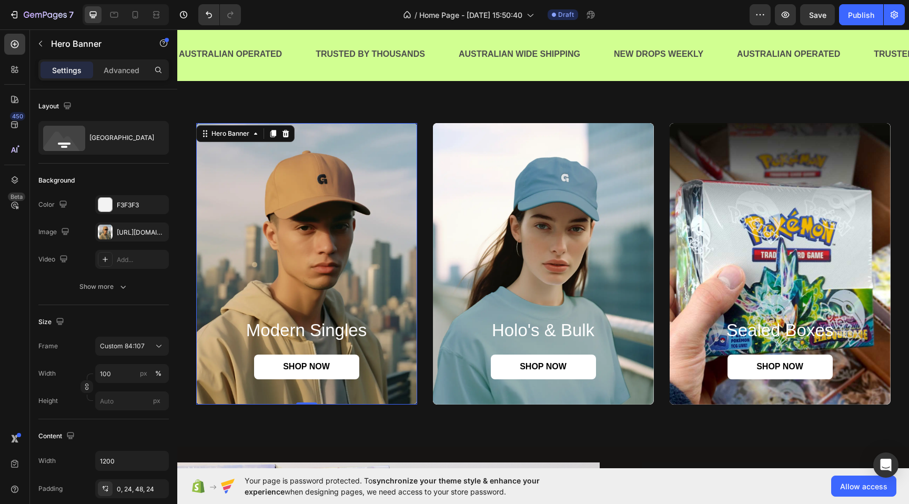
click at [332, 233] on div "Background Image" at bounding box center [306, 263] width 221 height 281
click at [750, 230] on div "Background Image" at bounding box center [779, 263] width 221 height 281
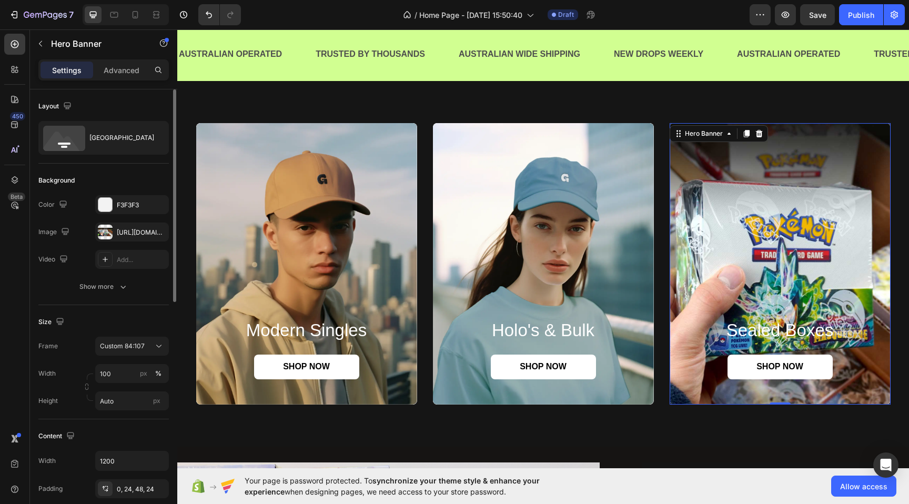
click at [103, 221] on div "The changes might be hidden by the image and the video. Color F3F3F3 Image [URL…" at bounding box center [103, 232] width 130 height 74
click at [106, 233] on div at bounding box center [105, 232] width 15 height 15
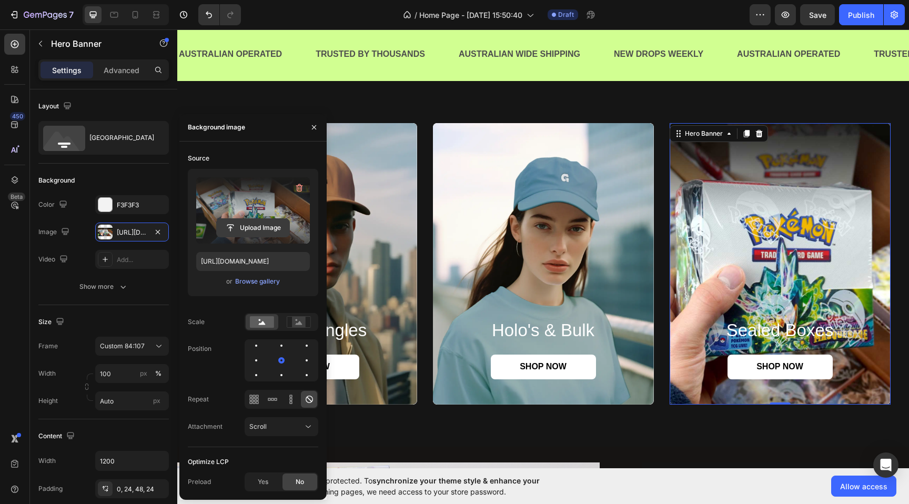
click at [248, 223] on input "file" at bounding box center [253, 228] width 73 height 18
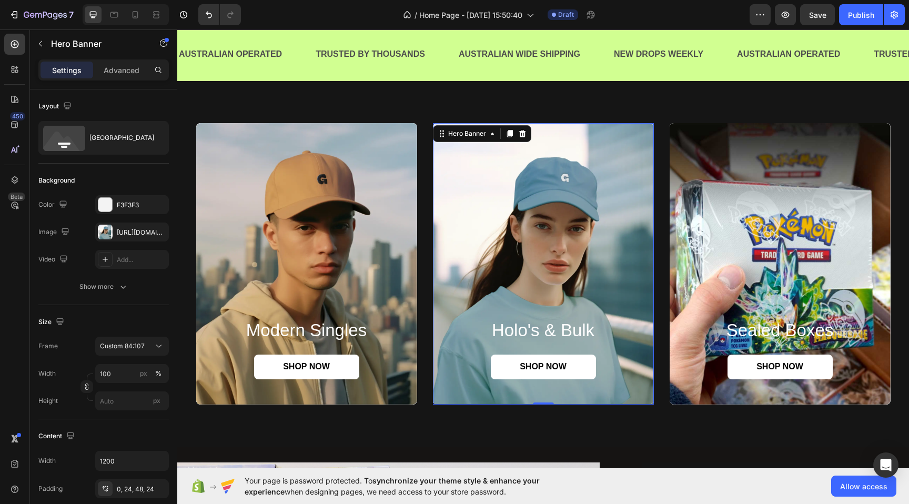
click at [486, 202] on div "Background Image" at bounding box center [543, 263] width 221 height 281
click at [107, 230] on div at bounding box center [105, 232] width 15 height 15
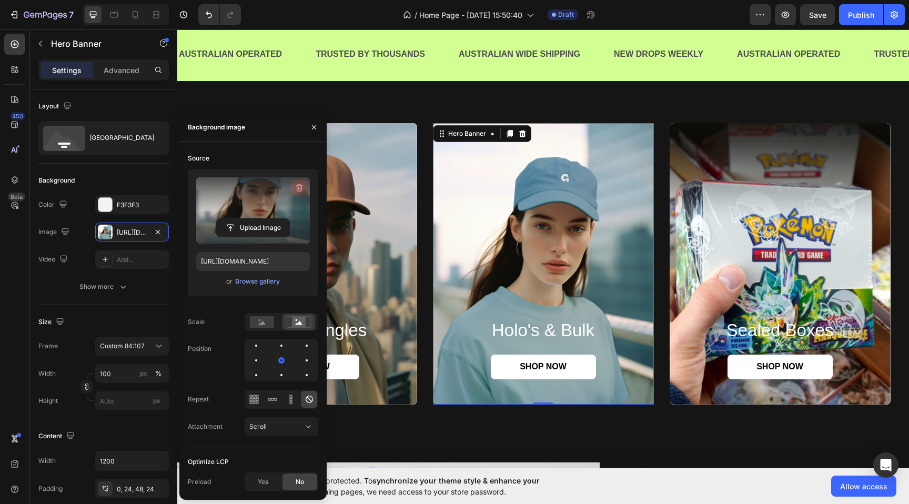
click at [301, 183] on icon "button" at bounding box center [299, 187] width 11 height 11
type input "Auto"
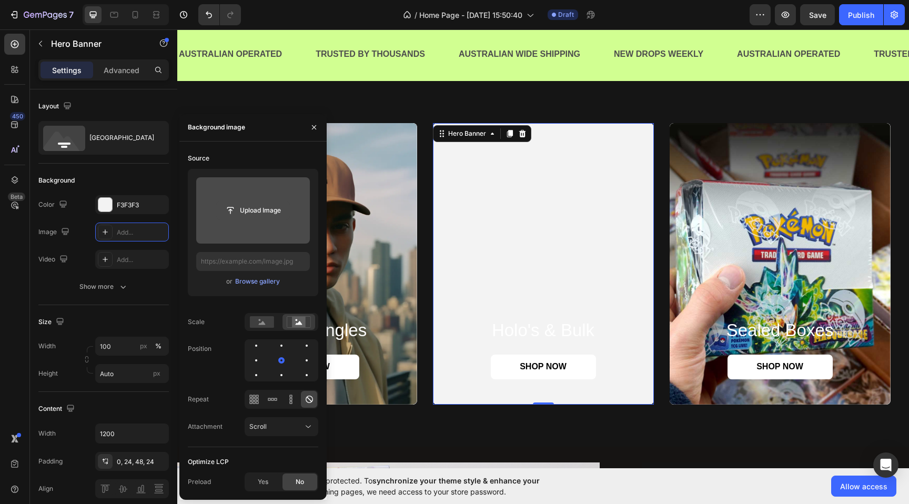
click at [248, 207] on input "file" at bounding box center [253, 210] width 73 height 18
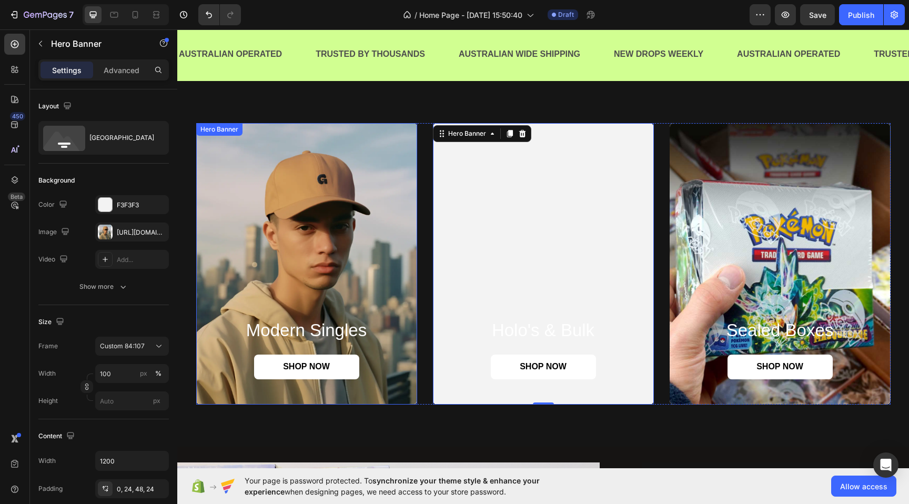
click at [394, 183] on div "Background Image" at bounding box center [306, 263] width 221 height 281
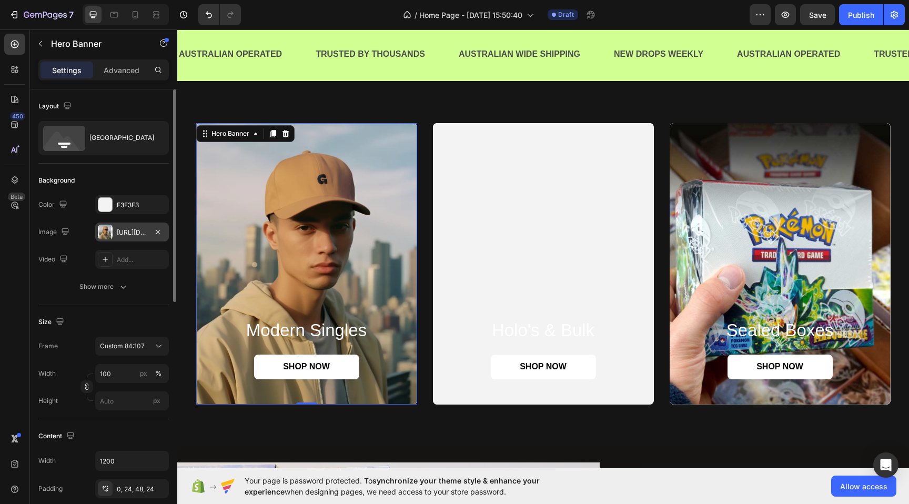
click at [107, 231] on div at bounding box center [105, 232] width 15 height 15
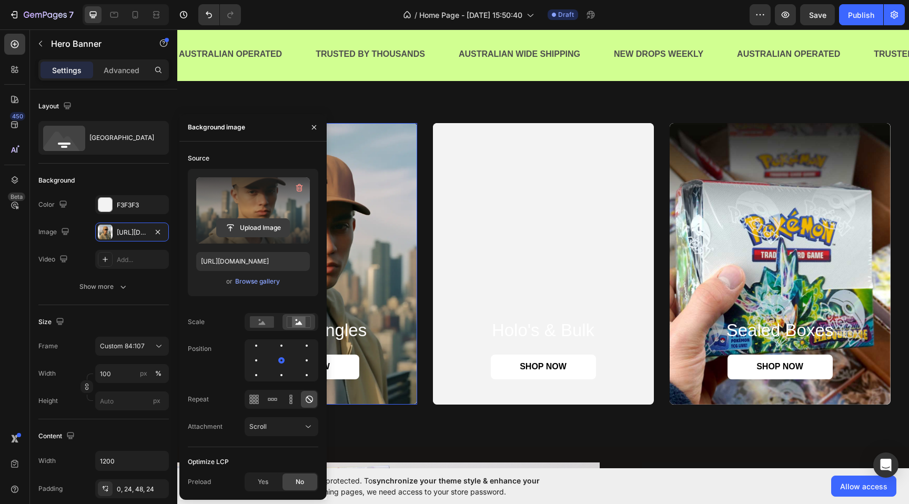
click at [221, 220] on input "file" at bounding box center [253, 228] width 73 height 18
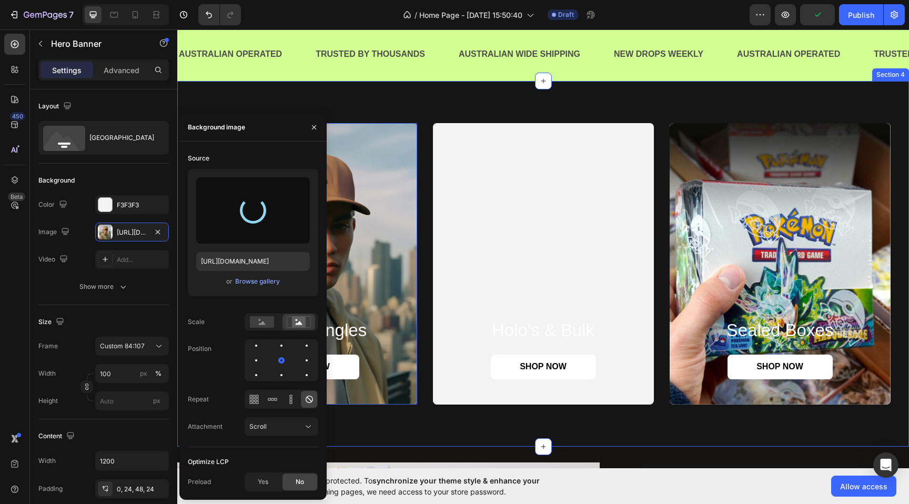
type input "[URL][DOMAIN_NAME]"
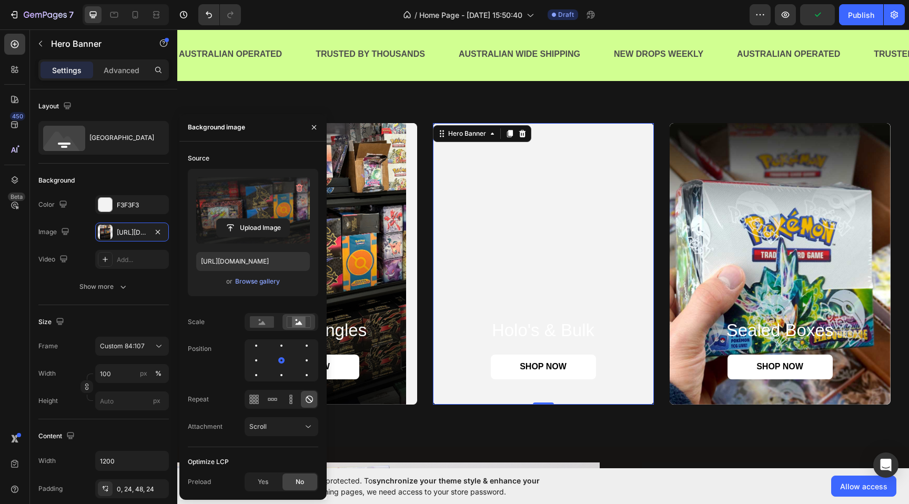
click at [499, 180] on div "Background Image" at bounding box center [543, 263] width 221 height 281
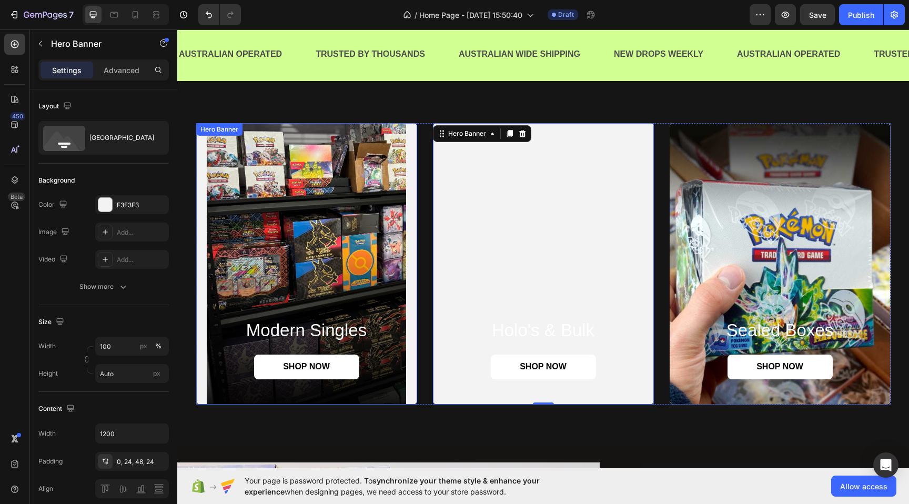
click at [293, 225] on div "Background Image" at bounding box center [306, 263] width 221 height 281
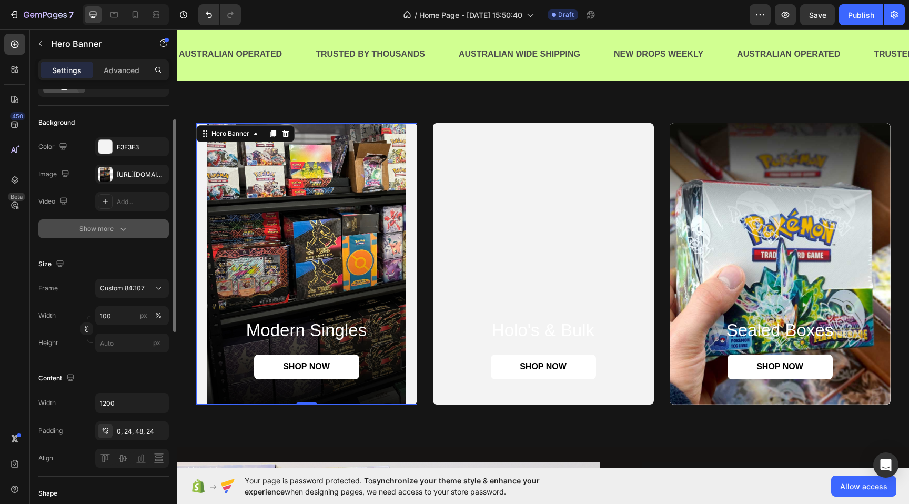
scroll to position [60, 0]
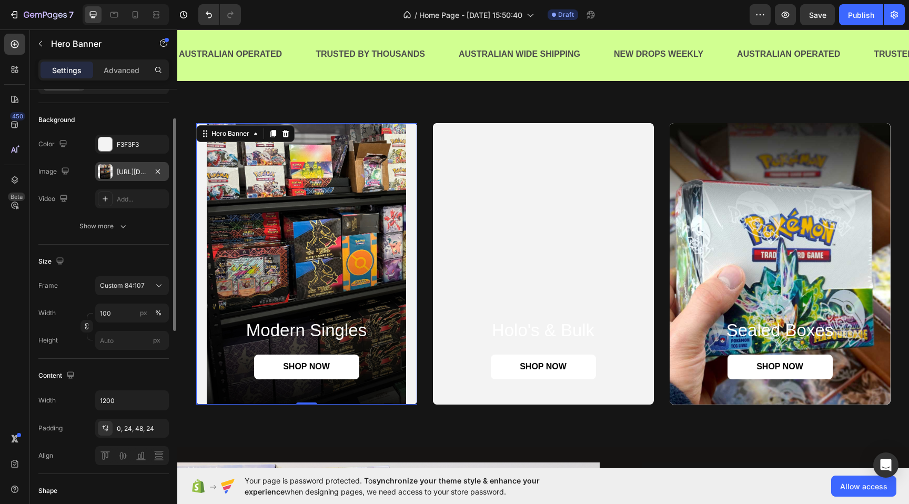
click at [106, 174] on div at bounding box center [105, 171] width 15 height 15
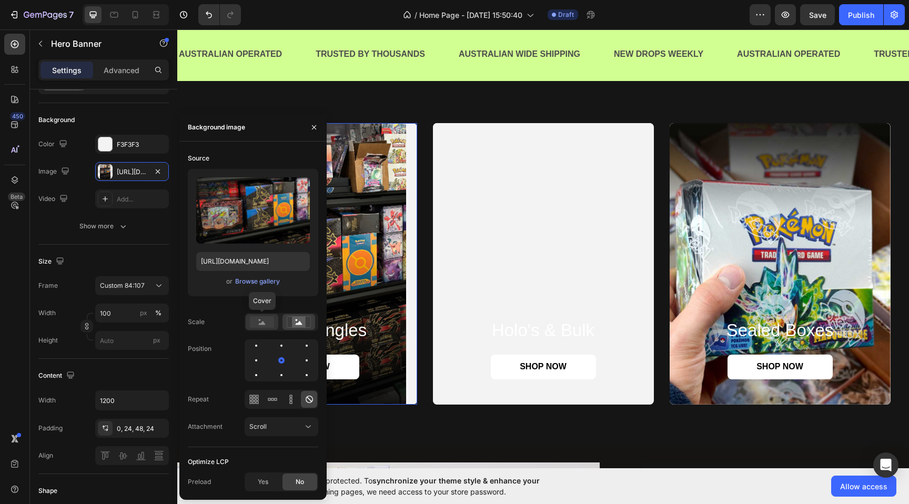
click at [260, 324] on icon at bounding box center [262, 322] width 24 height 12
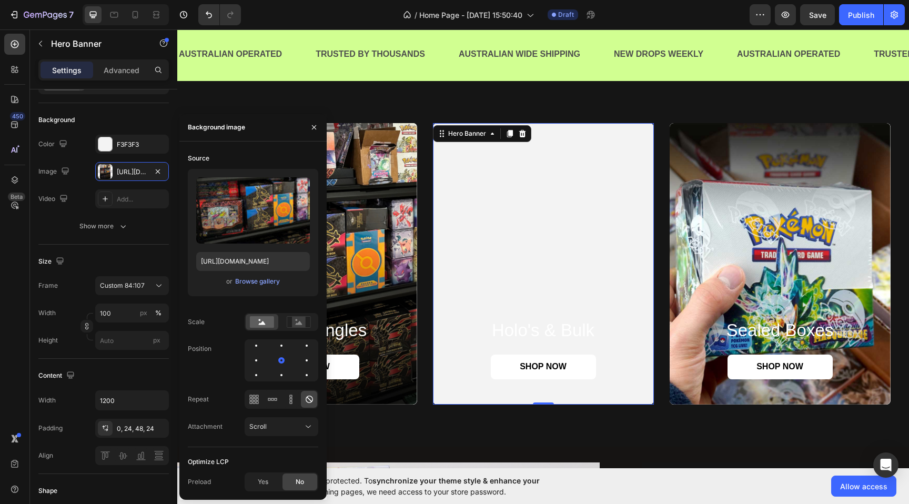
click at [500, 236] on div "Background Image" at bounding box center [543, 263] width 221 height 281
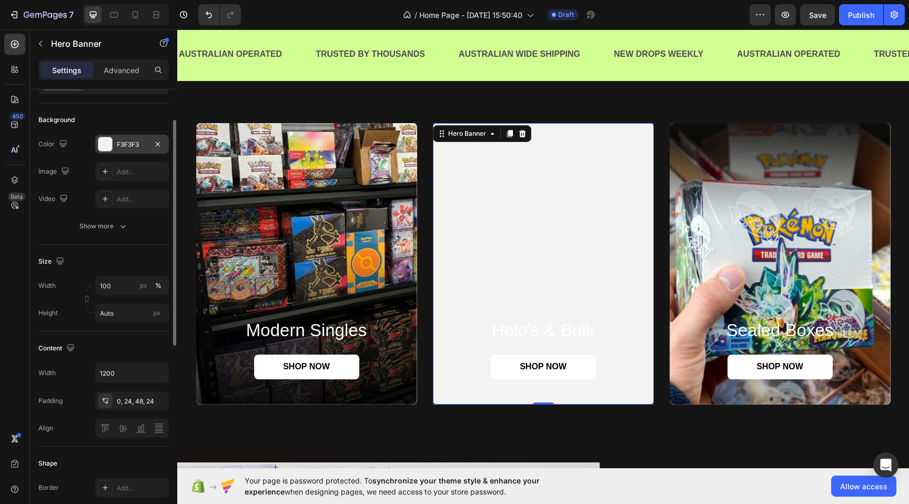
click at [104, 139] on div at bounding box center [105, 144] width 14 height 14
click at [66, 234] on button "Show more" at bounding box center [103, 226] width 130 height 19
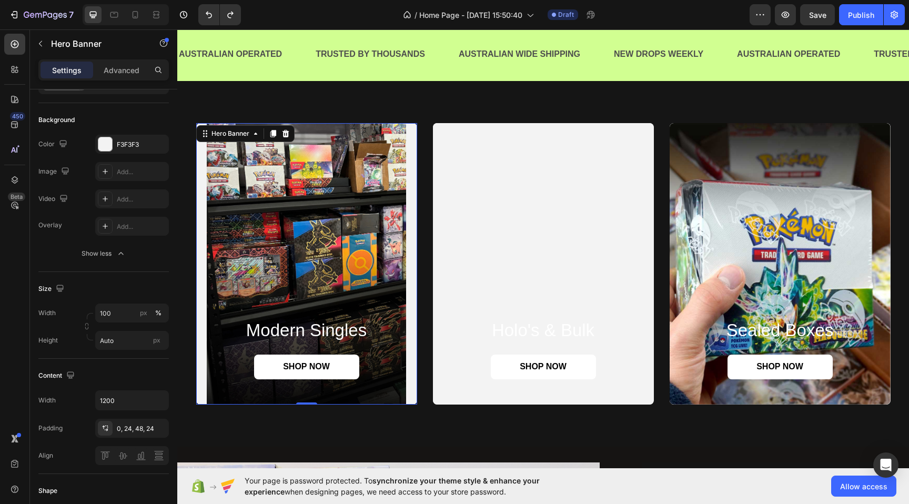
click at [361, 251] on div "Background Image" at bounding box center [306, 263] width 221 height 281
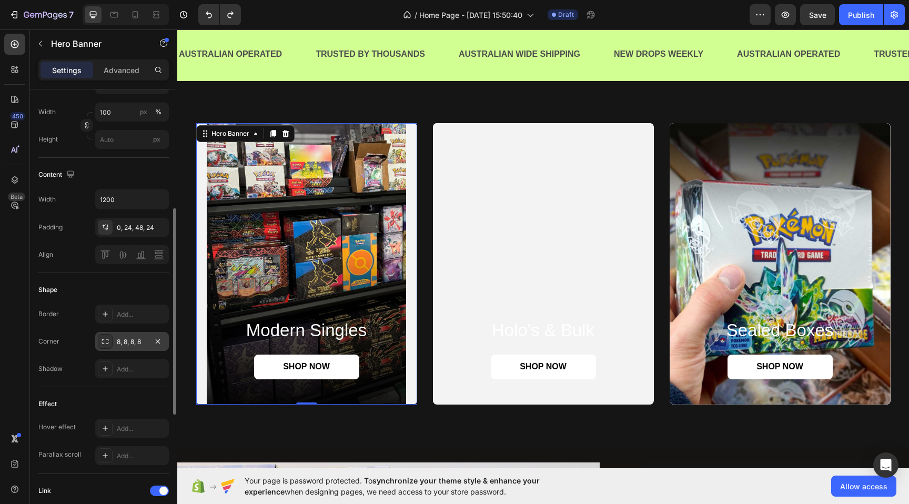
scroll to position [0, 0]
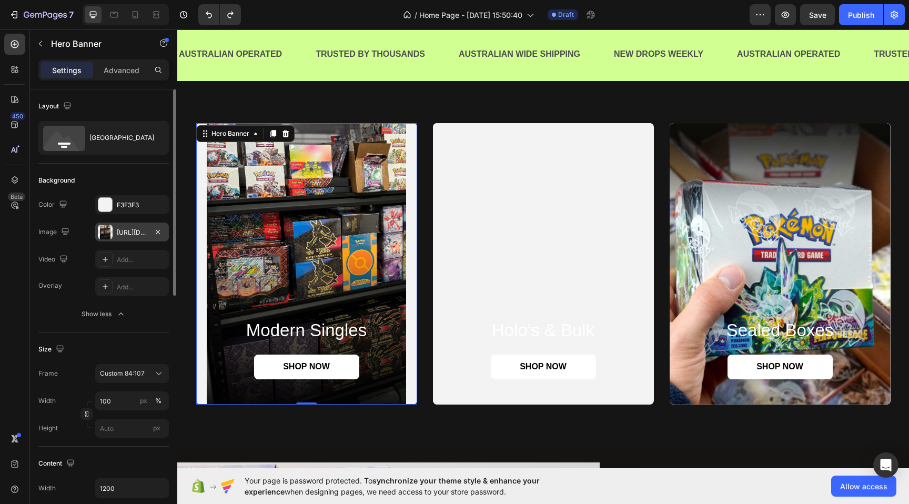
click at [126, 232] on div "[URL][DOMAIN_NAME]" at bounding box center [132, 232] width 30 height 9
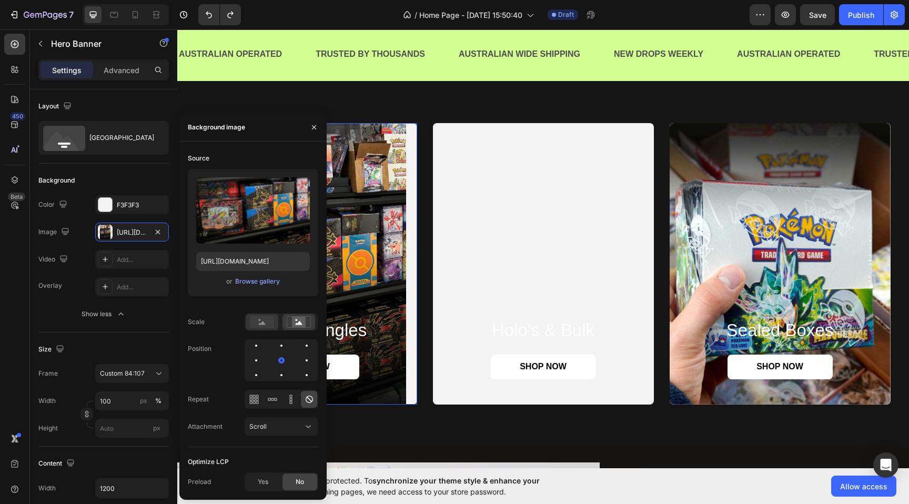
click at [267, 326] on rect at bounding box center [262, 322] width 24 height 12
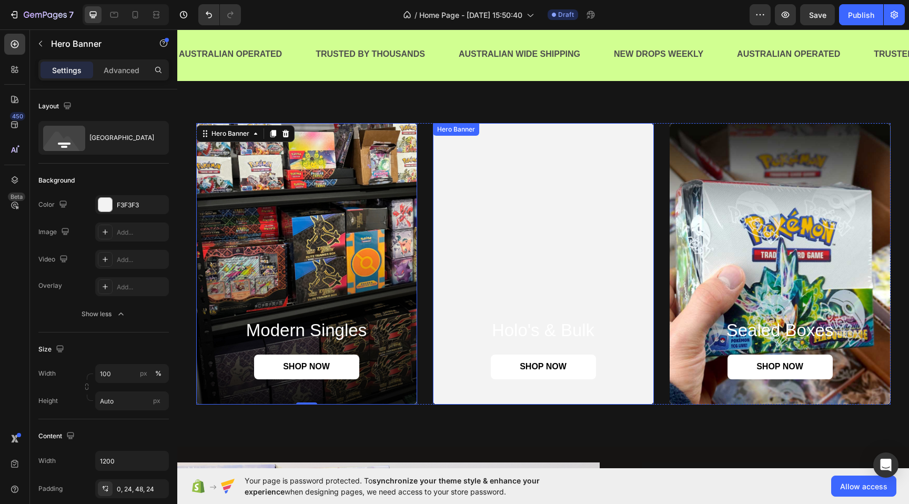
click at [517, 241] on div "Background Image" at bounding box center [543, 263] width 221 height 281
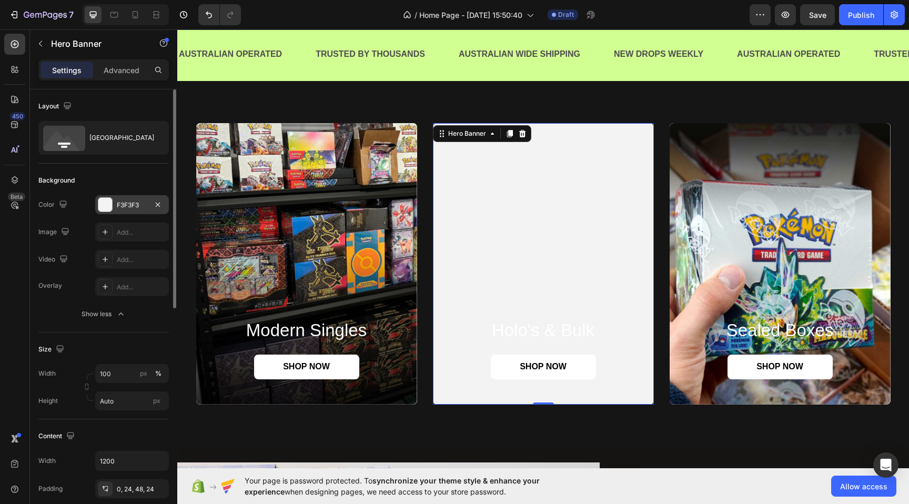
click at [104, 207] on div at bounding box center [105, 205] width 14 height 14
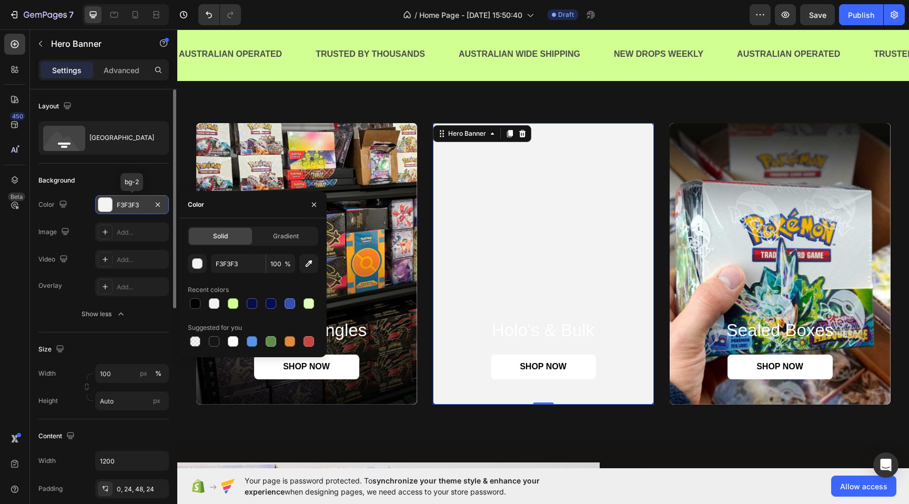
click at [110, 206] on div at bounding box center [105, 205] width 14 height 14
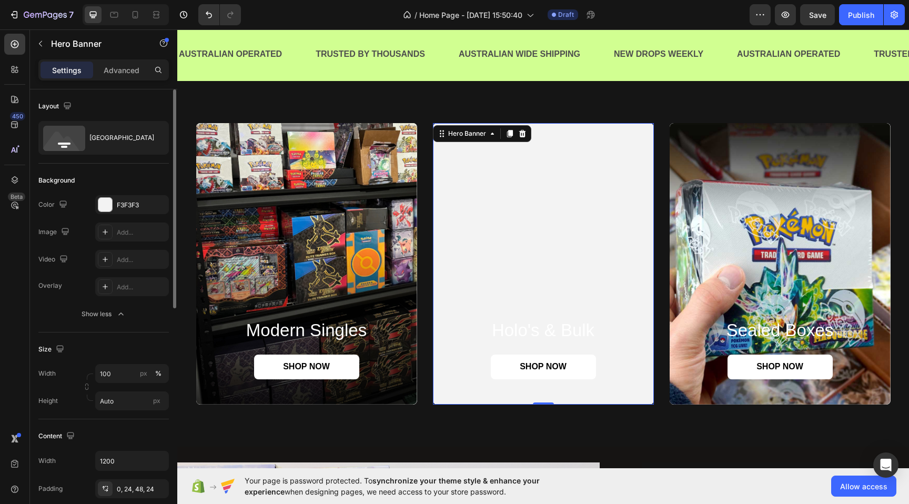
click at [108, 242] on div "The changes might be hidden by the video. Color F3F3F3 Image Add... Video Add..." at bounding box center [103, 232] width 130 height 74
click at [108, 239] on div at bounding box center [105, 232] width 15 height 15
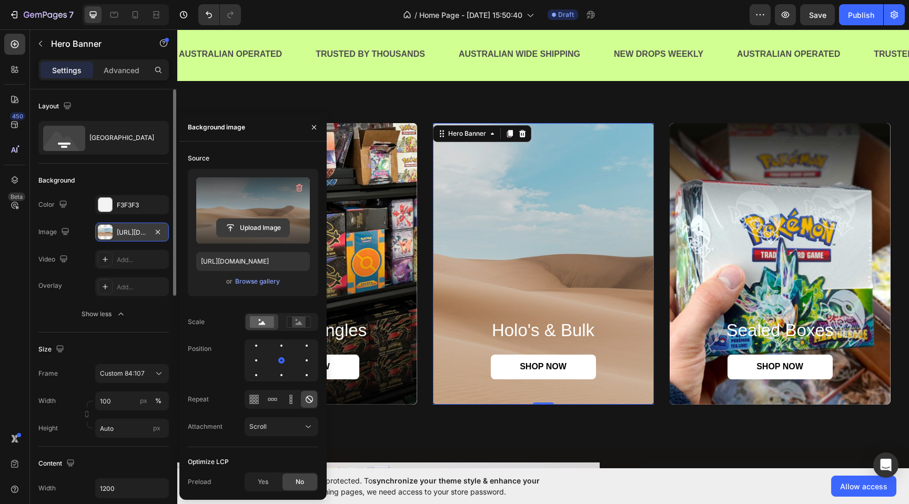
click at [270, 228] on input "file" at bounding box center [253, 228] width 73 height 18
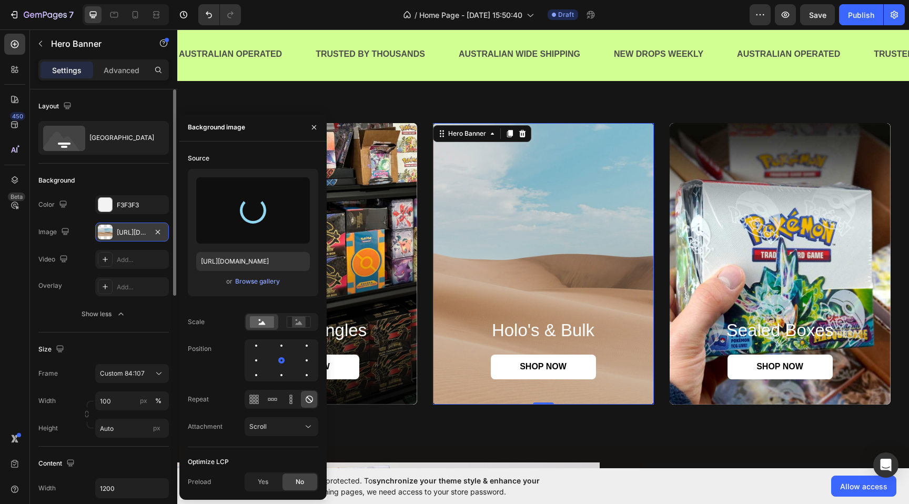
type input "[URL][DOMAIN_NAME]"
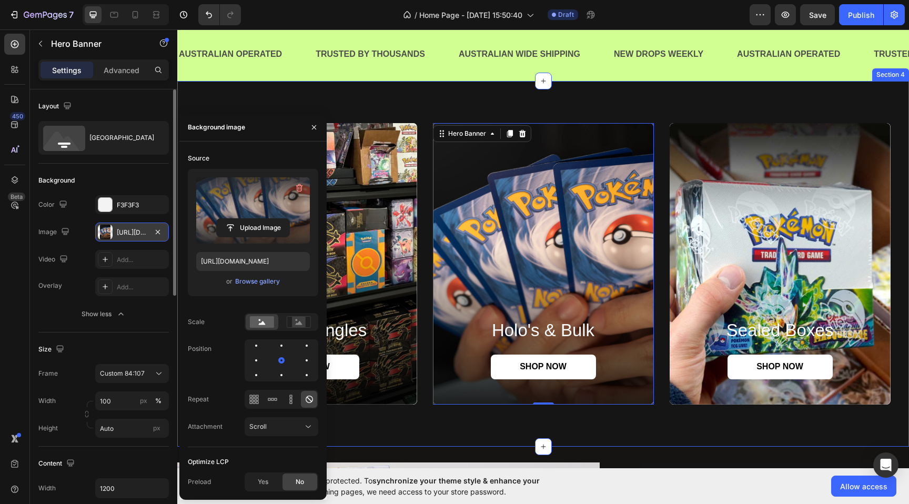
click at [553, 111] on div "modern singles Heading SHOP NOW Button Hero Banner Holo's & Bulk Heading SHOP N…" at bounding box center [542, 263] width 731 height 365
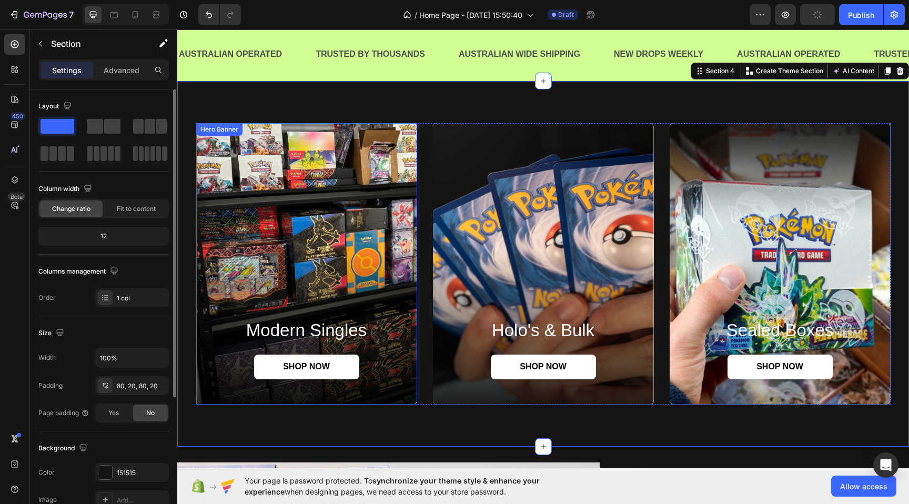
click at [376, 236] on div "Background Image" at bounding box center [306, 263] width 221 height 281
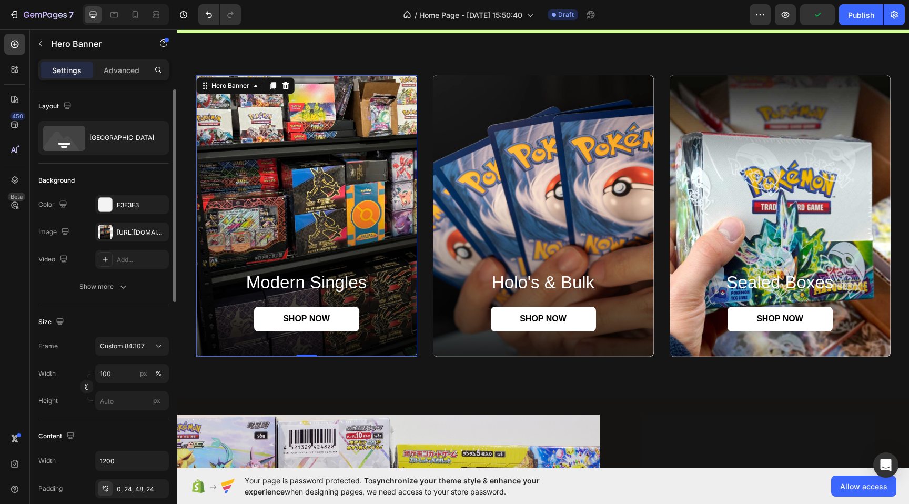
scroll to position [696, 0]
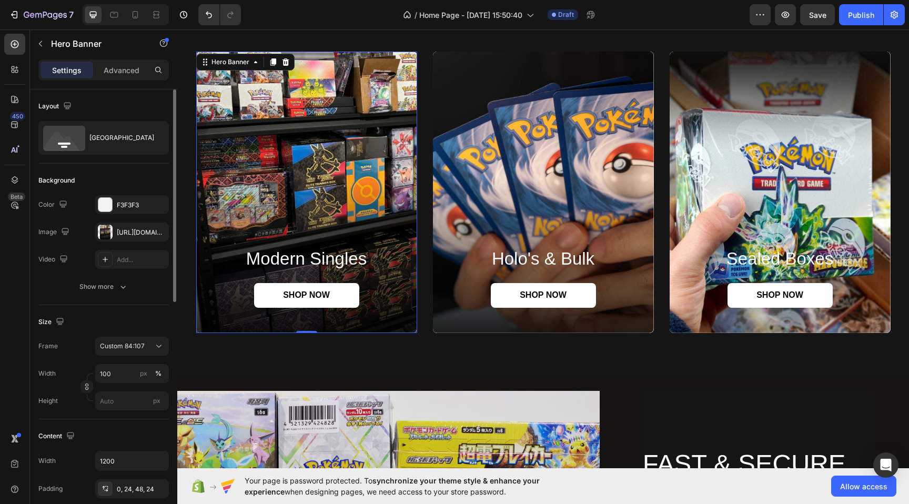
click at [389, 316] on div "modern singles Heading SHOP NOW Button" at bounding box center [306, 289] width 221 height 85
click at [123, 493] on div "0, 24, 48, 24" at bounding box center [132, 488] width 30 height 9
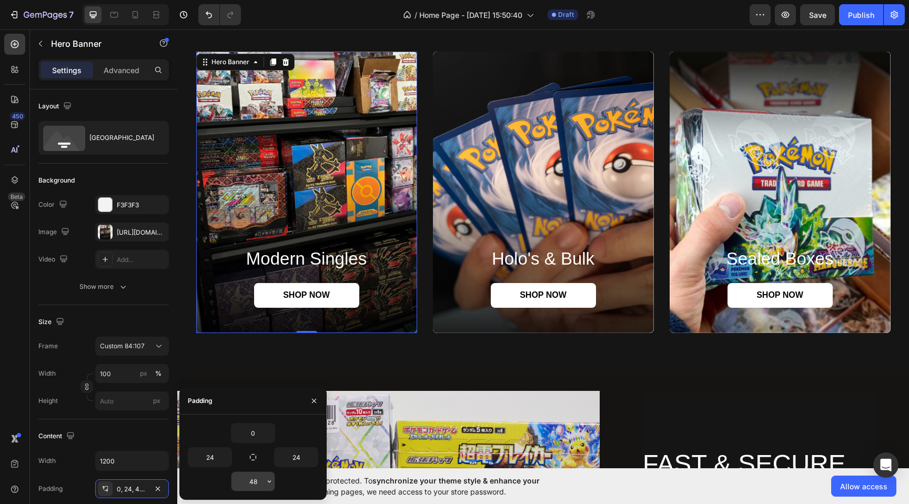
click at [247, 475] on input "48" at bounding box center [252, 481] width 43 height 19
type input "4"
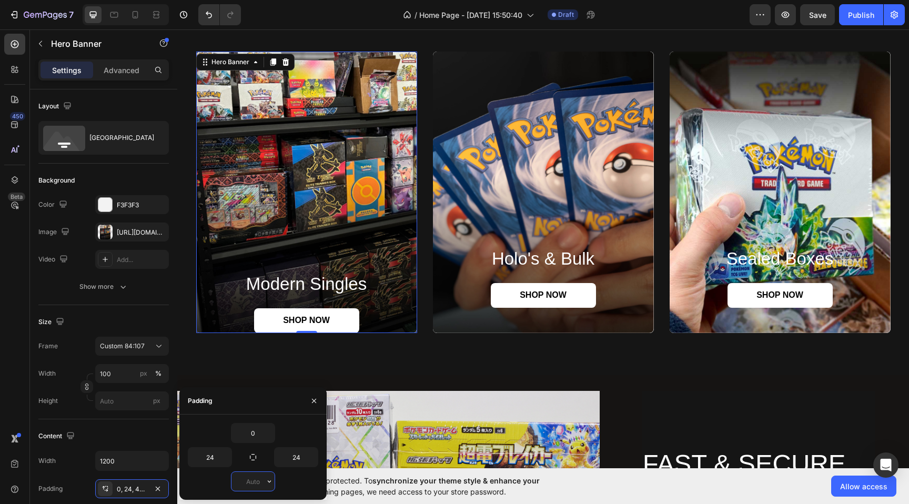
type input "0"
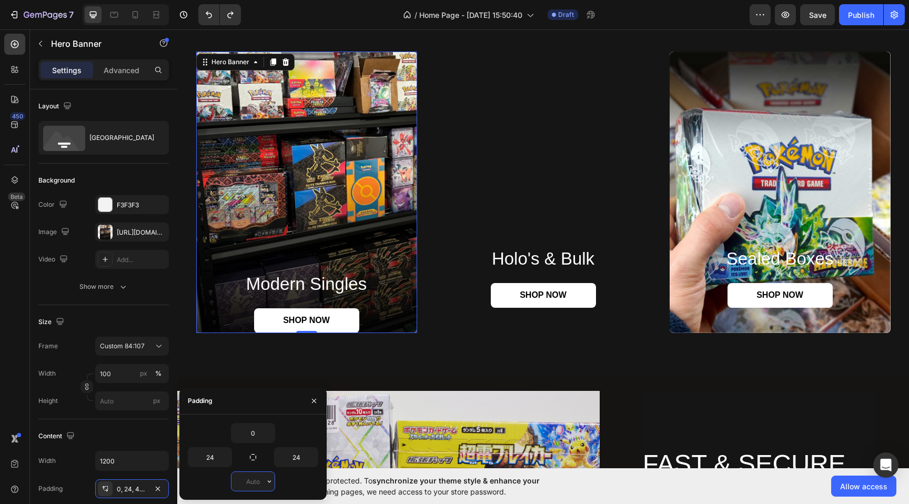
type input "4"
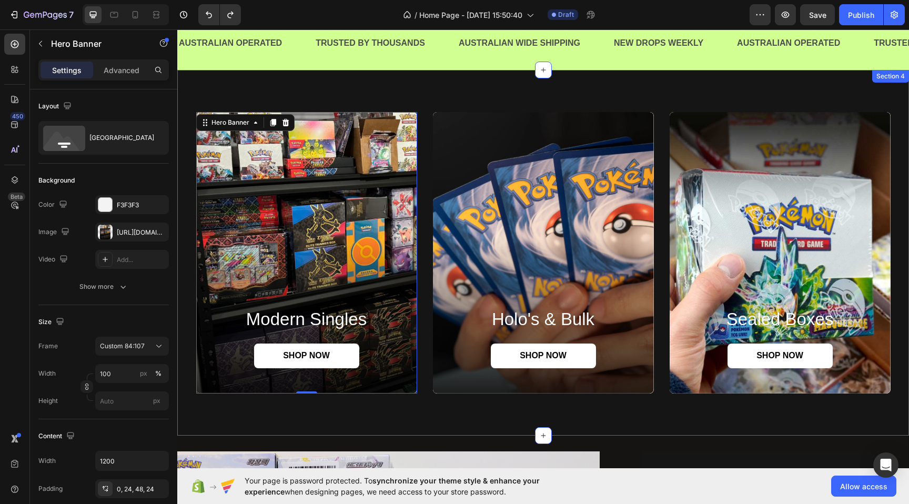
scroll to position [638, 0]
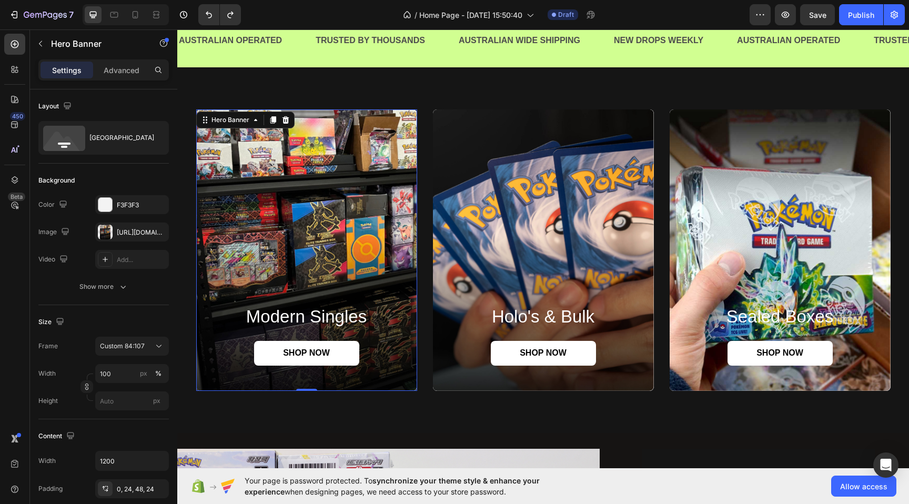
click at [338, 219] on div "Background Image" at bounding box center [306, 249] width 221 height 281
click at [113, 237] on div "[URL][DOMAIN_NAME]" at bounding box center [132, 231] width 74 height 19
click at [114, 343] on span "Custom 84:107" at bounding box center [122, 345] width 45 height 9
click at [126, 370] on span "As banner source" at bounding box center [125, 370] width 52 height 9
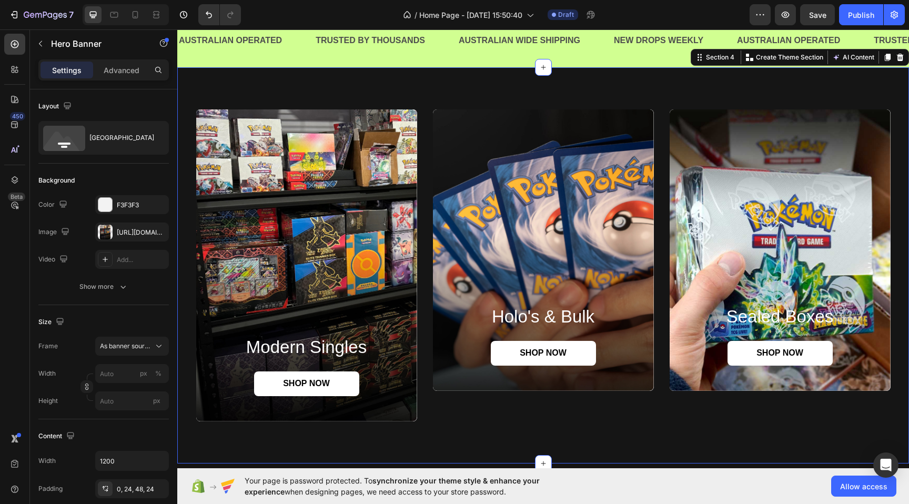
click at [448, 435] on div "modern singles Heading SHOP NOW Button Hero Banner Holo's & Bulk Heading SHOP N…" at bounding box center [542, 265] width 731 height 396
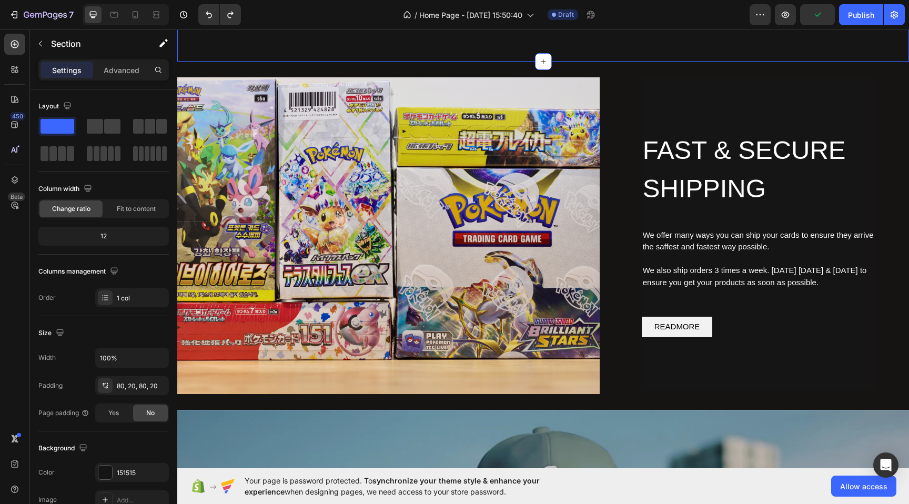
scroll to position [1021, 0]
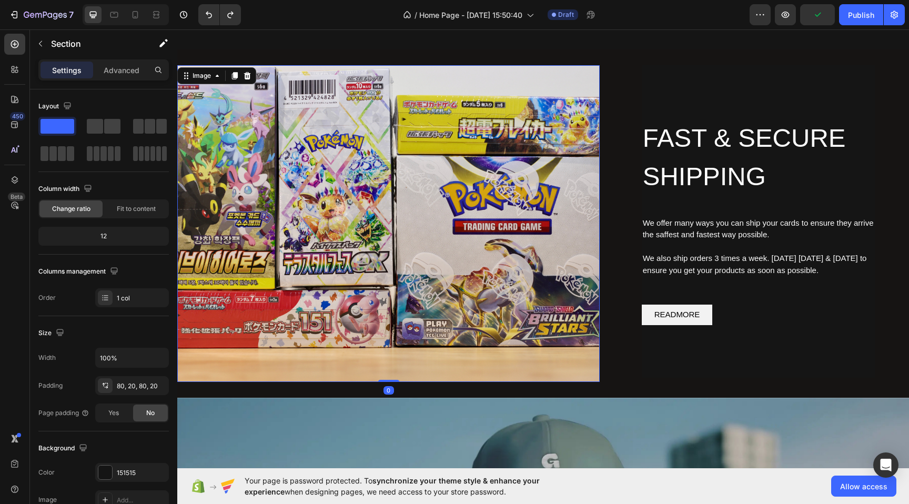
click at [431, 333] on img at bounding box center [388, 223] width 422 height 317
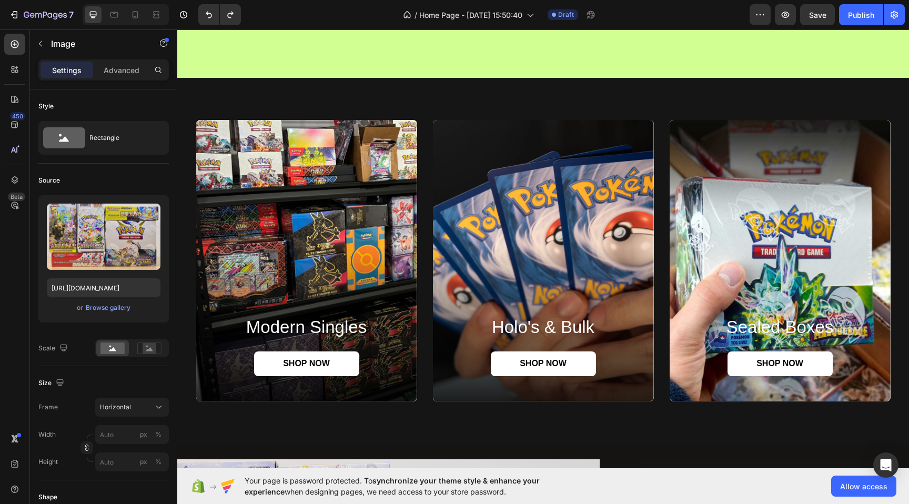
scroll to position [579, 0]
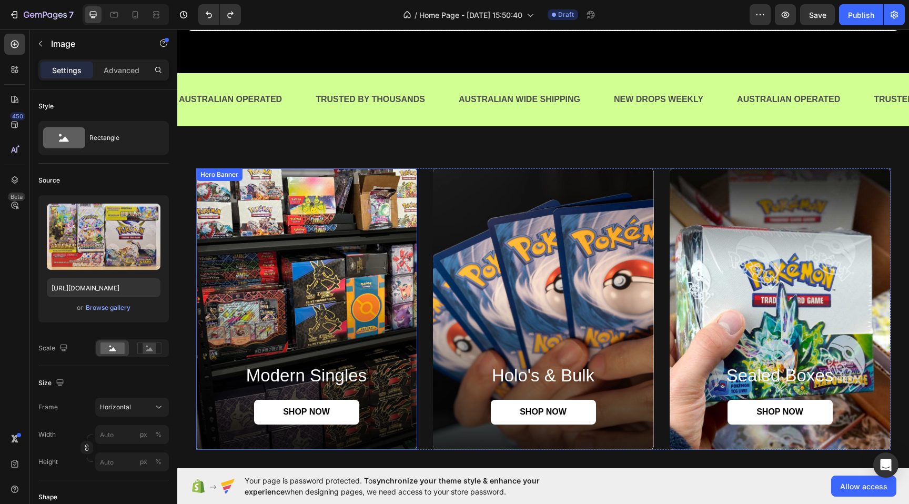
click at [305, 228] on div "Background Image" at bounding box center [306, 308] width 221 height 281
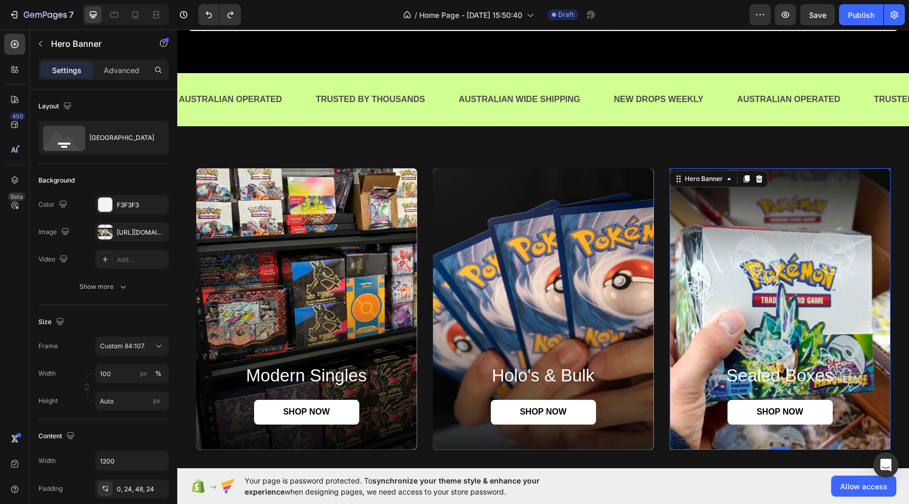
click at [830, 346] on div "Background Image" at bounding box center [779, 308] width 221 height 281
click at [110, 234] on div at bounding box center [105, 232] width 15 height 15
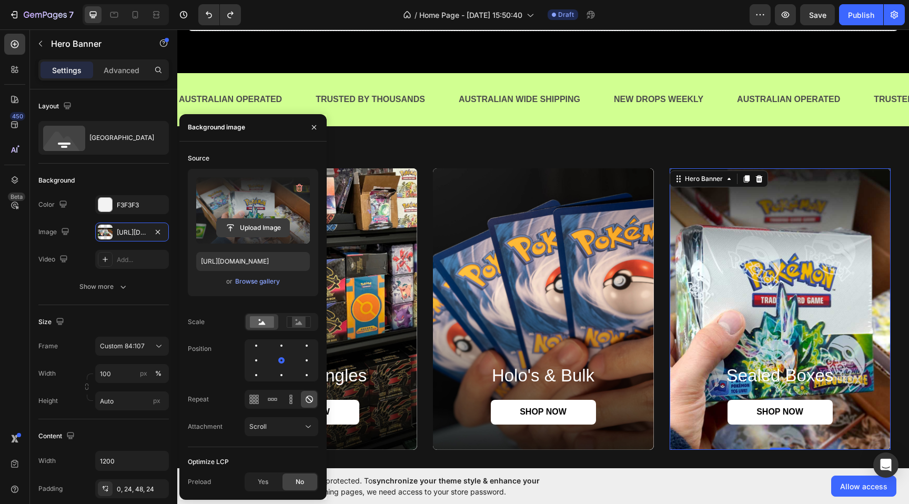
click at [256, 226] on input "file" at bounding box center [253, 228] width 73 height 18
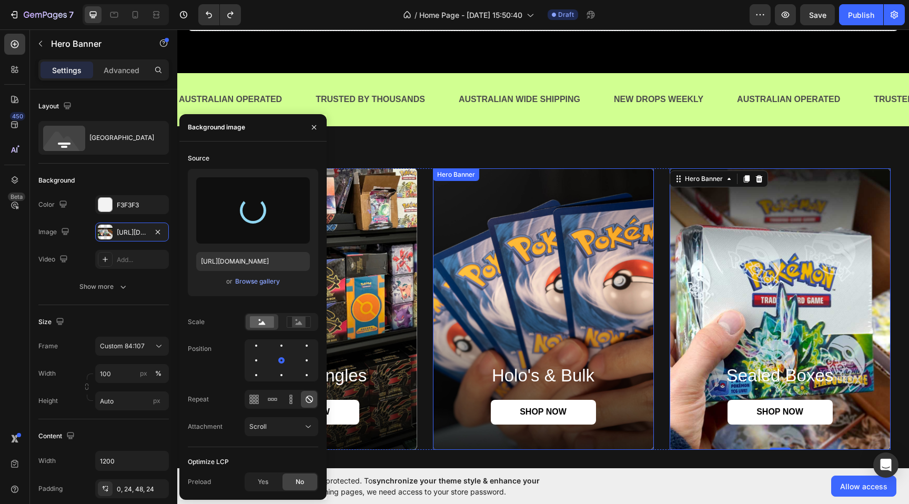
type input "[URL][DOMAIN_NAME]"
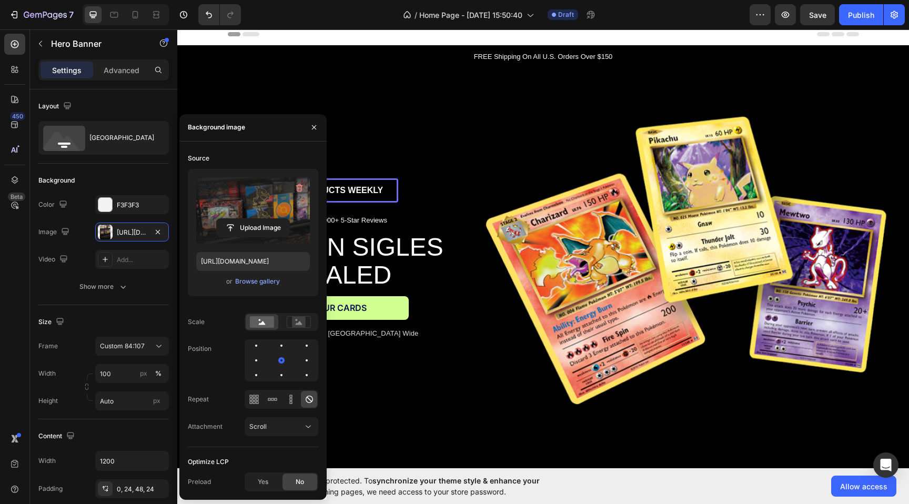
scroll to position [0, 0]
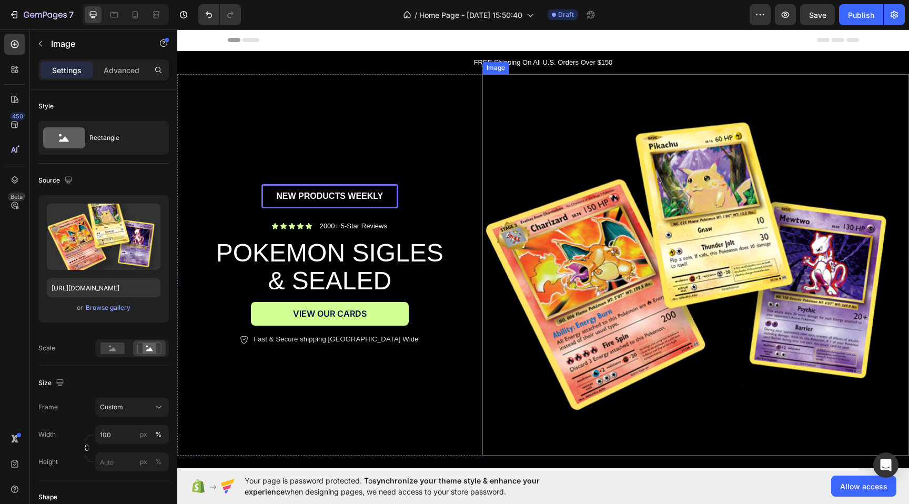
click at [655, 204] on img at bounding box center [695, 264] width 426 height 381
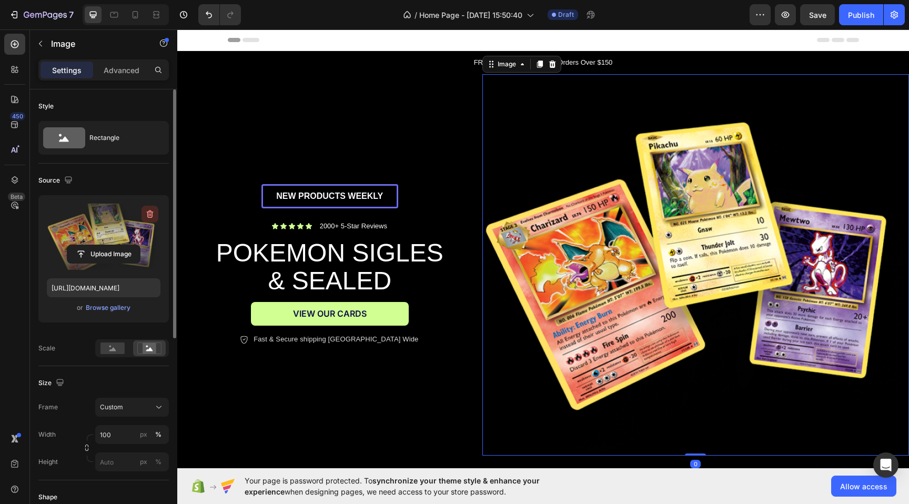
click at [153, 215] on icon "button" at bounding box center [150, 214] width 11 height 11
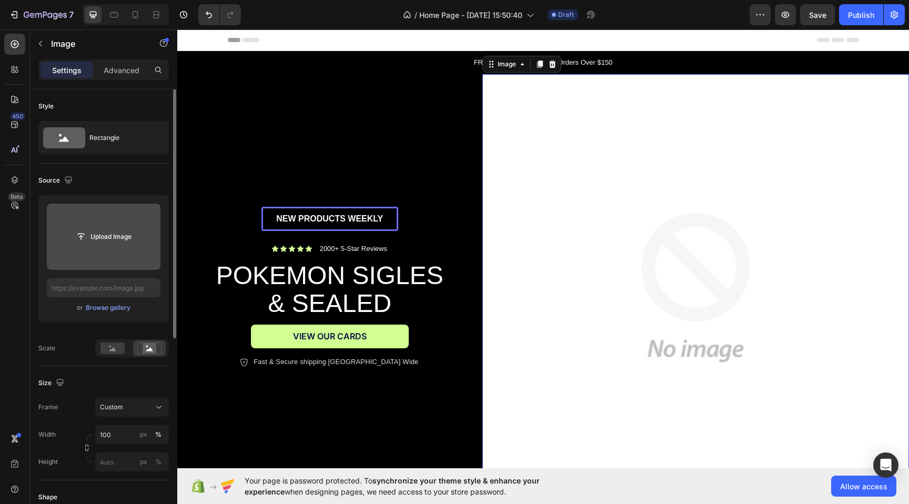
click at [86, 246] on button "Upload Image" at bounding box center [104, 236] width 74 height 19
click at [92, 236] on input "file" at bounding box center [103, 237] width 73 height 18
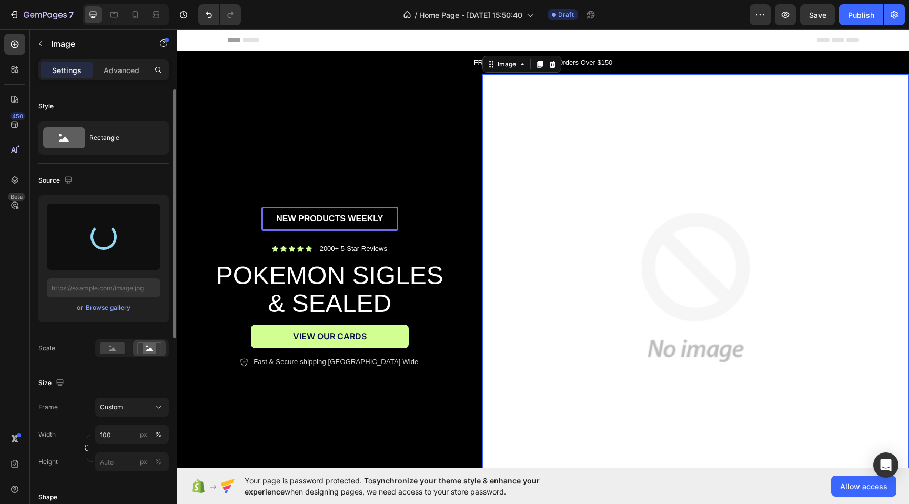
type input "[URL][DOMAIN_NAME]"
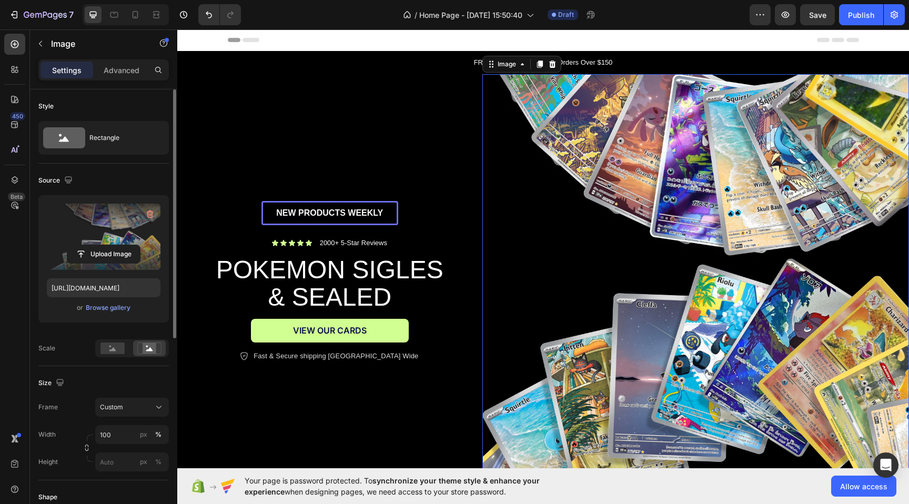
click at [646, 262] on img at bounding box center [695, 281] width 426 height 415
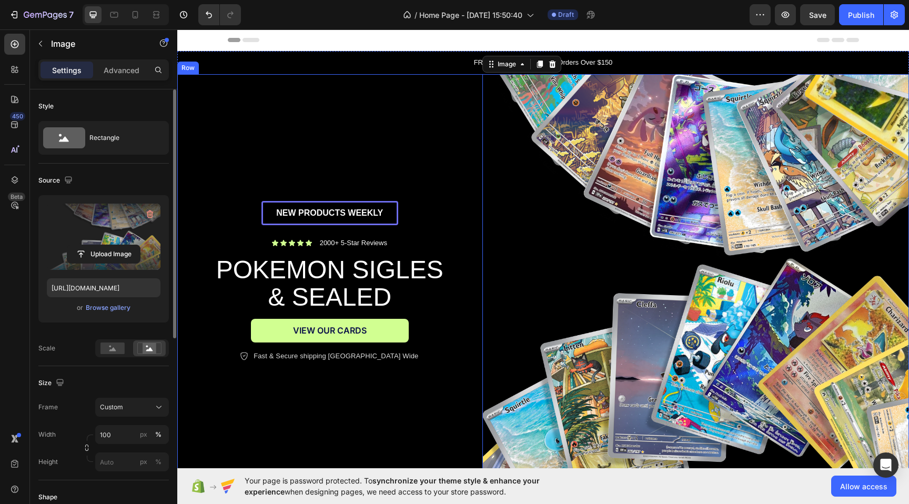
click at [383, 141] on div "NEW PRODUCTS WEEKLY Text Block Row Icon Icon Icon Icon Icon Icon List 2000+ 5-S…" at bounding box center [329, 281] width 305 height 415
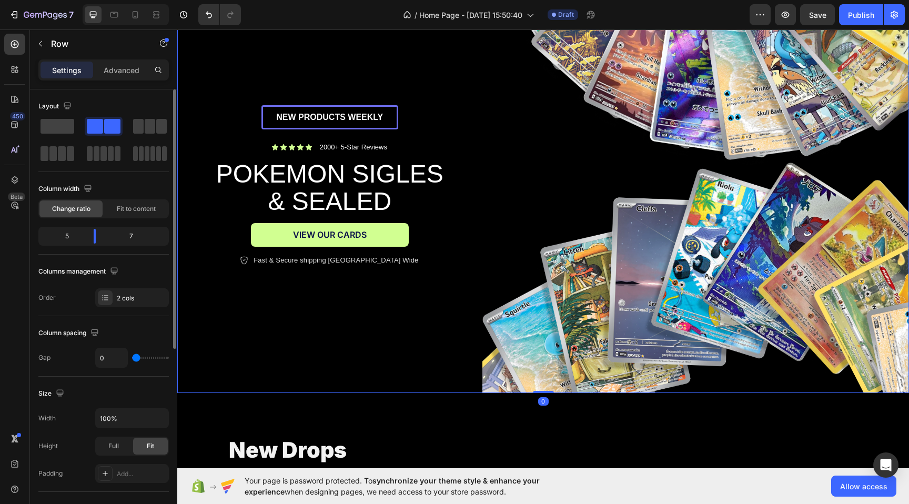
scroll to position [108, 0]
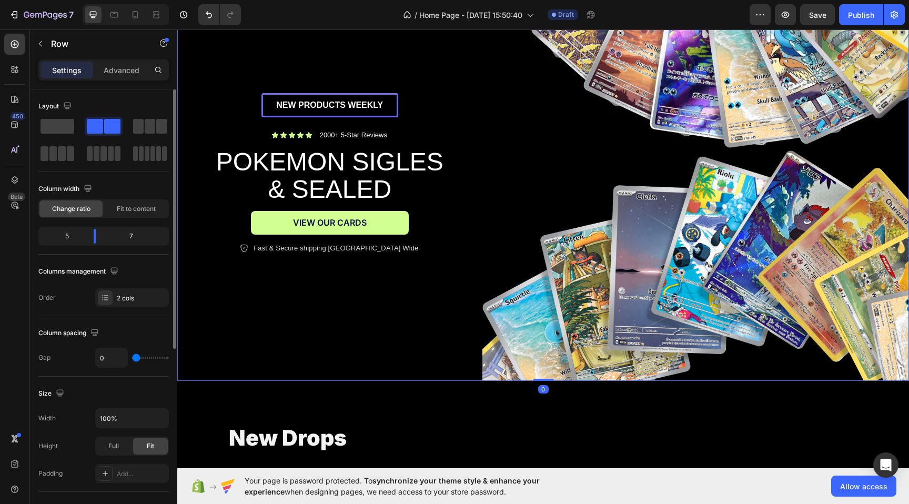
click at [350, 268] on div "NEW PRODUCTS WEEKLY Text Block Row Icon Icon Icon Icon Icon Icon List 2000+ 5-S…" at bounding box center [329, 173] width 305 height 415
click at [643, 187] on img at bounding box center [695, 173] width 426 height 415
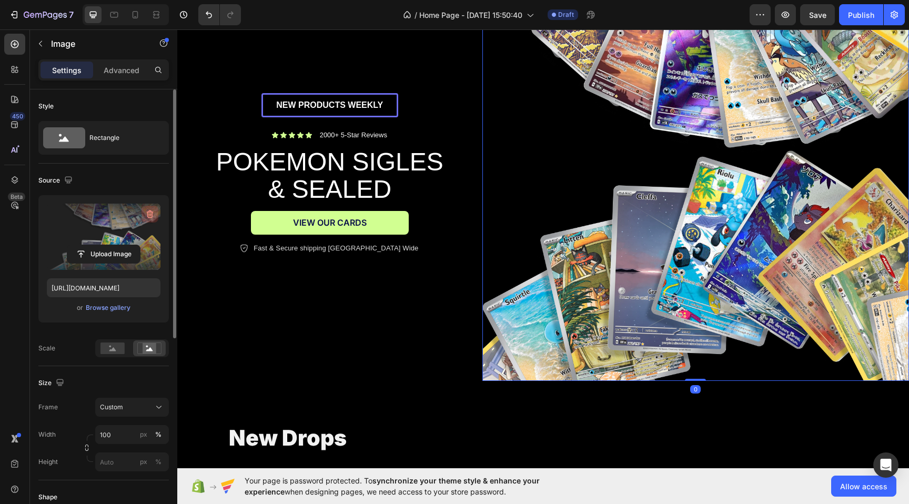
click at [149, 213] on icon "button" at bounding box center [149, 214] width 1 height 3
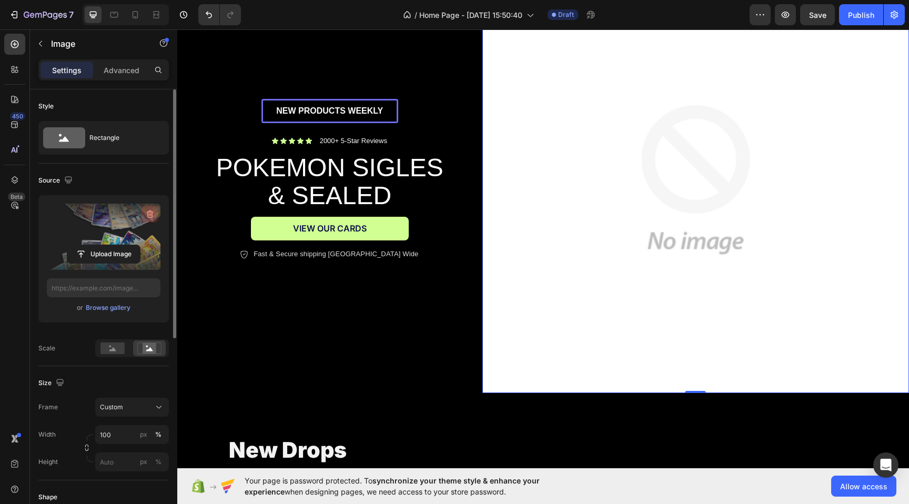
scroll to position [114, 0]
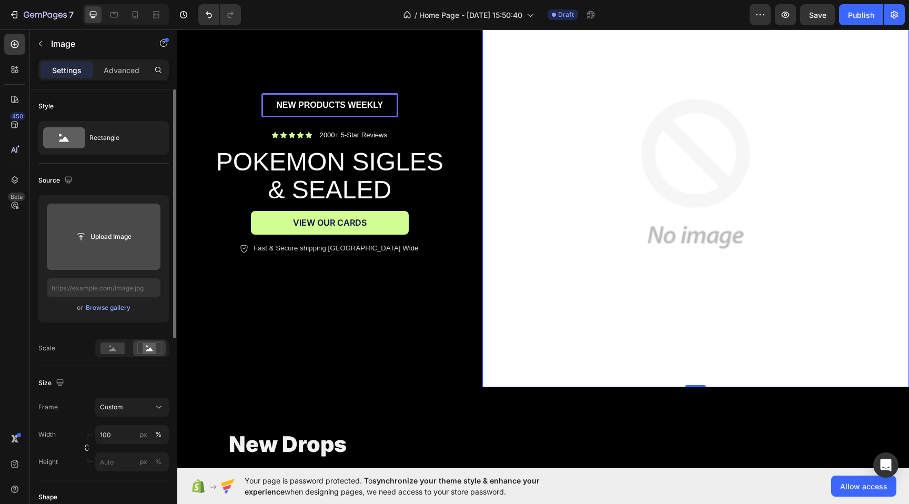
click at [96, 238] on input "file" at bounding box center [103, 237] width 73 height 18
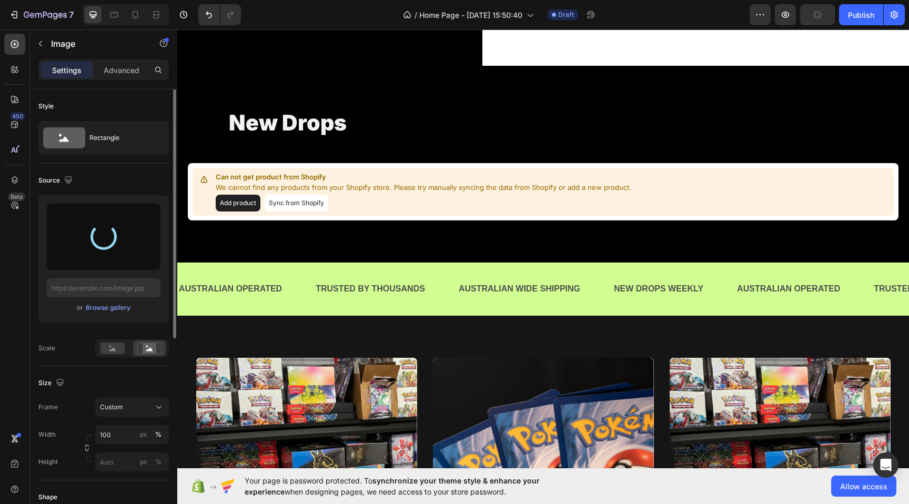
scroll to position [397, 0]
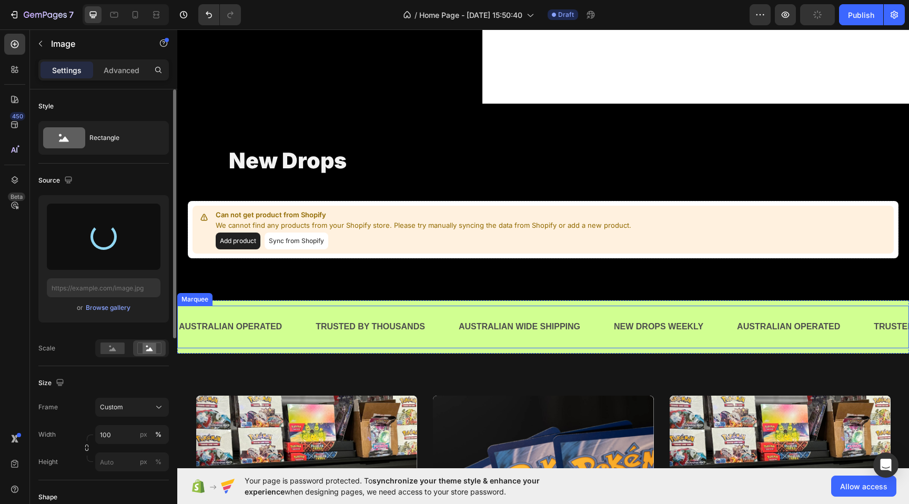
click at [507, 307] on div "AUSTRALIAN OPERATED Text Block TRUSTED BY THOUSANDS Text Block AUSTRALIAN WIDE …" at bounding box center [542, 326] width 731 height 43
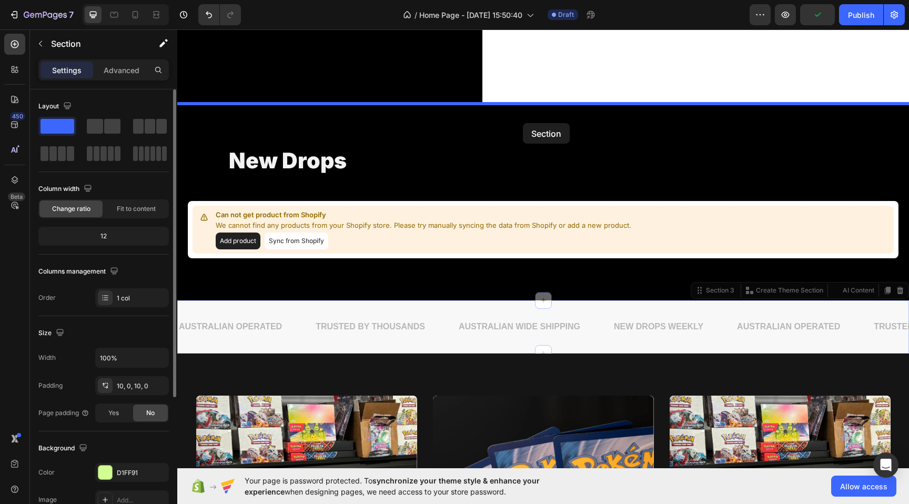
drag, startPoint x: 508, startPoint y: 301, endPoint x: 523, endPoint y: 124, distance: 178.3
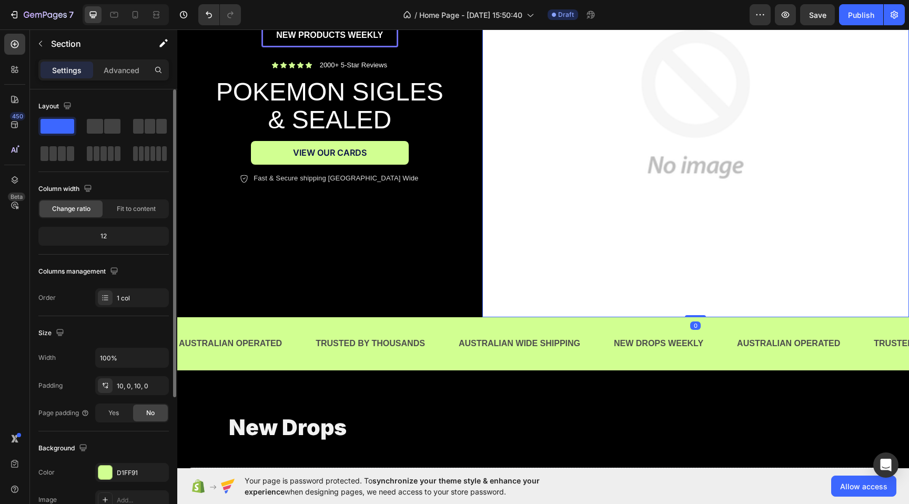
click at [511, 263] on img at bounding box center [695, 104] width 426 height 426
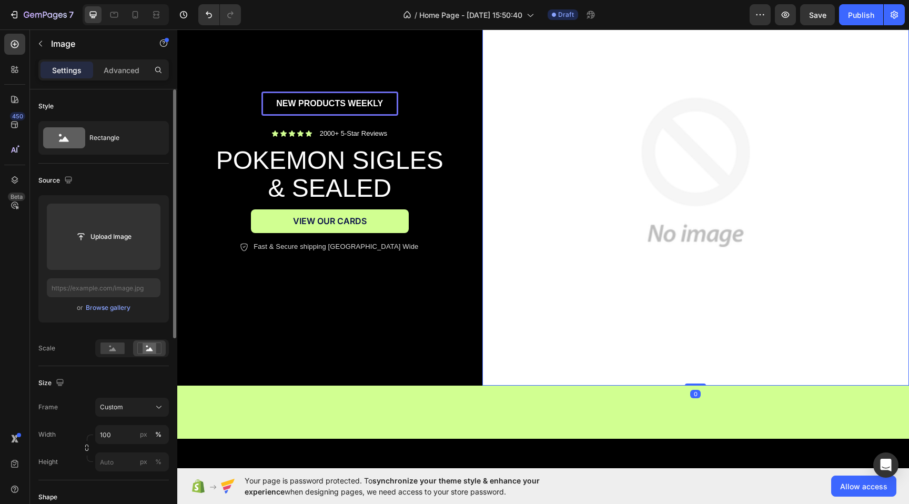
scroll to position [0, 0]
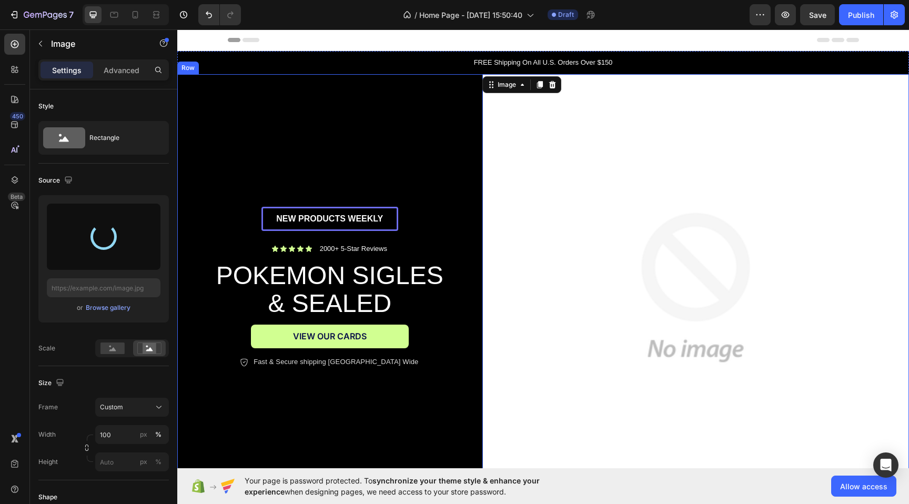
type input "https://cdn.shopify.com/s/files/1/0694/0413/1388/files/gempages_586088690581767…"
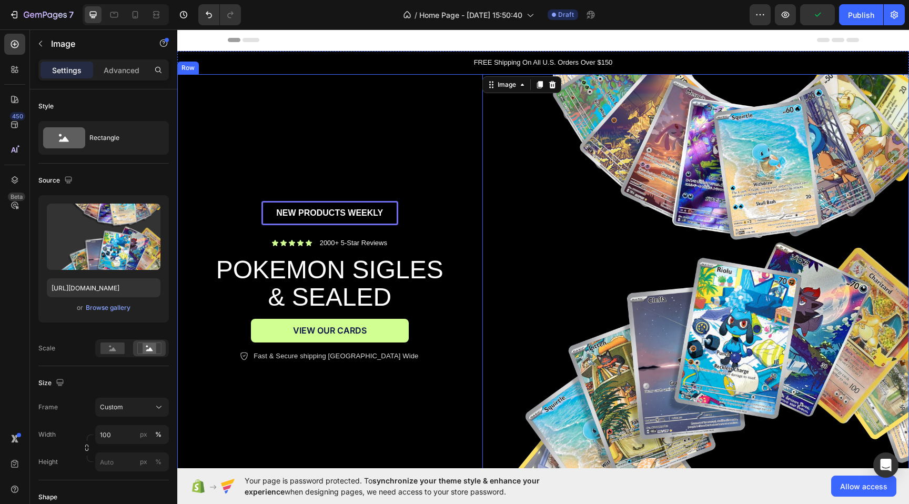
click at [421, 197] on div "NEW PRODUCTS WEEKLY Text Block Row Icon Icon Icon Icon Icon Icon List 2000+ 5-S…" at bounding box center [329, 281] width 305 height 415
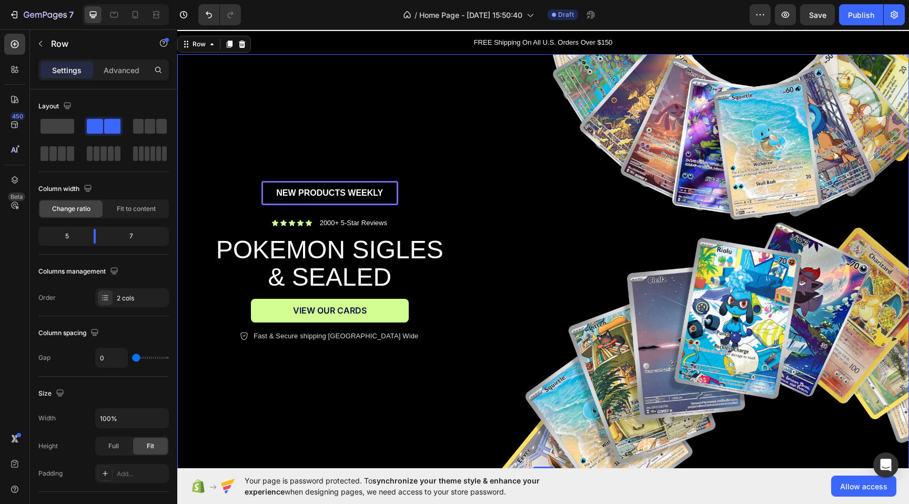
scroll to position [17, 0]
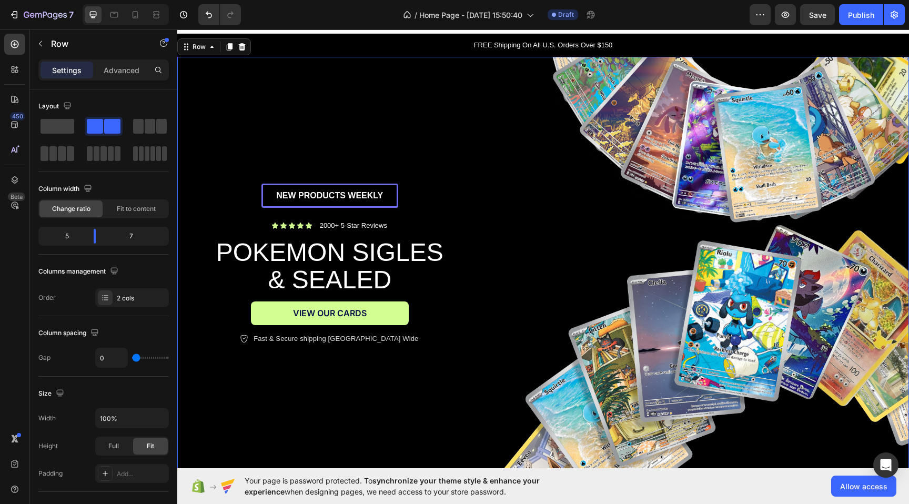
click at [815, 3] on div "7 / Home Page - Sep 26, 15:50:40 Draft Preview Save Publish" at bounding box center [454, 15] width 909 height 30
click at [815, 13] on span "Save" at bounding box center [817, 15] width 17 height 9
click at [670, 212] on img at bounding box center [695, 264] width 426 height 415
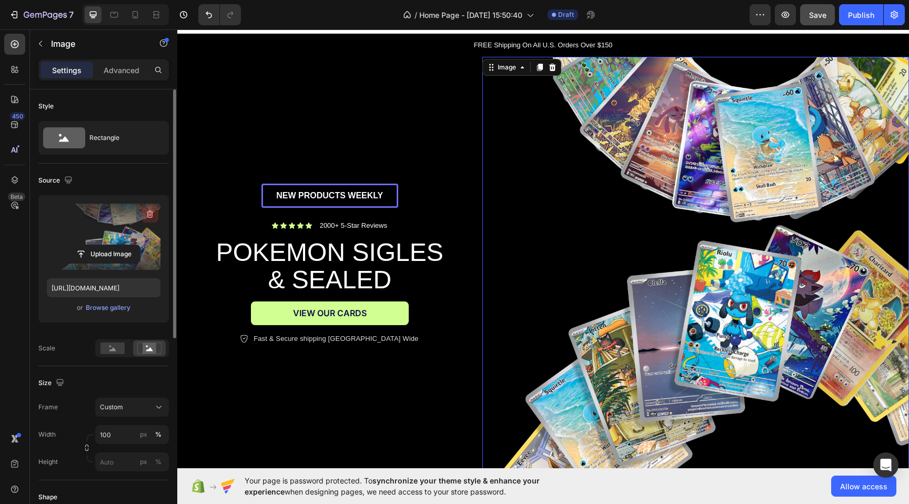
click at [143, 210] on button "button" at bounding box center [149, 214] width 17 height 17
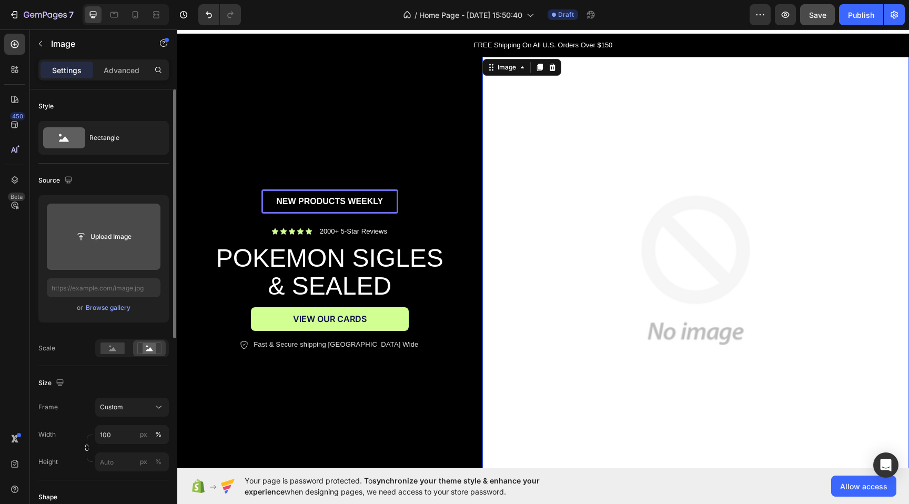
click at [125, 238] on input "file" at bounding box center [103, 237] width 73 height 18
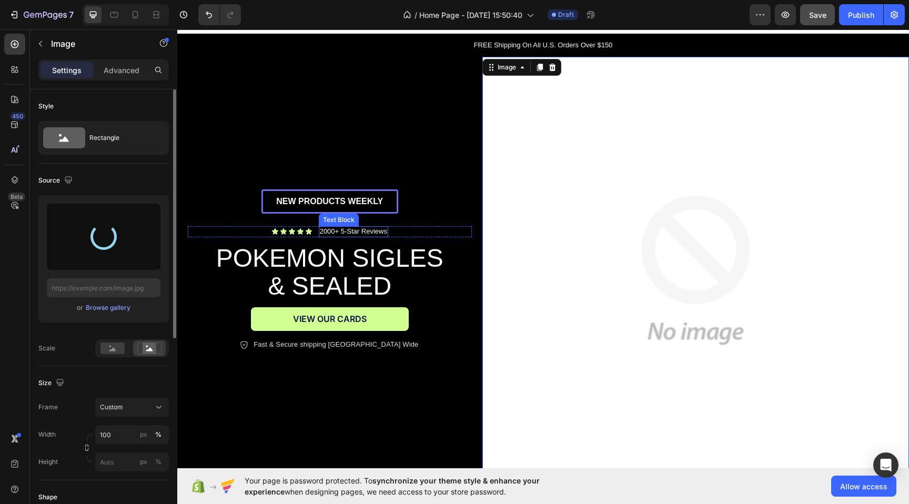
click at [325, 232] on p "2000+ 5-Star Reviews" at bounding box center [353, 231] width 67 height 9
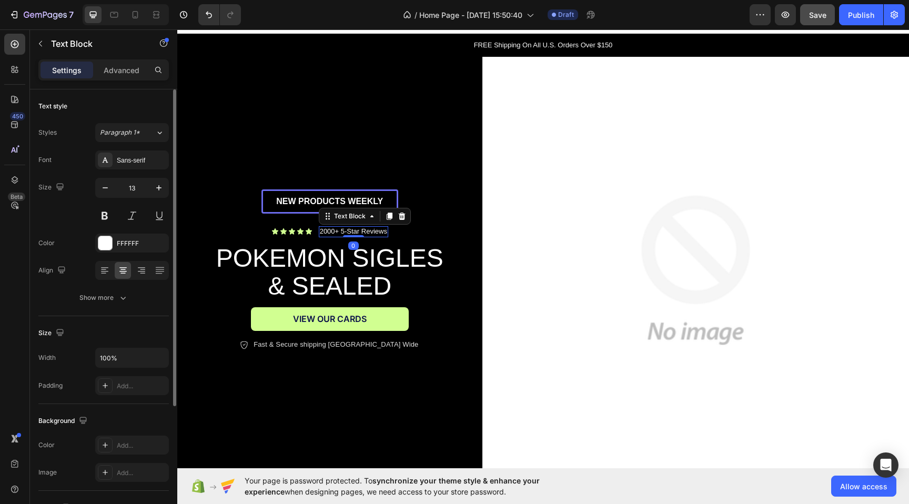
click at [325, 232] on p "2000+ 5-Star Reviews" at bounding box center [353, 231] width 67 height 9
click at [328, 200] on span "NEW PRODUCTS WEEKLY" at bounding box center [329, 201] width 107 height 9
click at [331, 202] on span "NEW PRODUCTS WEEKLY" at bounding box center [329, 201] width 107 height 9
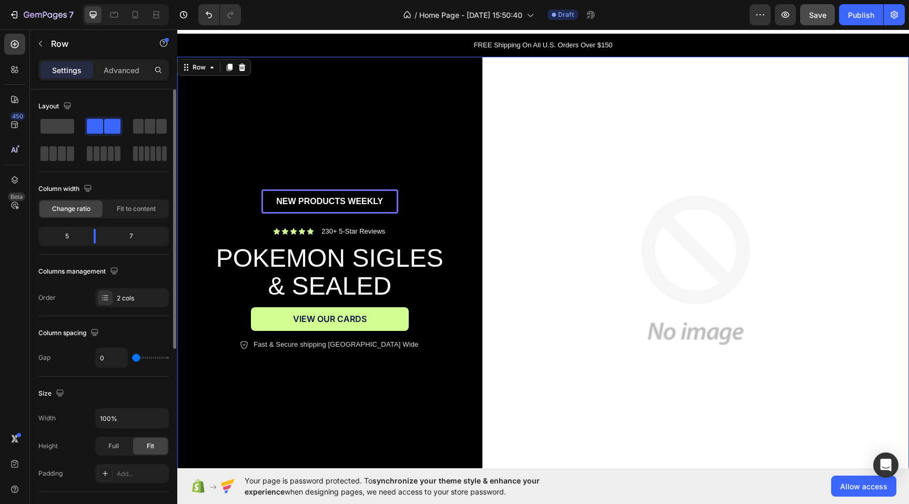
click at [369, 128] on div "NEW PRODUCTS WEEKLY Text Block Row Icon Icon Icon Icon Icon Icon List 230+ 5-St…" at bounding box center [329, 270] width 305 height 426
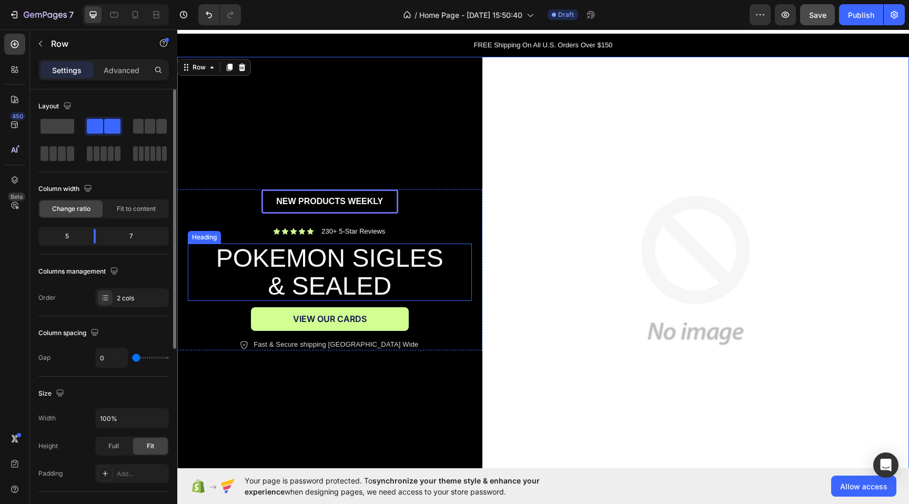
click at [401, 254] on h2 "POKEMON SIGLES & SEALED" at bounding box center [329, 272] width 237 height 58
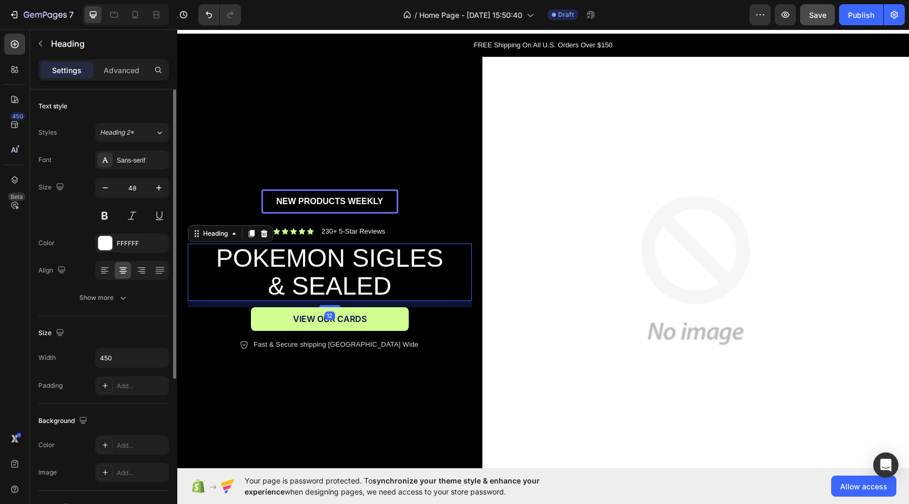
click at [401, 254] on h2 "POKEMON SIGLES & SEALED" at bounding box center [329, 272] width 237 height 58
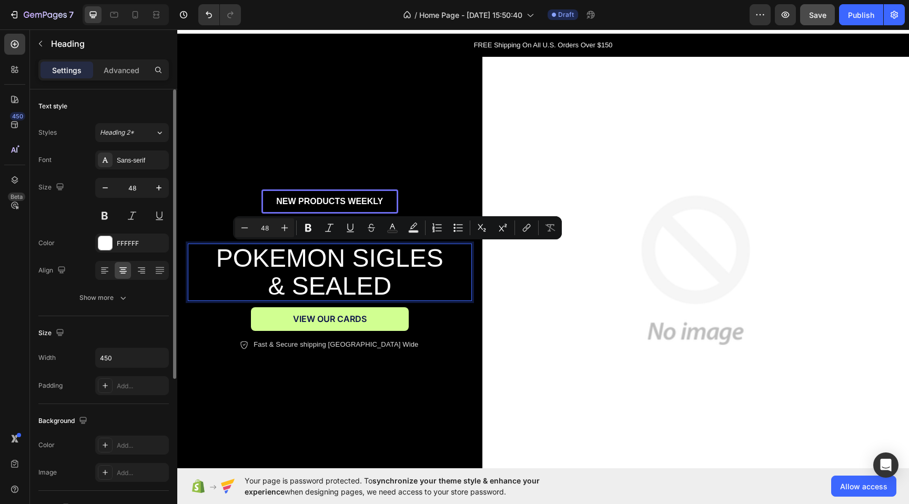
click at [373, 255] on p "POKEMON SIGLES & SEALED" at bounding box center [329, 272] width 234 height 56
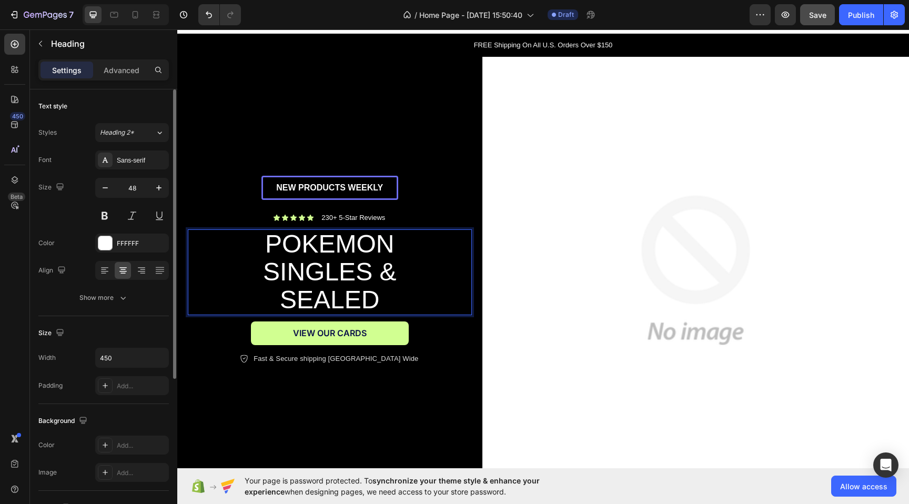
scroll to position [3, 0]
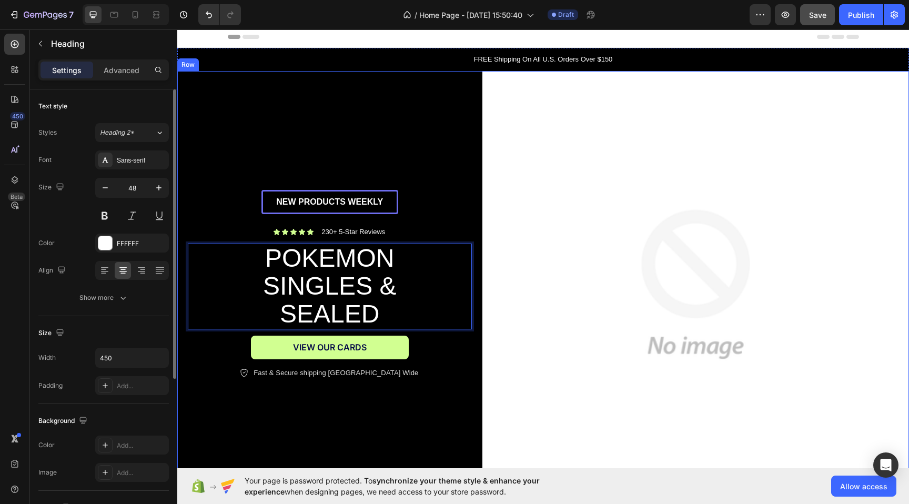
click at [397, 125] on div "NEW PRODUCTS WEEKLY Text Block Row Icon Icon Icon Icon Icon Icon List 230+ 5-St…" at bounding box center [329, 284] width 305 height 426
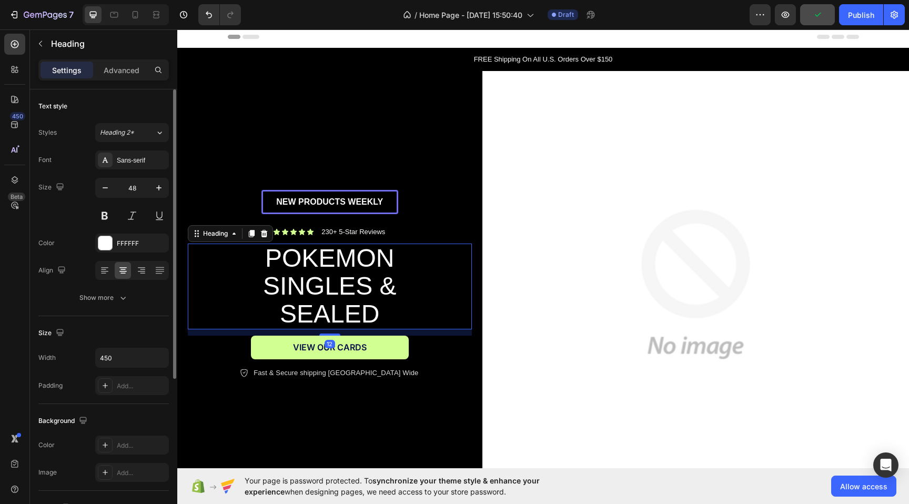
click at [392, 280] on p "POKEMON SINGLES & SEALED" at bounding box center [329, 285] width 234 height 83
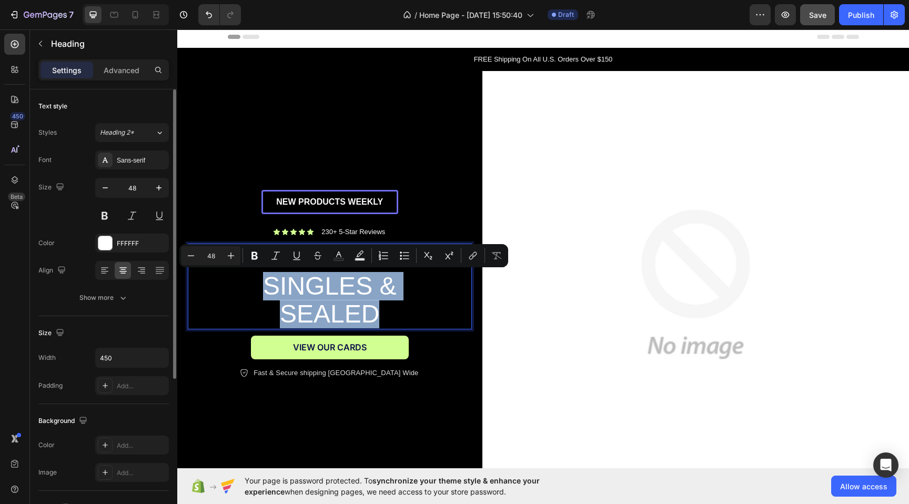
drag, startPoint x: 383, startPoint y: 307, endPoint x: 254, endPoint y: 283, distance: 131.5
click at [254, 283] on p "POKEMON SINGLES & SEALED" at bounding box center [329, 285] width 234 height 83
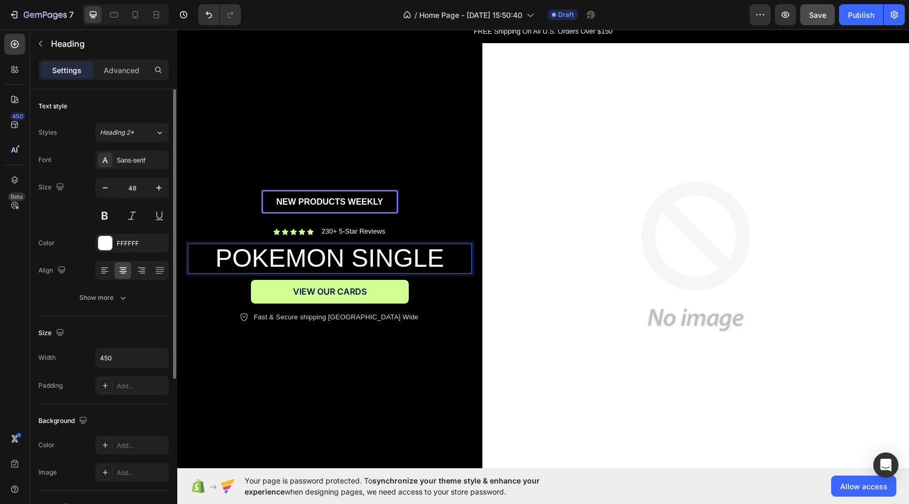
scroll to position [17, 0]
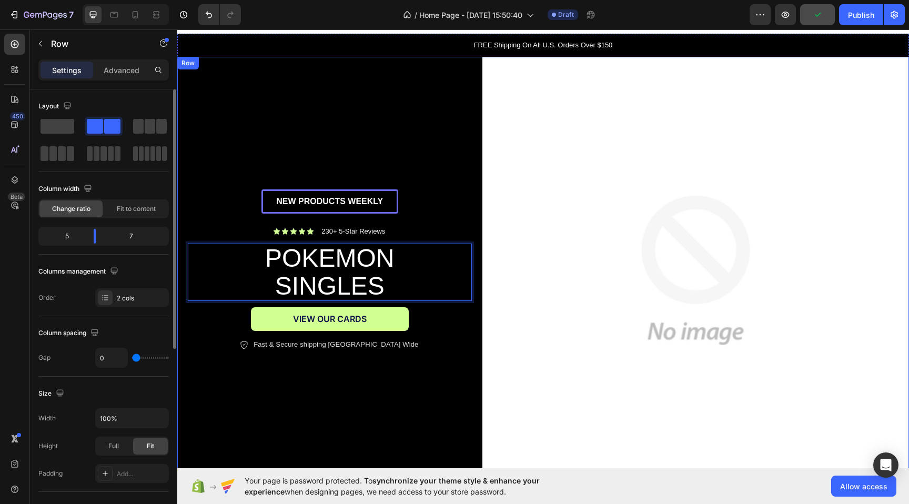
click at [219, 151] on div "NEW PRODUCTS WEEKLY Text Block Row Icon Icon Icon Icon Icon Icon List 230+ 5-St…" at bounding box center [329, 270] width 305 height 426
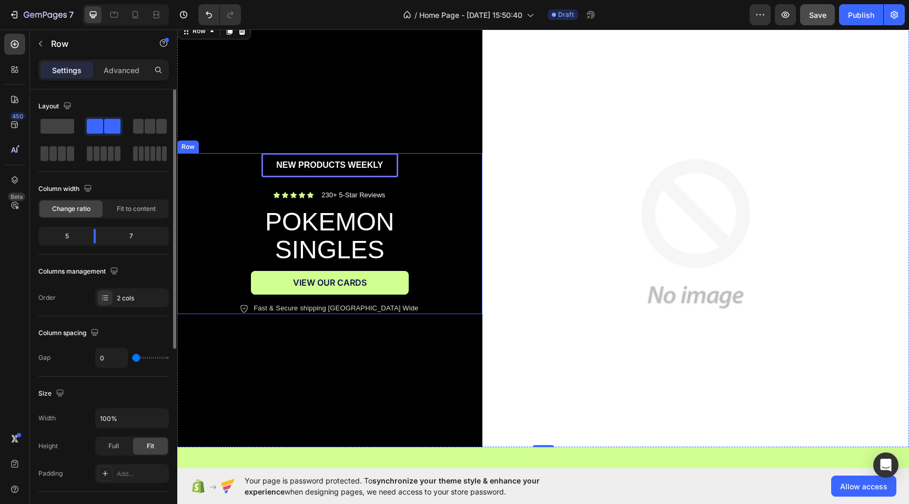
scroll to position [55, 0]
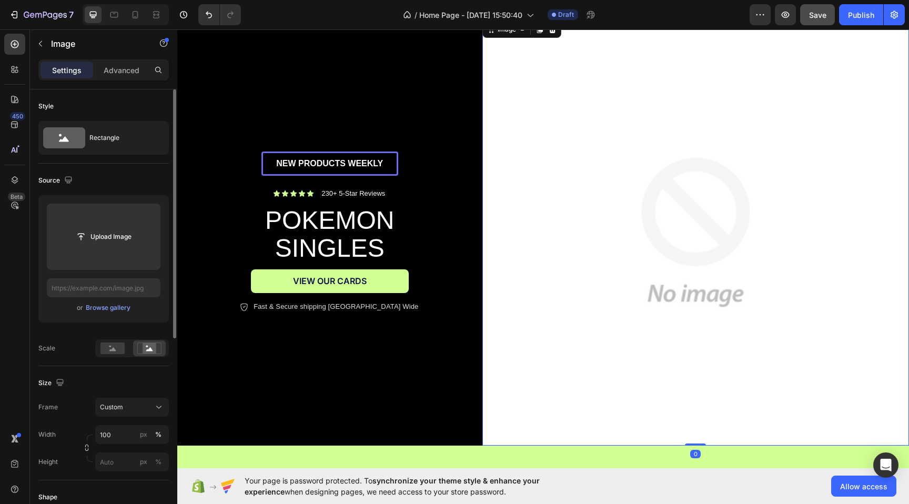
click at [656, 231] on img at bounding box center [695, 232] width 426 height 426
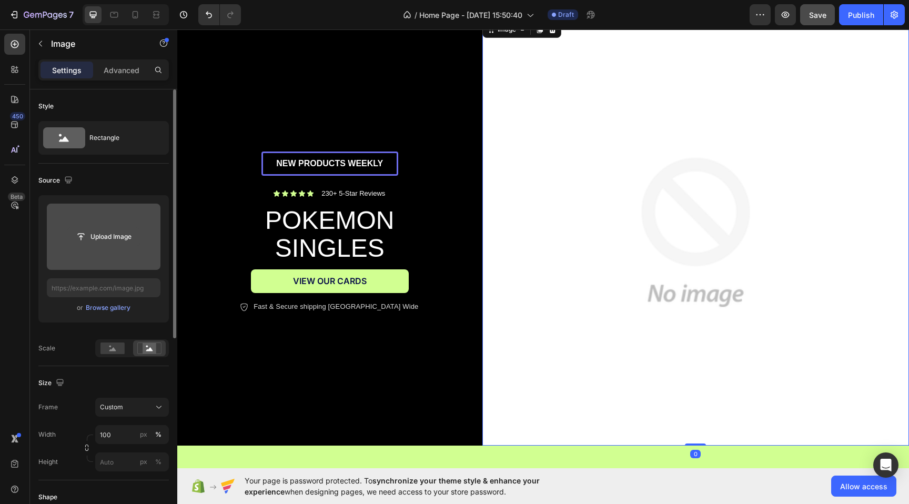
click at [108, 242] on input "file" at bounding box center [103, 237] width 73 height 18
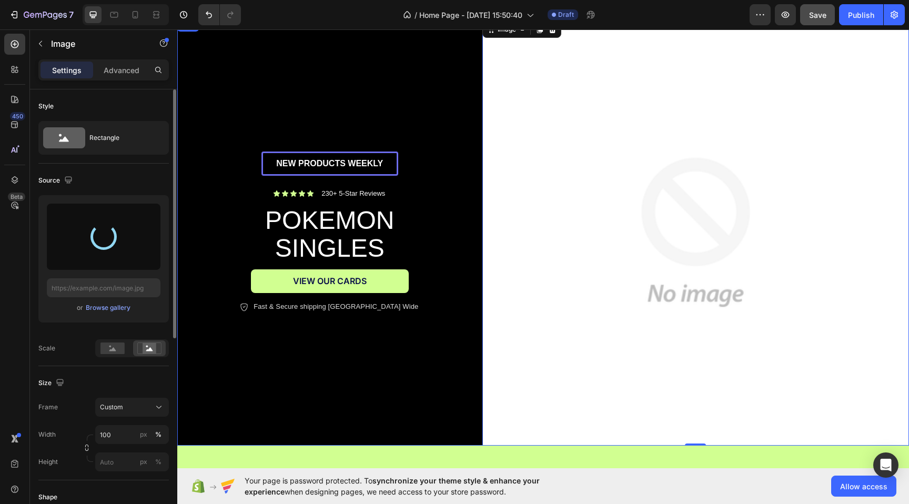
type input "https://cdn.shopify.com/s/files/1/0694/0413/1388/files/gempages_586088690581767…"
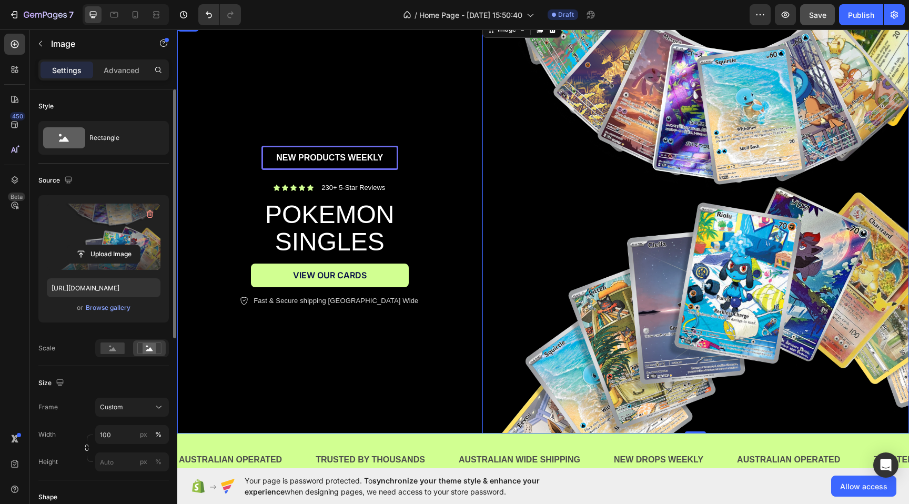
scroll to position [49, 0]
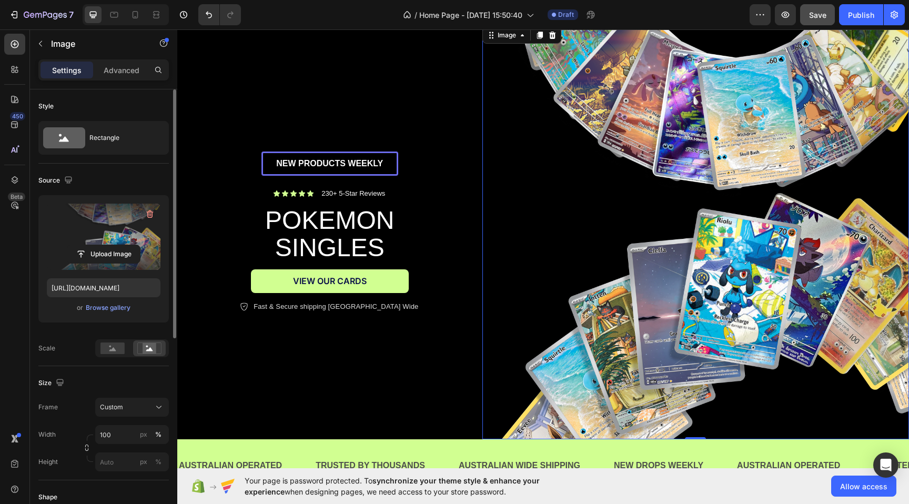
click at [576, 252] on img at bounding box center [695, 232] width 426 height 415
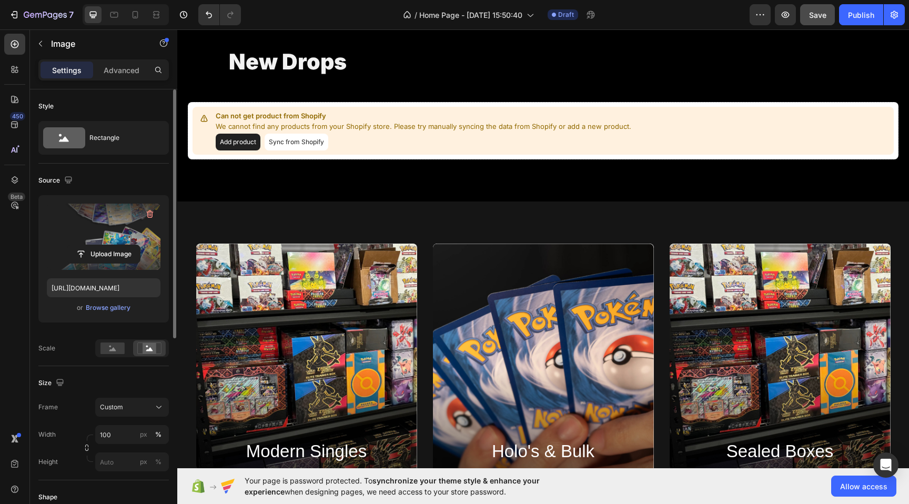
scroll to position [560, 0]
